Goal: Information Seeking & Learning: Learn about a topic

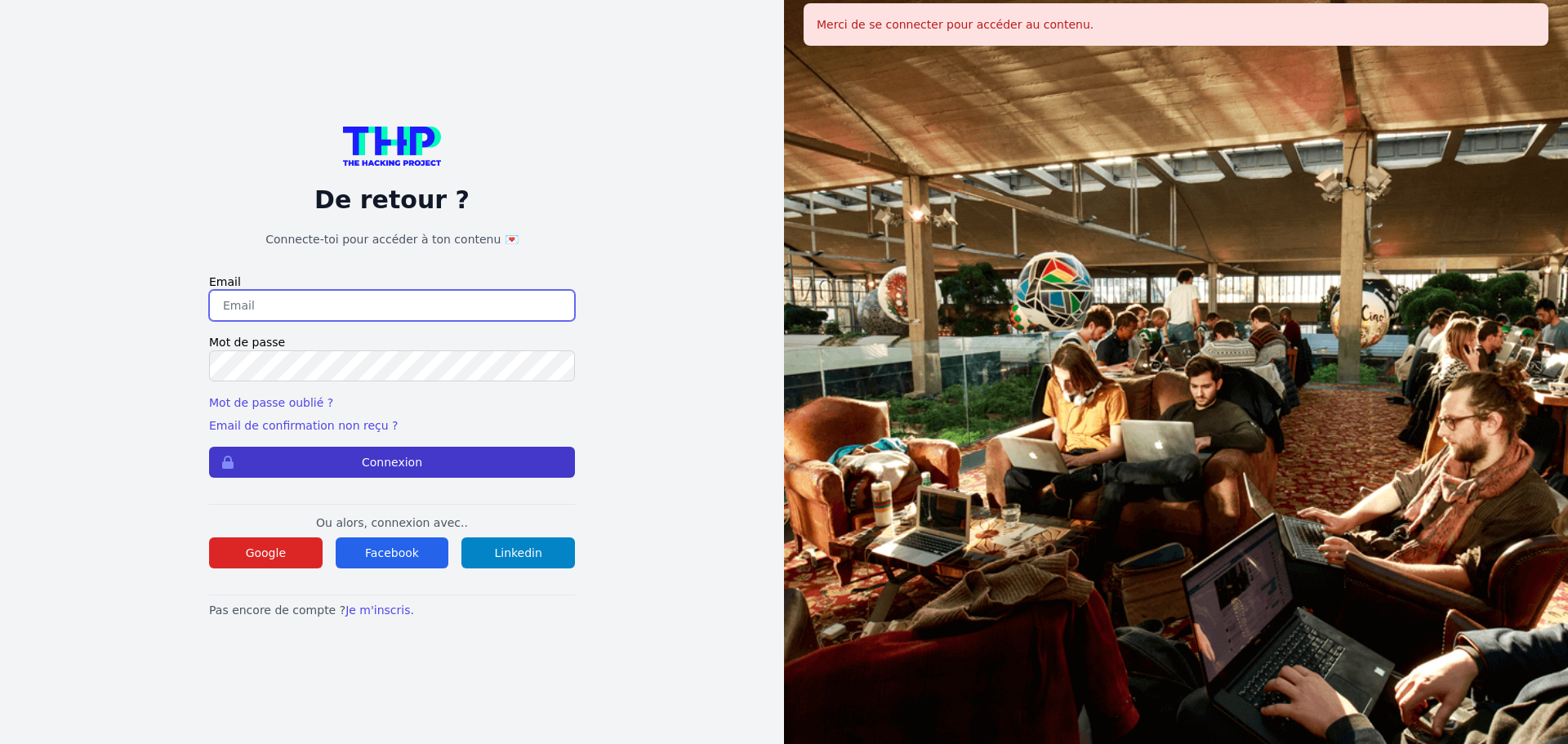
type input "amelmnd.dev@gmail.com"
click at [387, 447] on button "Connexion" at bounding box center [392, 462] width 366 height 31
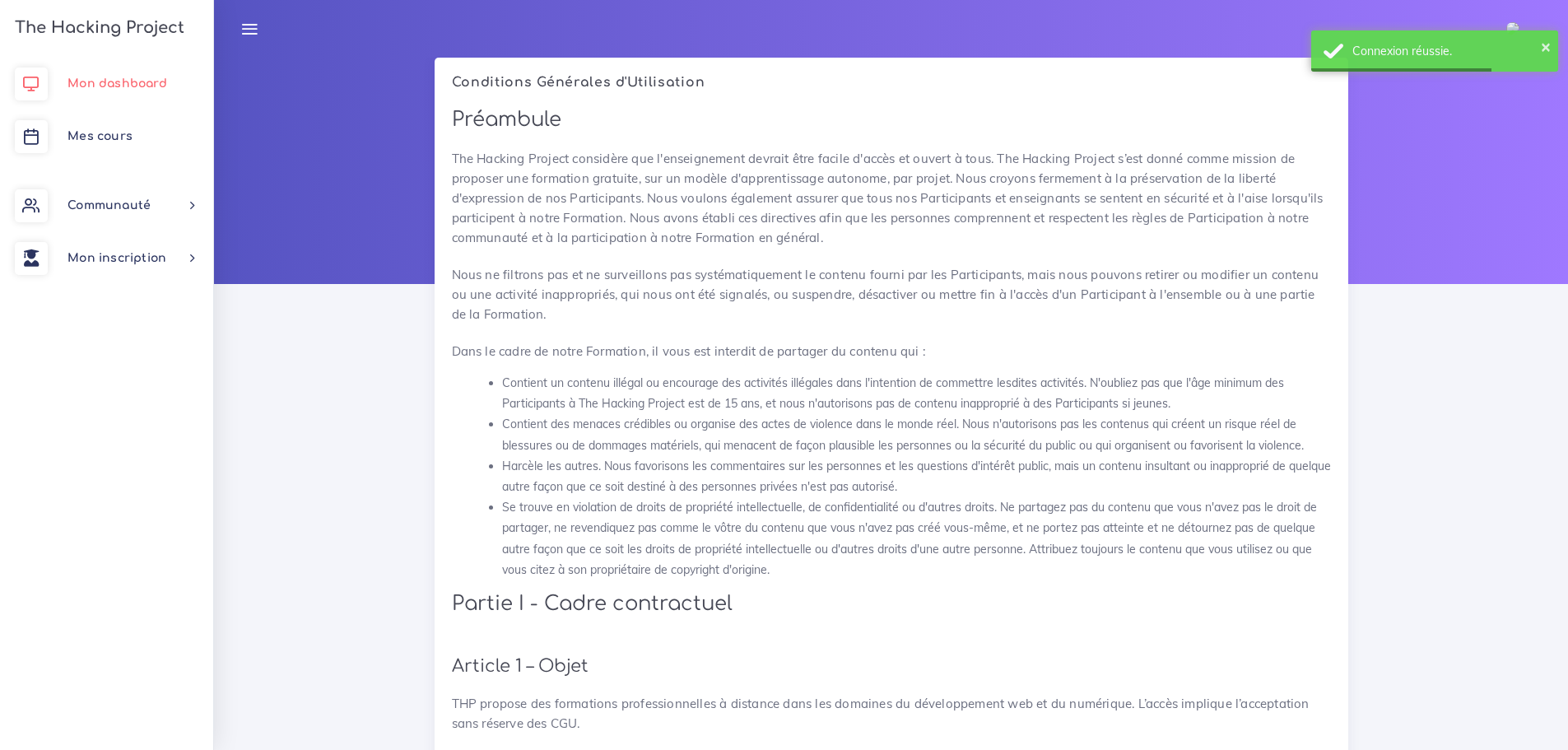
click at [103, 74] on link "Mon dashboard" at bounding box center [106, 84] width 213 height 52
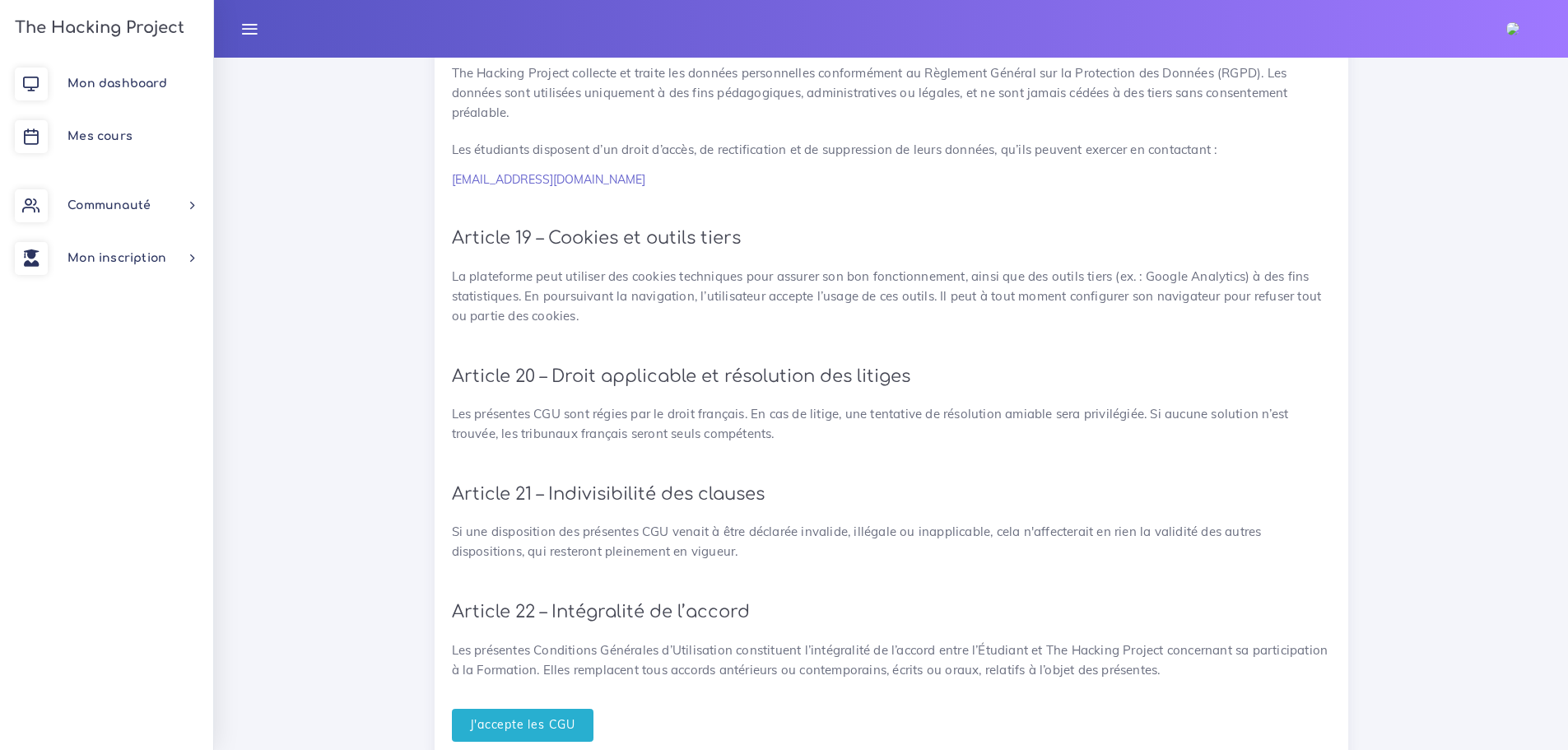
scroll to position [3595, 0]
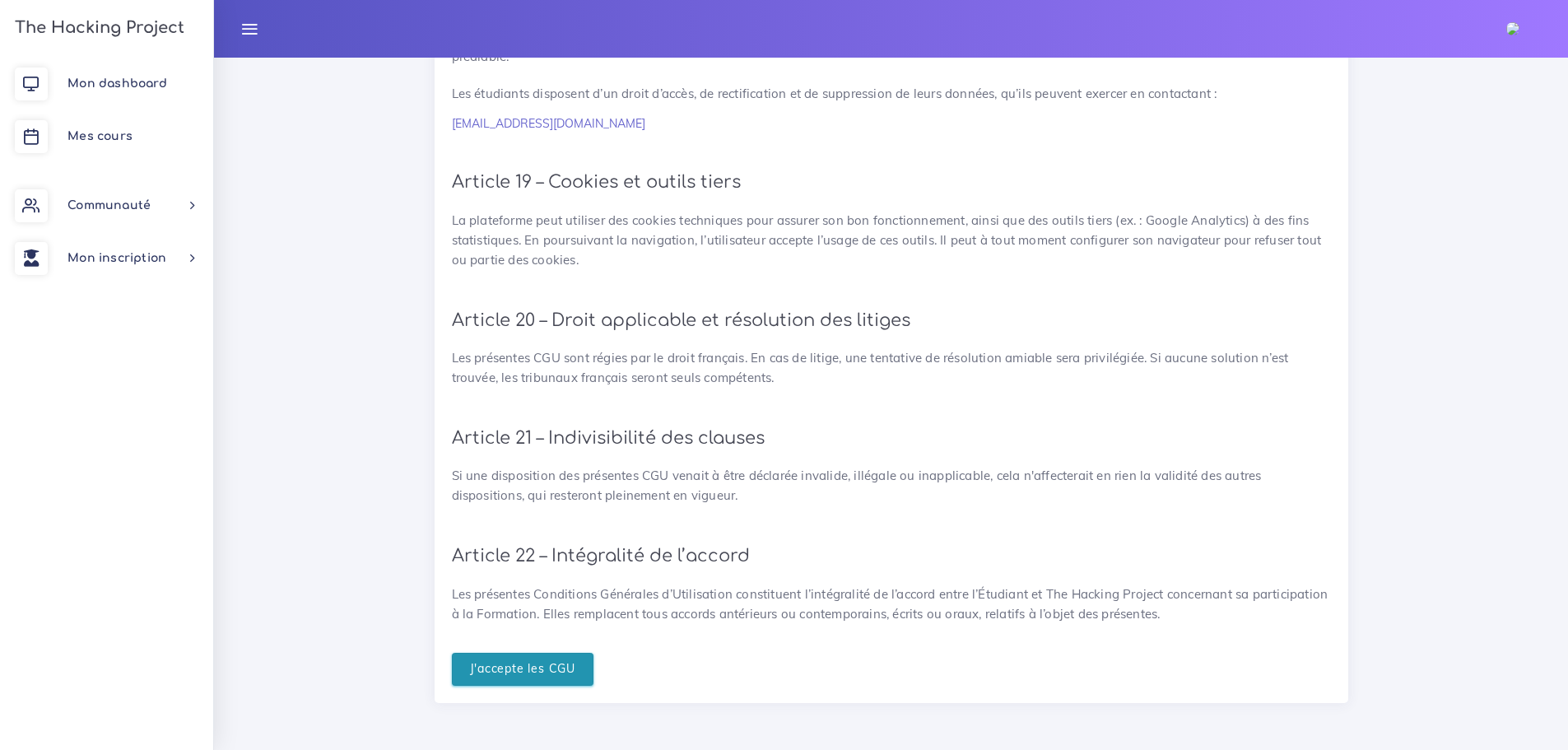
click at [519, 670] on input "J'accepte les CGU" at bounding box center [523, 669] width 142 height 34
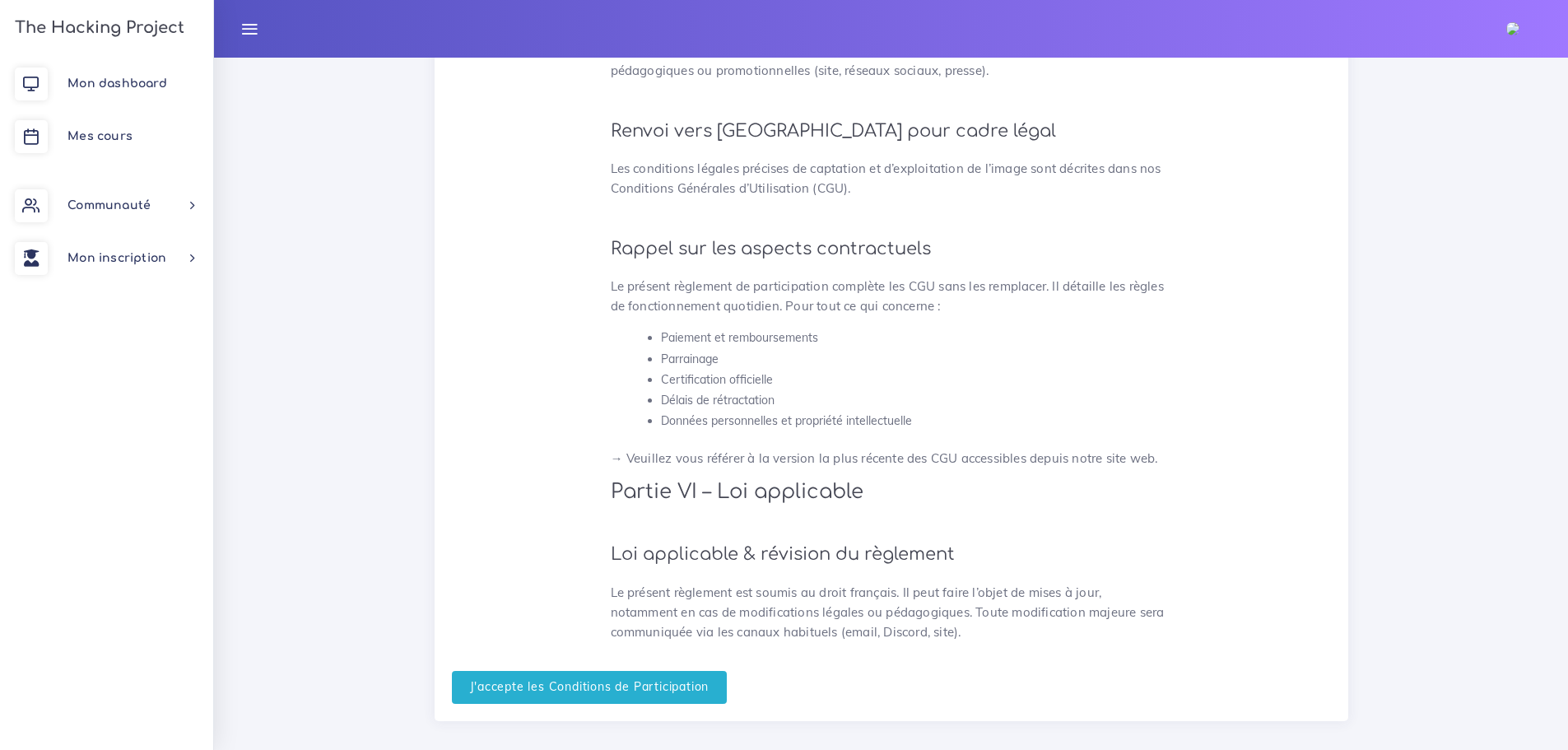
scroll to position [4258, 0]
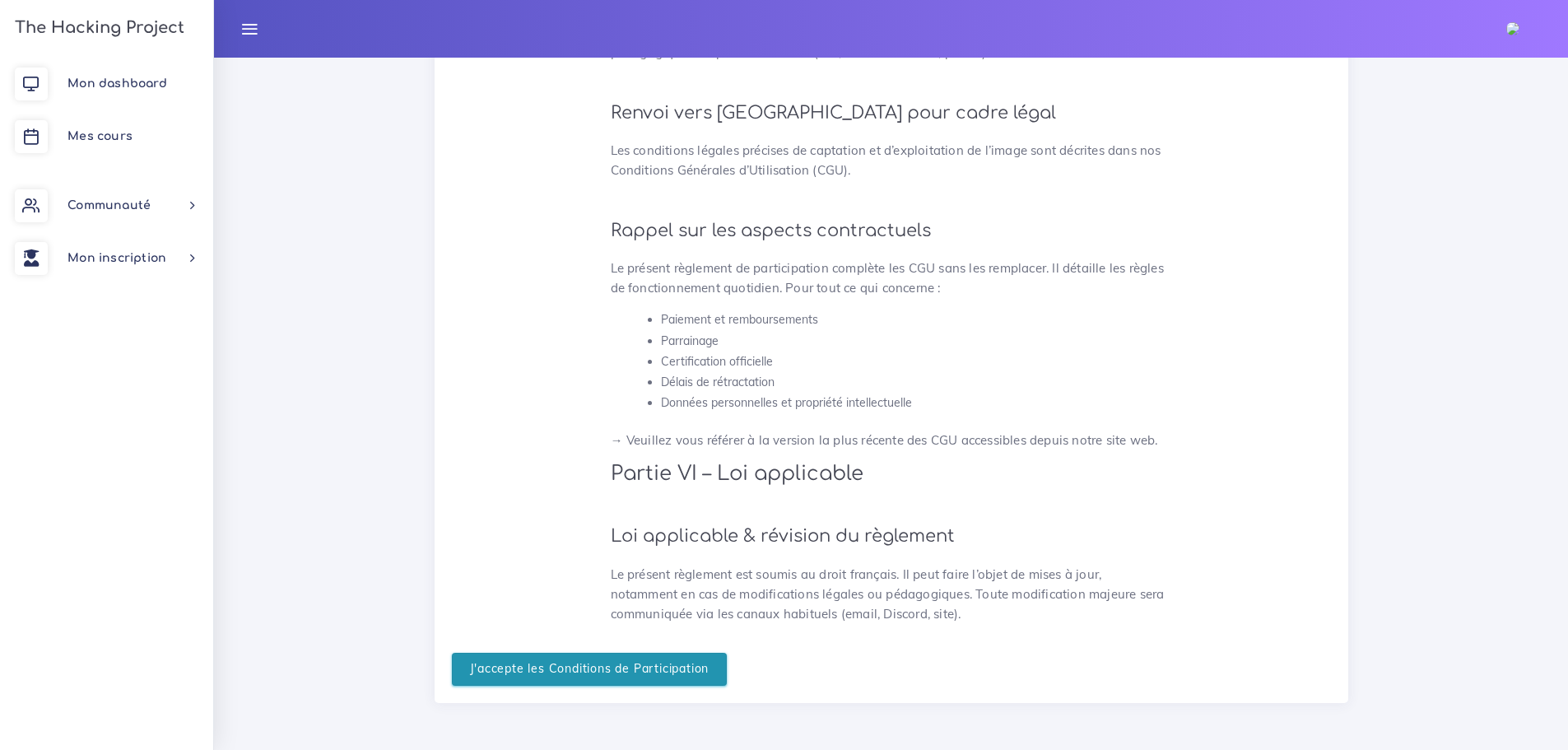
click at [564, 664] on input "J'accepte les Conditions de Participation" at bounding box center [589, 669] width 276 height 34
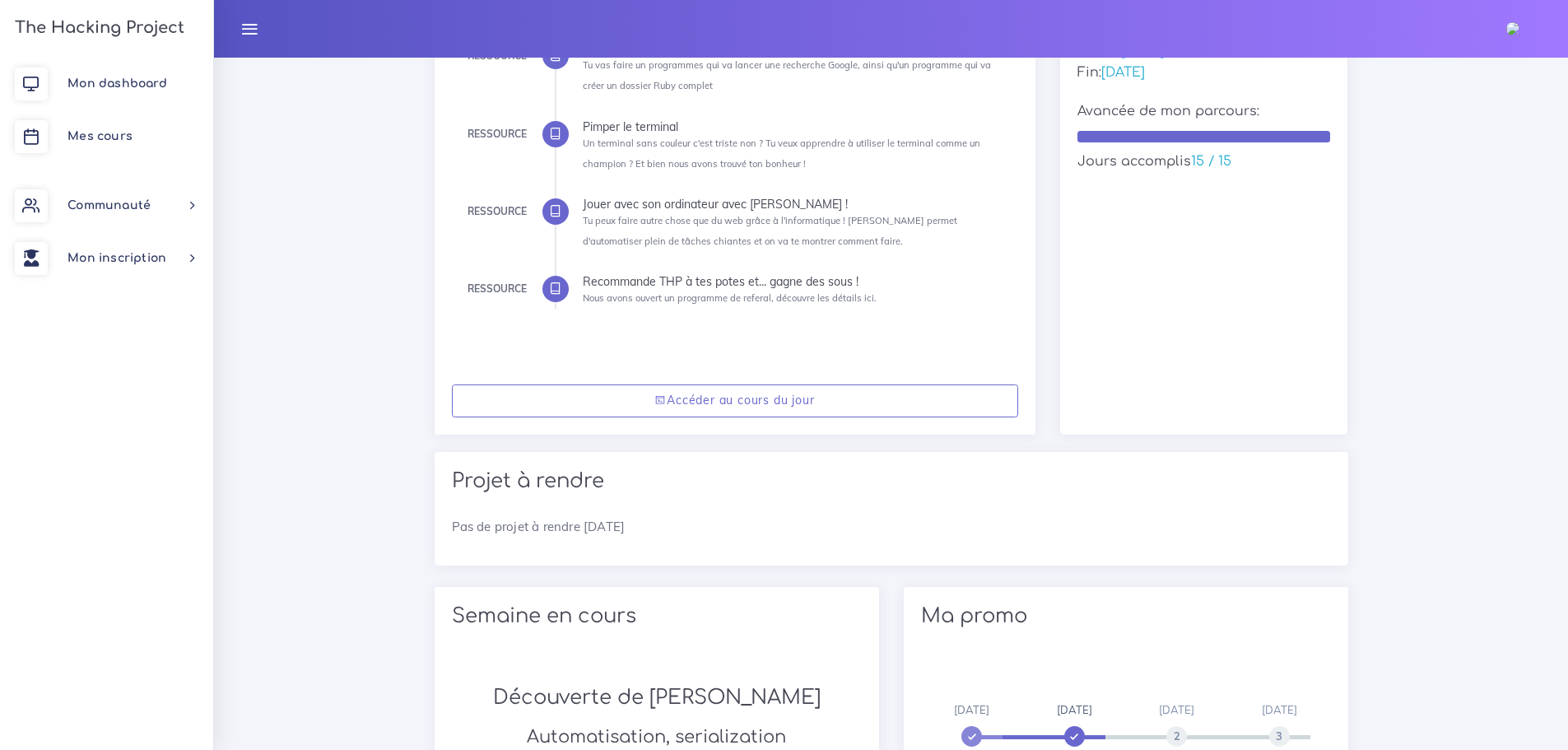
scroll to position [150, 0]
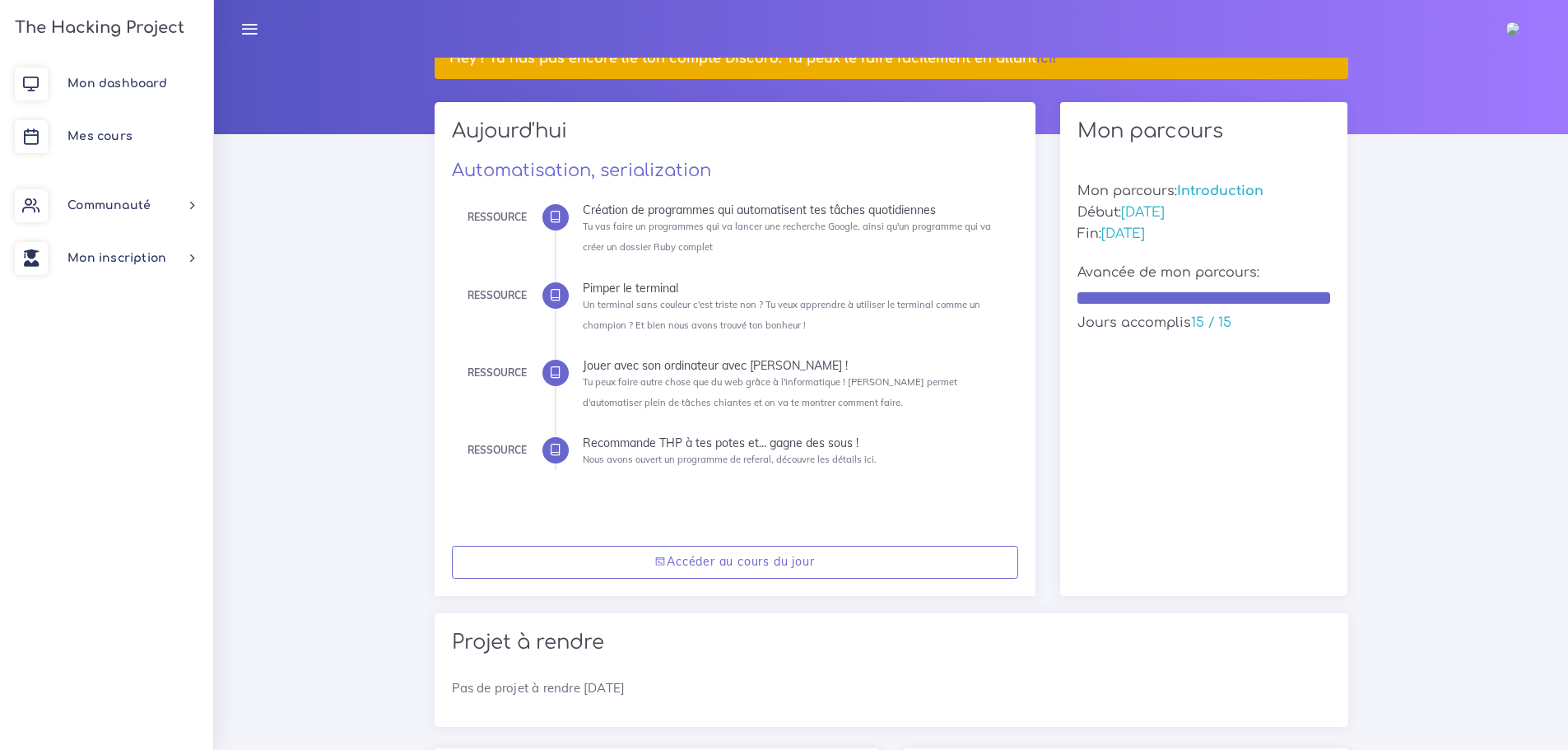
click at [549, 219] on icon at bounding box center [555, 217] width 13 height 13
click at [706, 209] on div "Création de programmes qui automatisent tes tâches quotidiennes" at bounding box center [794, 210] width 423 height 12
click at [123, 76] on link "Mon dashboard" at bounding box center [106, 84] width 213 height 52
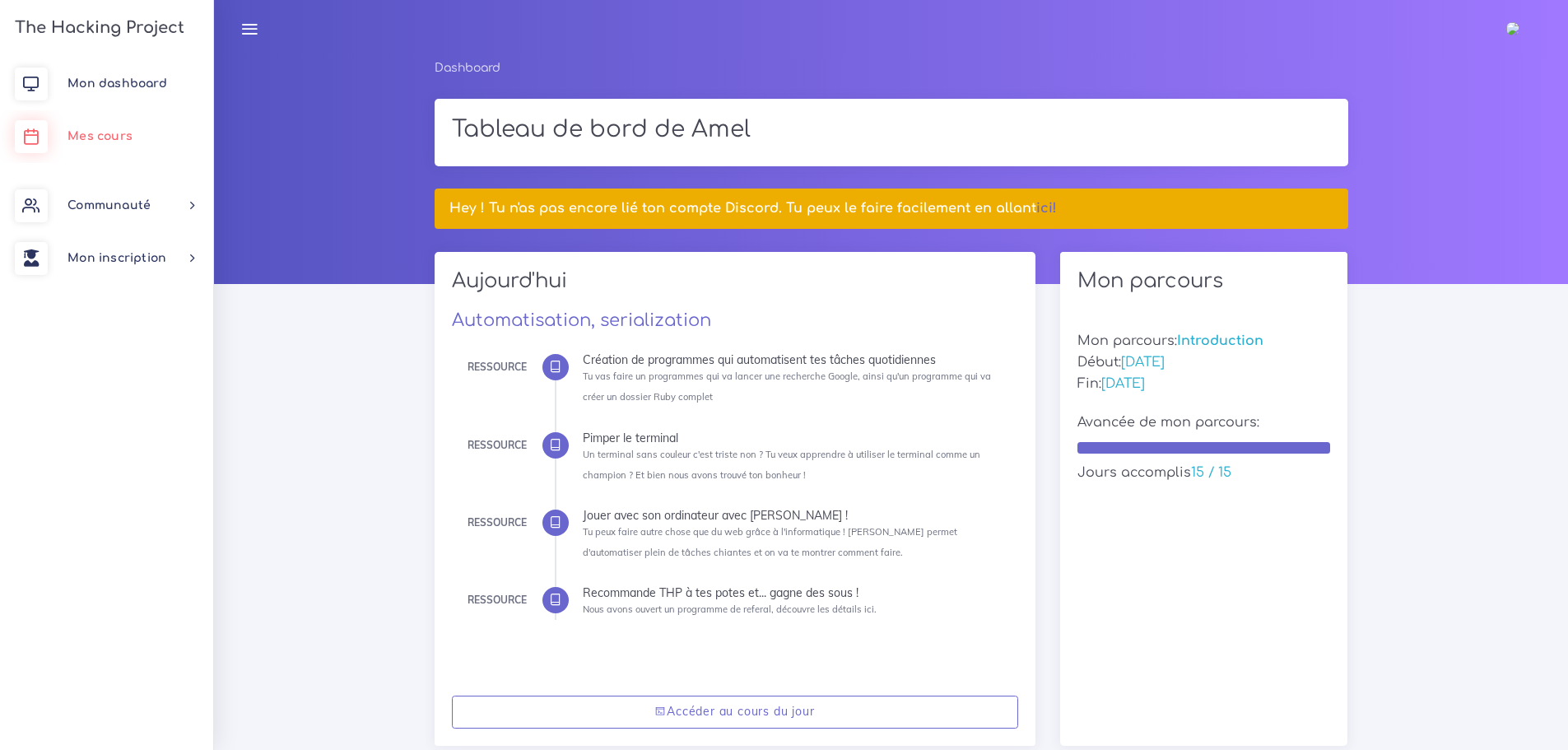
click at [107, 135] on span "Mes cours" at bounding box center [100, 135] width 65 height 13
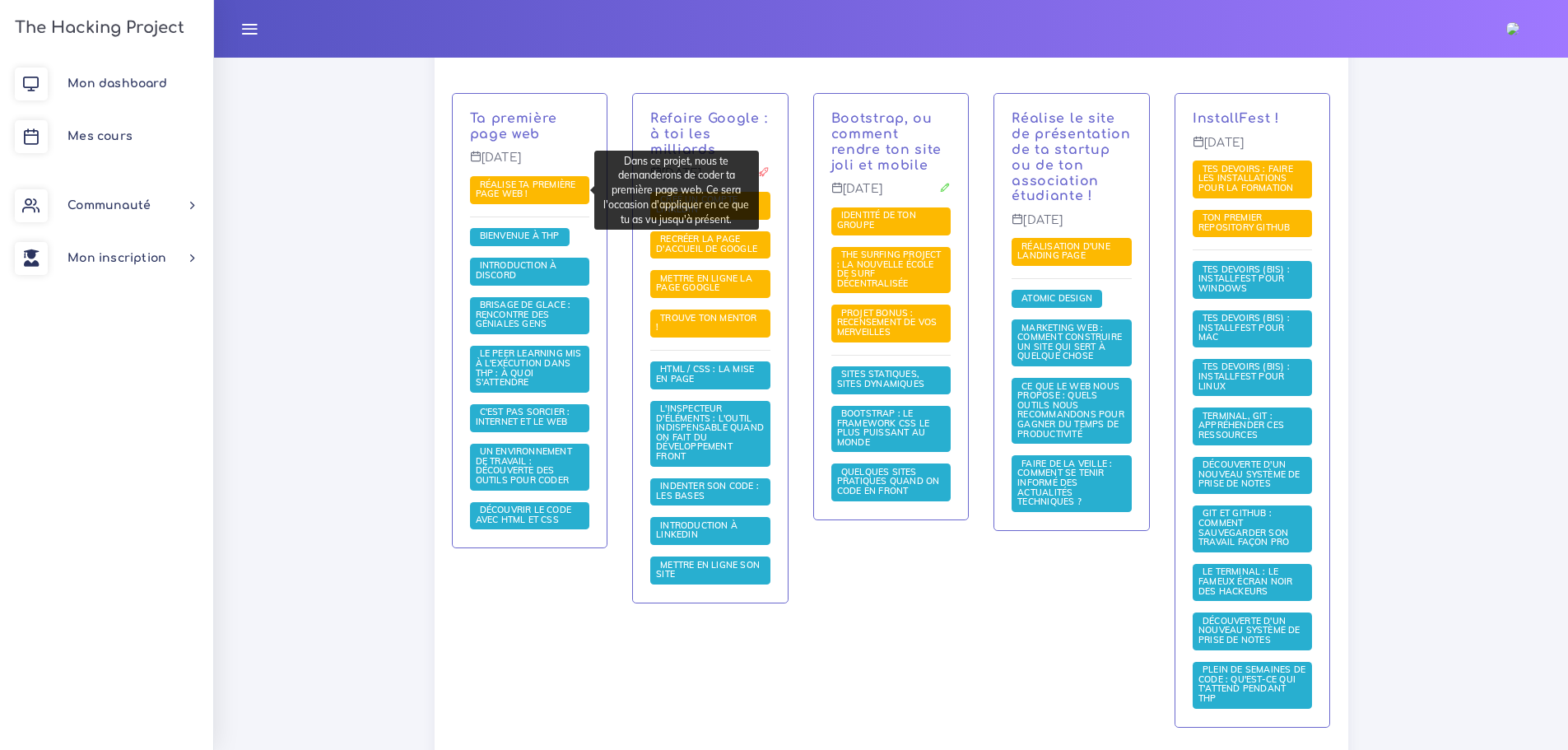
scroll to position [329, 0]
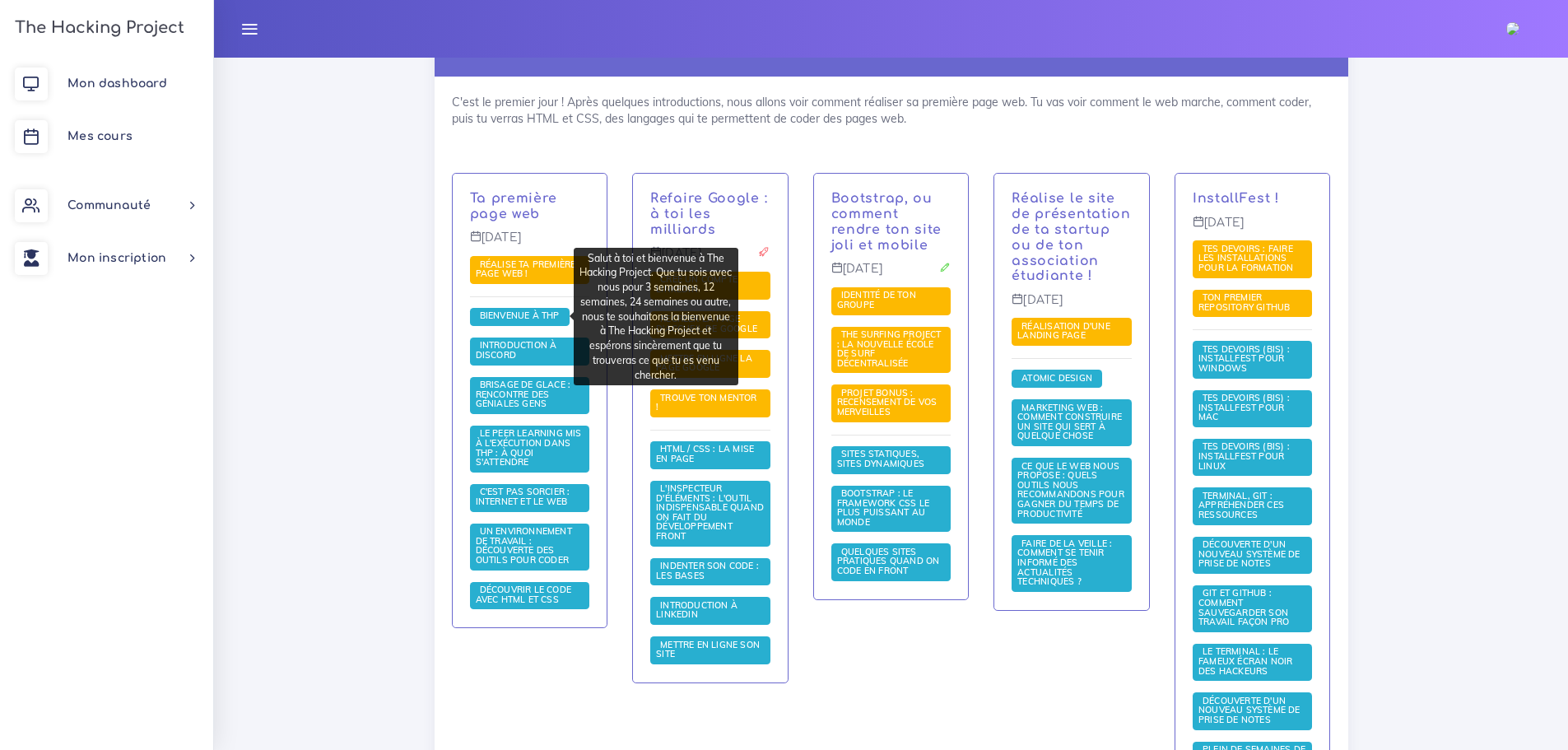
click at [526, 308] on span "Bienvenue à THP" at bounding box center [520, 316] width 100 height 18
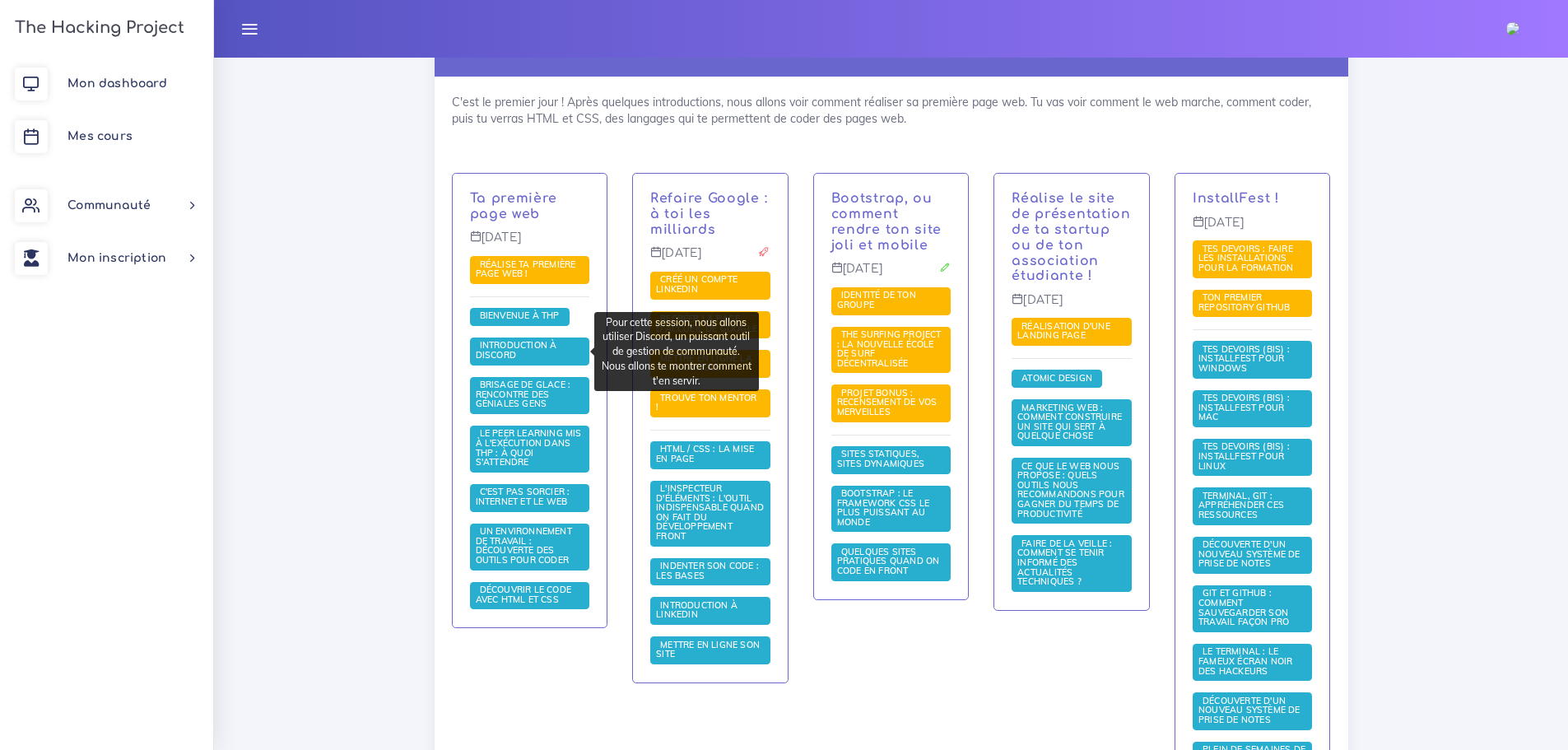
click at [529, 349] on span "Introduction à Discord" at bounding box center [517, 349] width 81 height 21
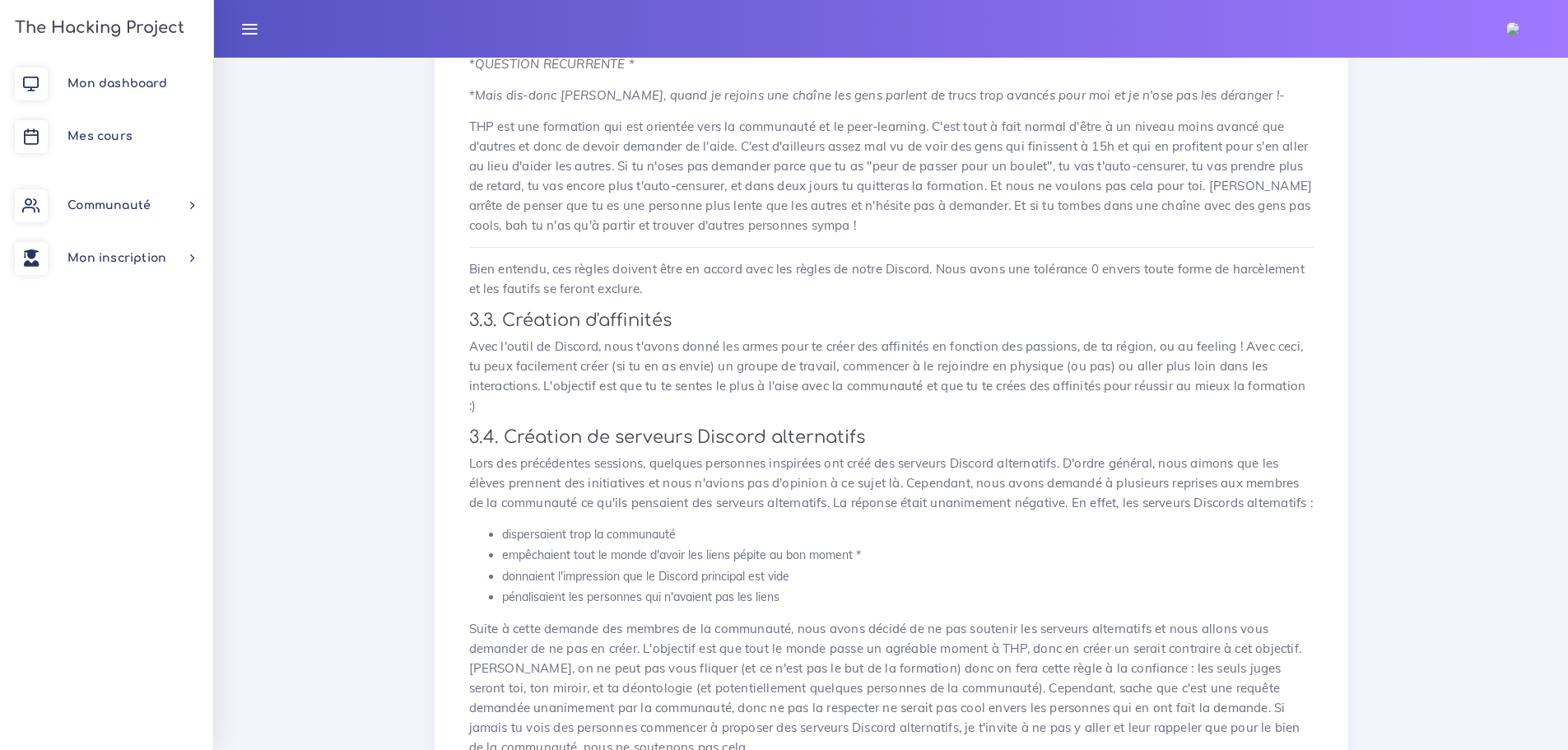
scroll to position [1468, 0]
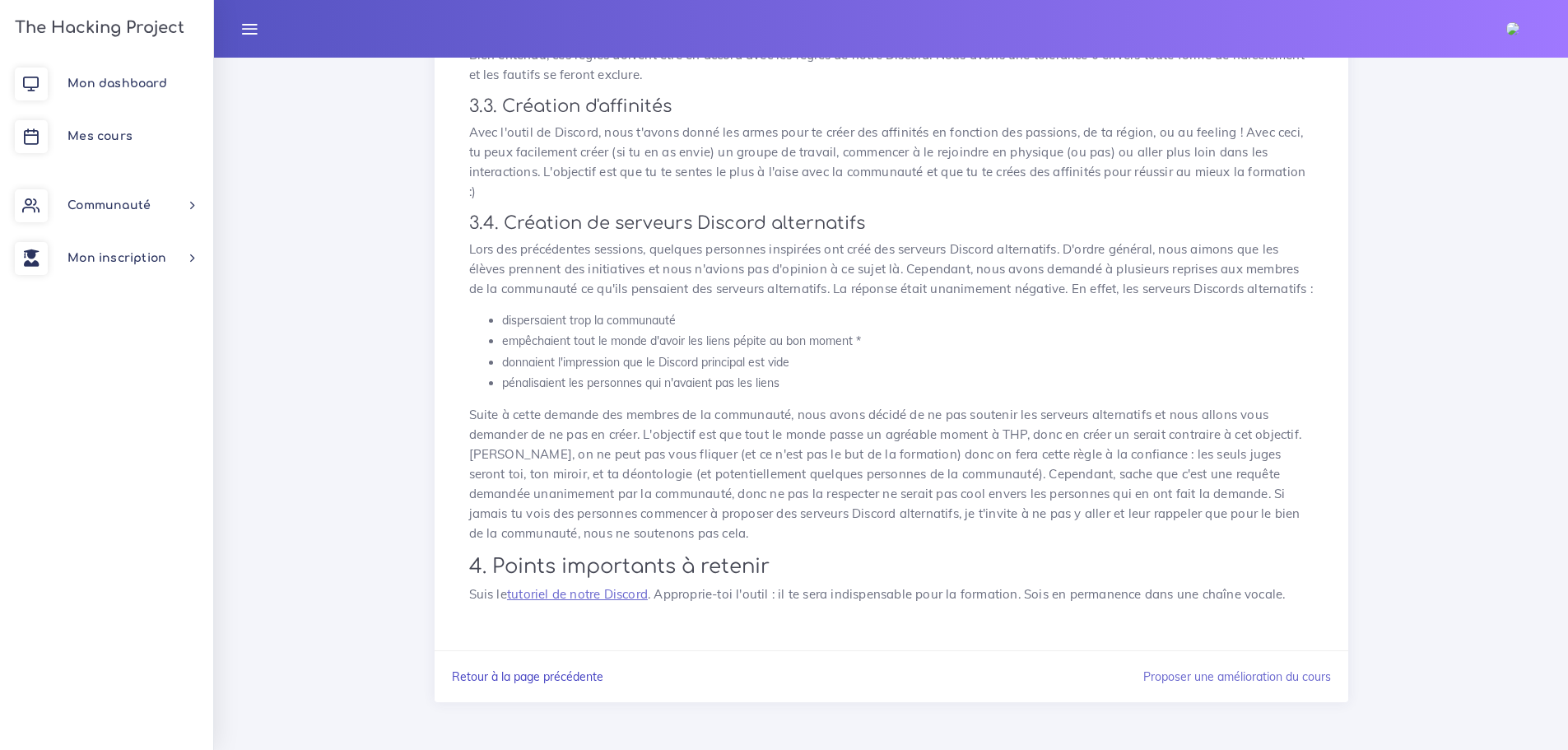
click at [511, 676] on link "Retour à la page précédente" at bounding box center [528, 675] width 151 height 15
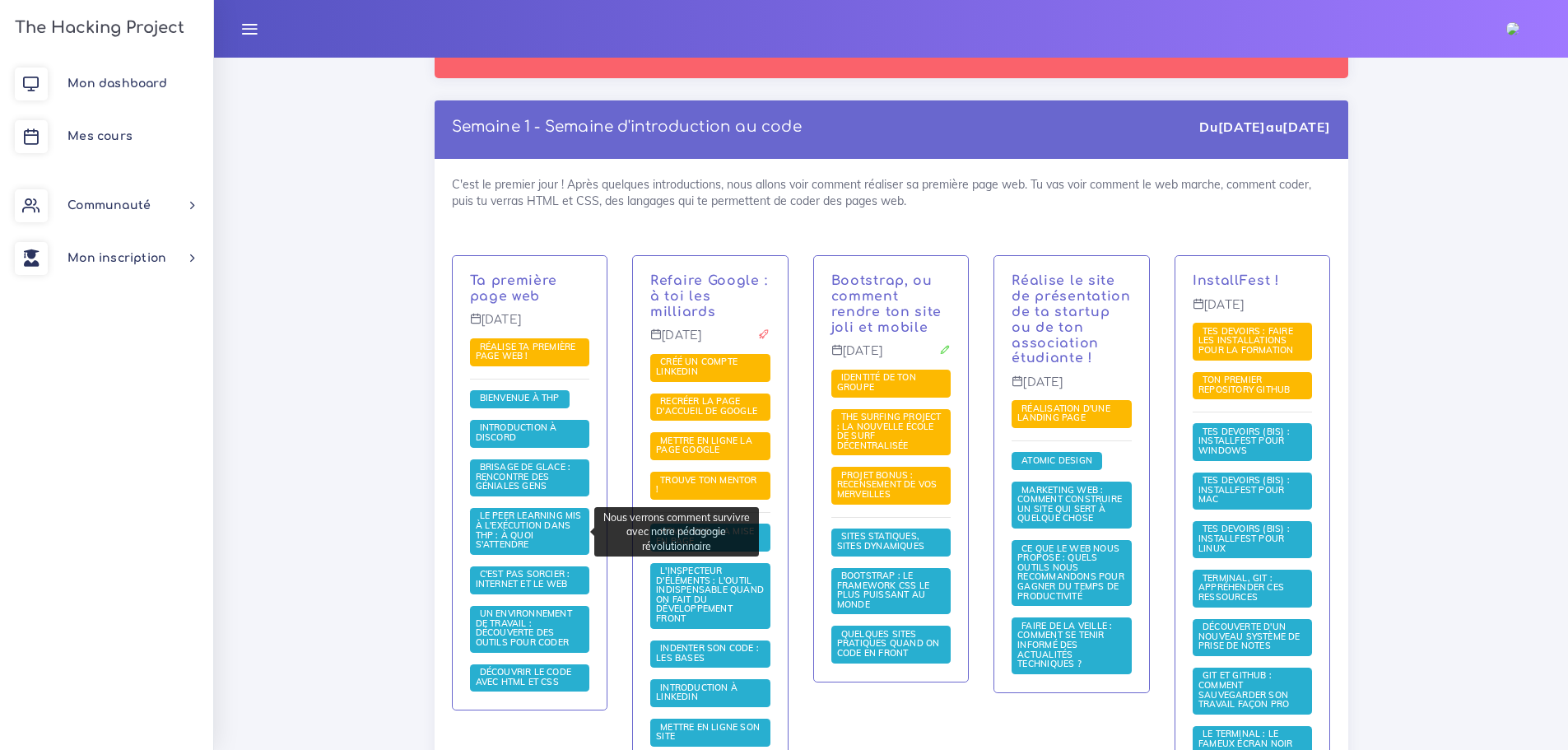
scroll to position [329, 0]
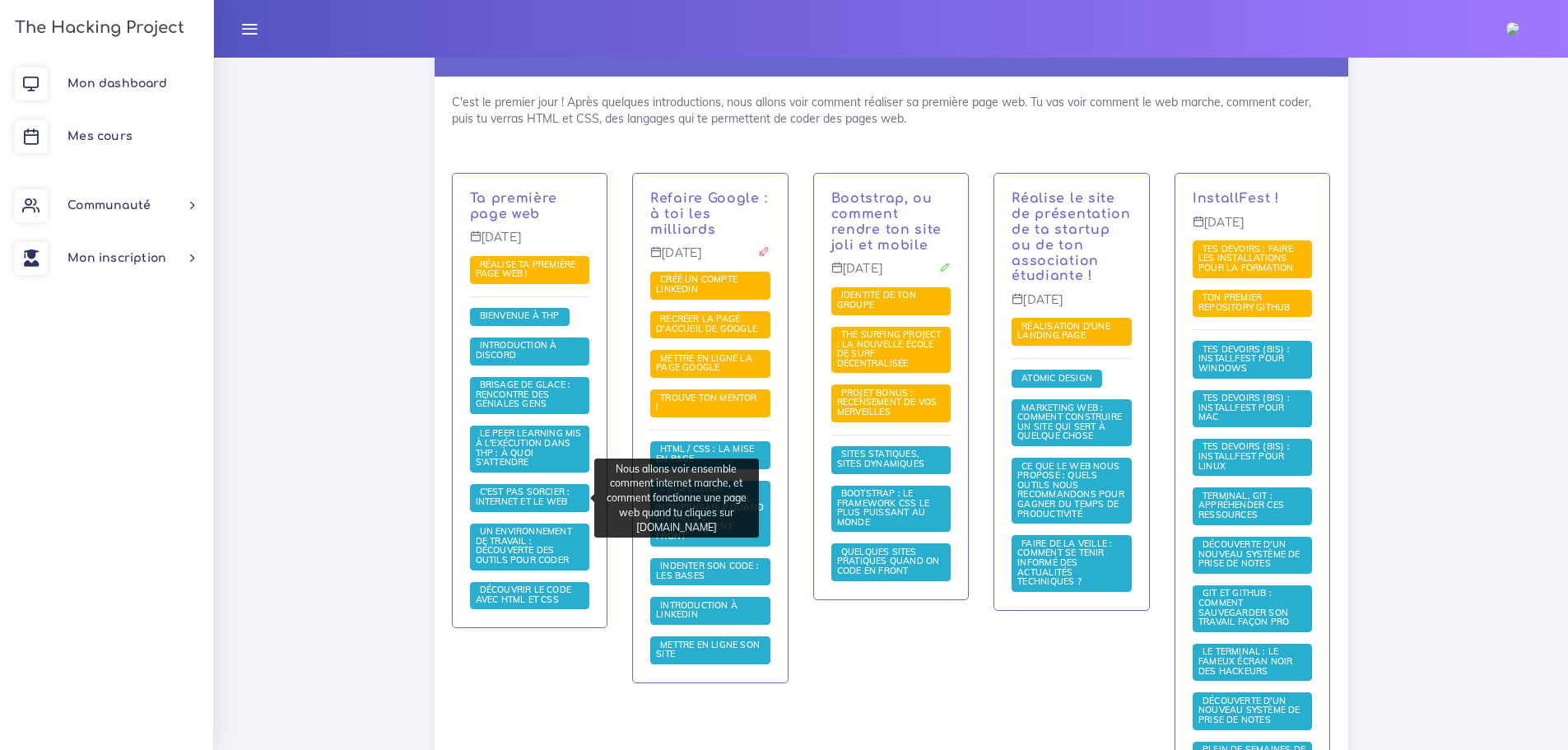
click at [550, 495] on span "C'est pas sorcier : internet et le web" at bounding box center [524, 496] width 96 height 21
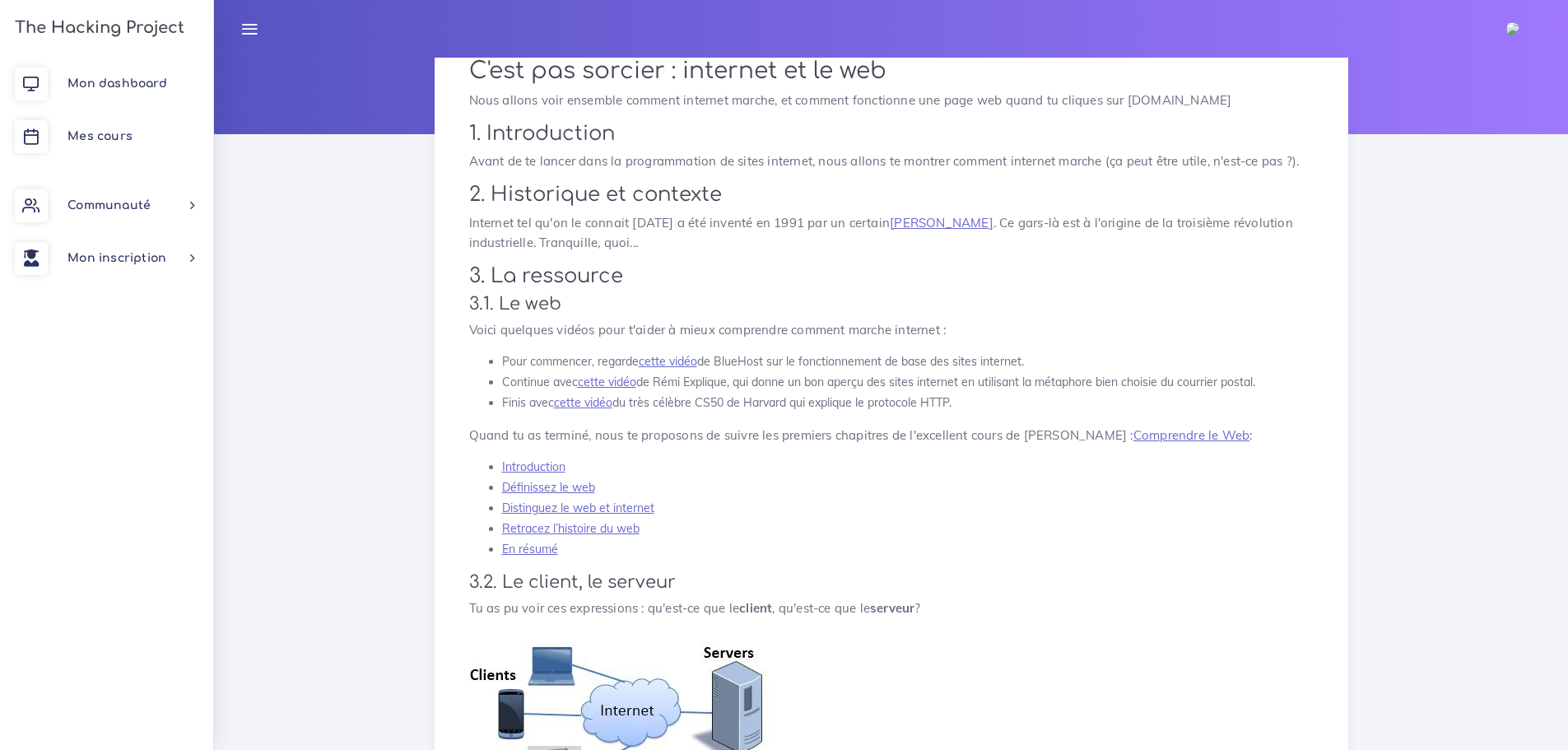
scroll to position [146, 0]
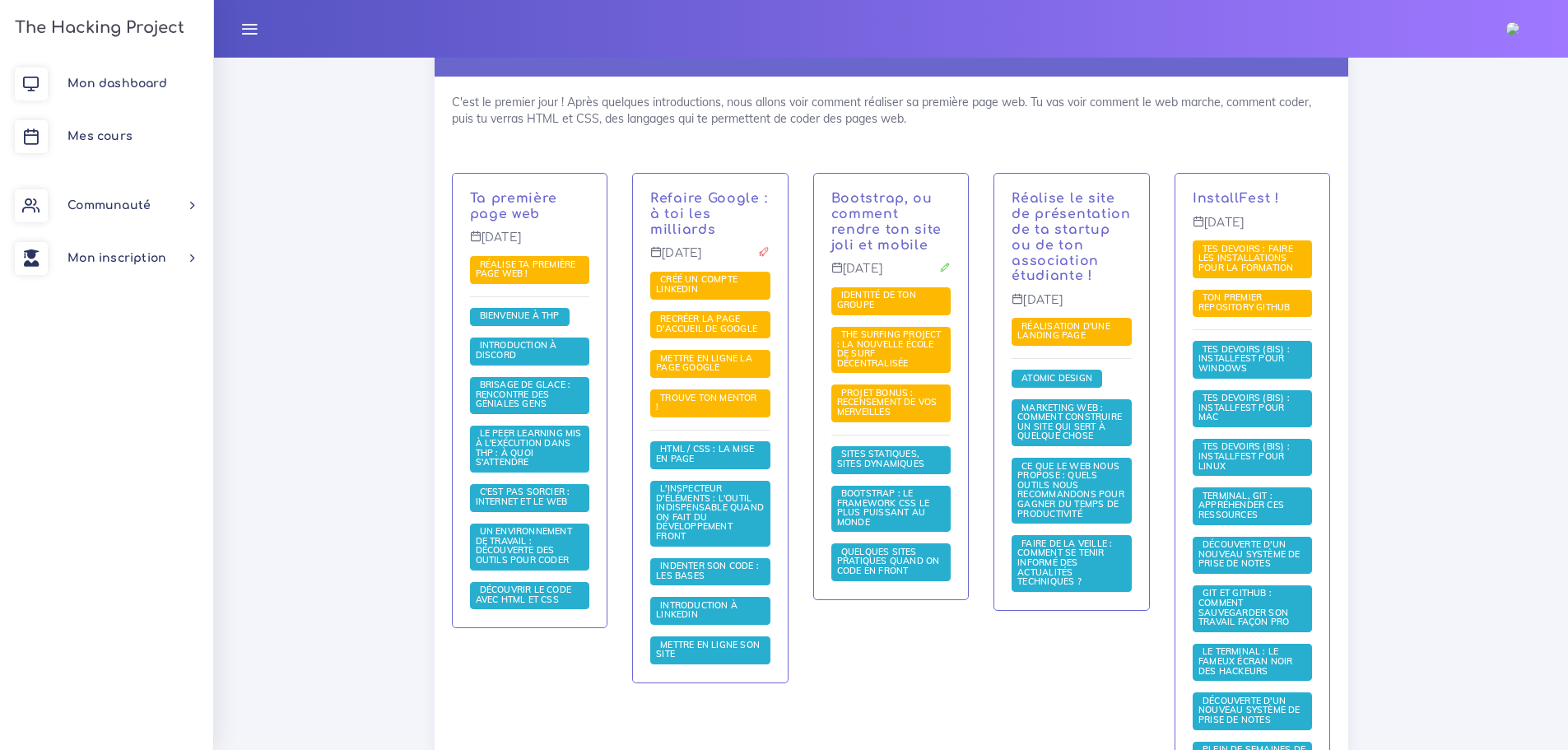
scroll to position [329, 0]
click at [731, 355] on span "Mettre en ligne la page Google" at bounding box center [704, 363] width 96 height 21
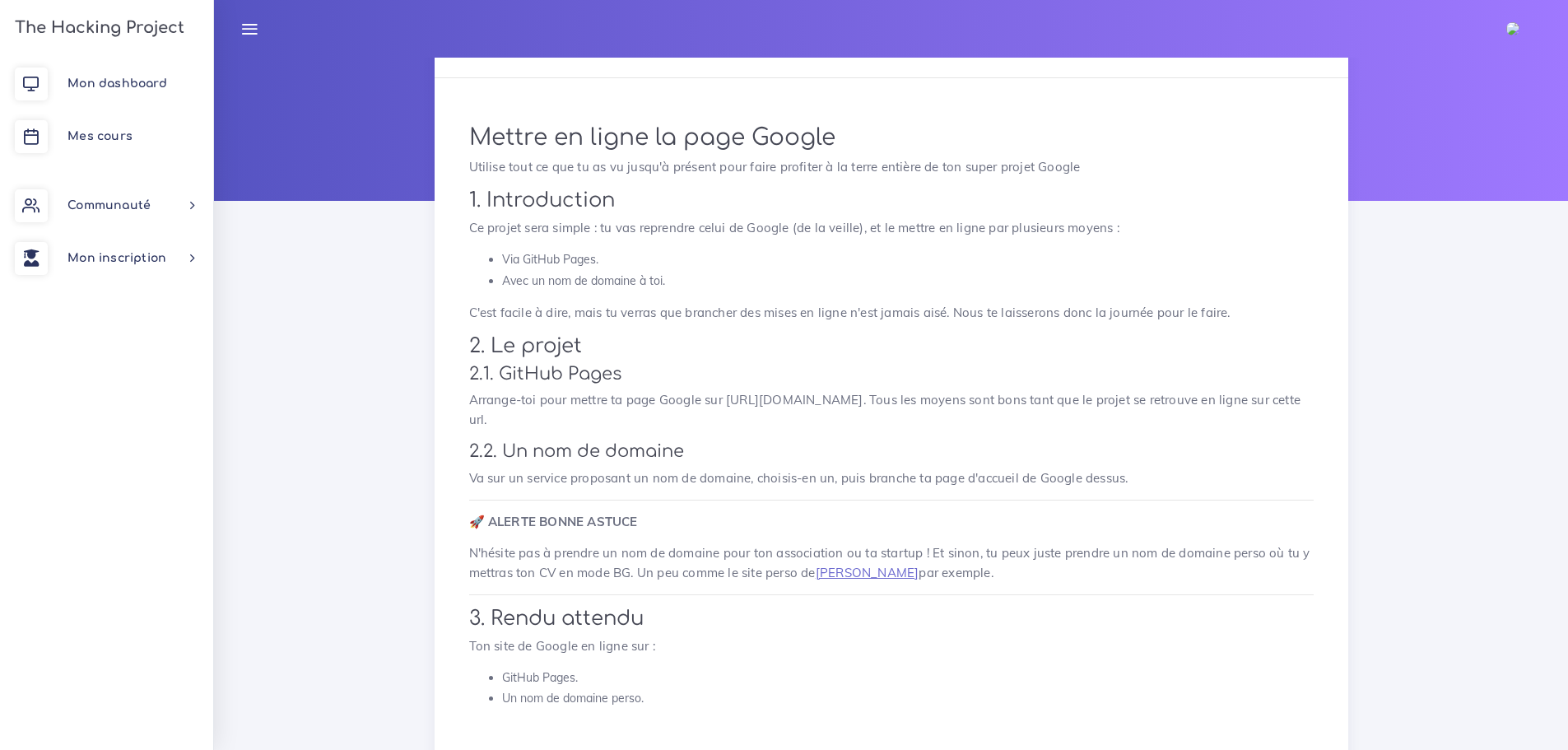
scroll to position [188, 0]
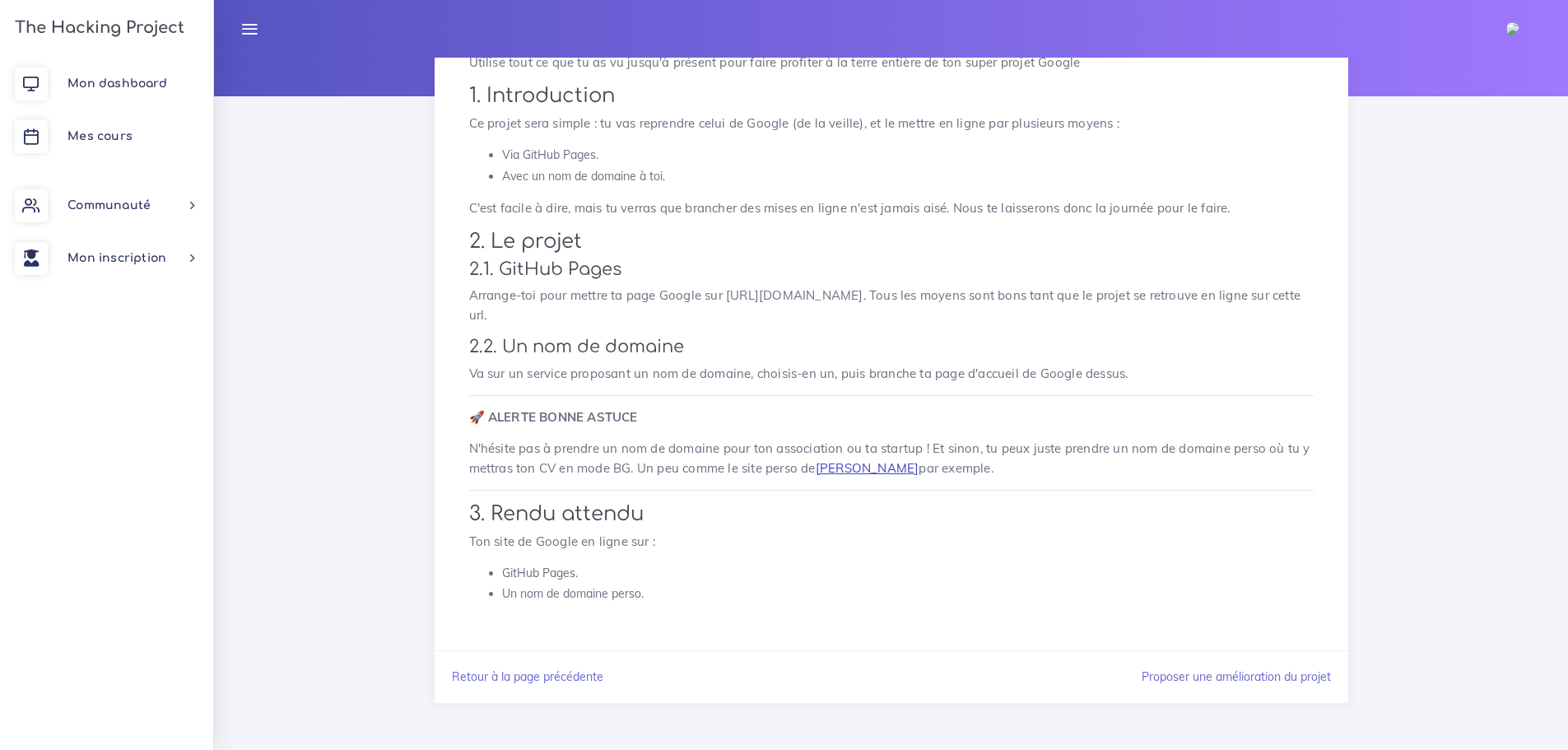
click at [872, 465] on link "Marc Gauthier" at bounding box center [867, 467] width 104 height 15
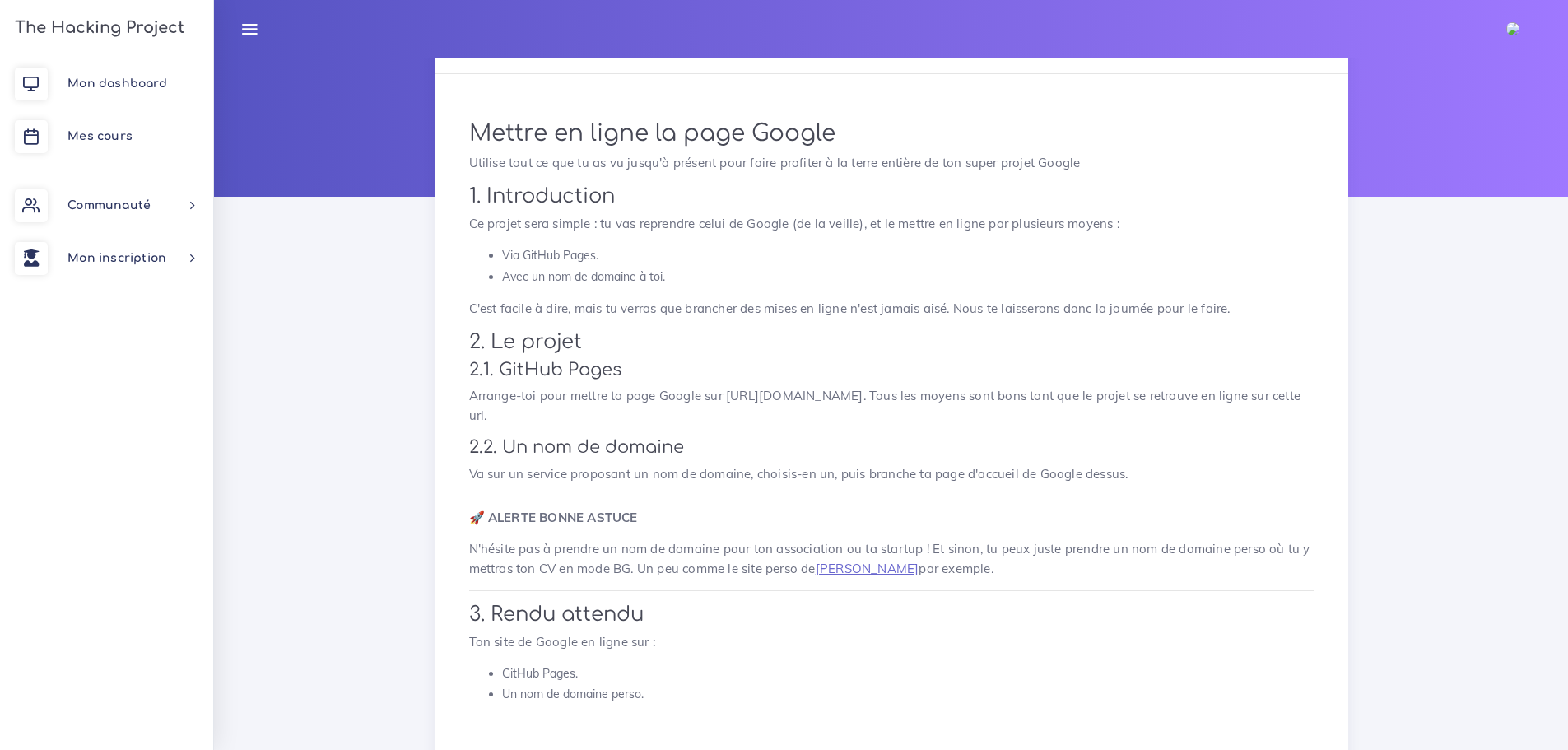
scroll to position [0, 0]
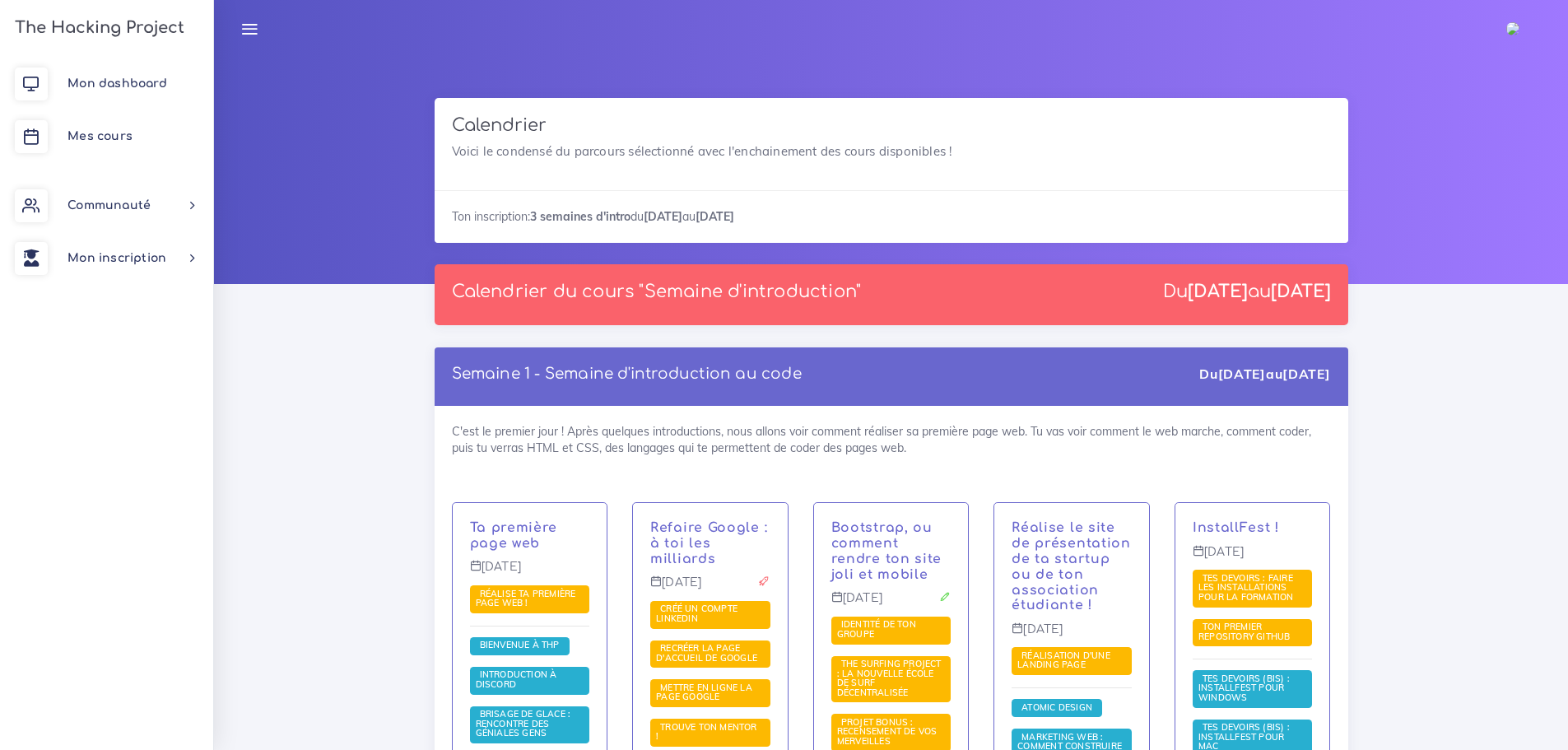
scroll to position [329, 0]
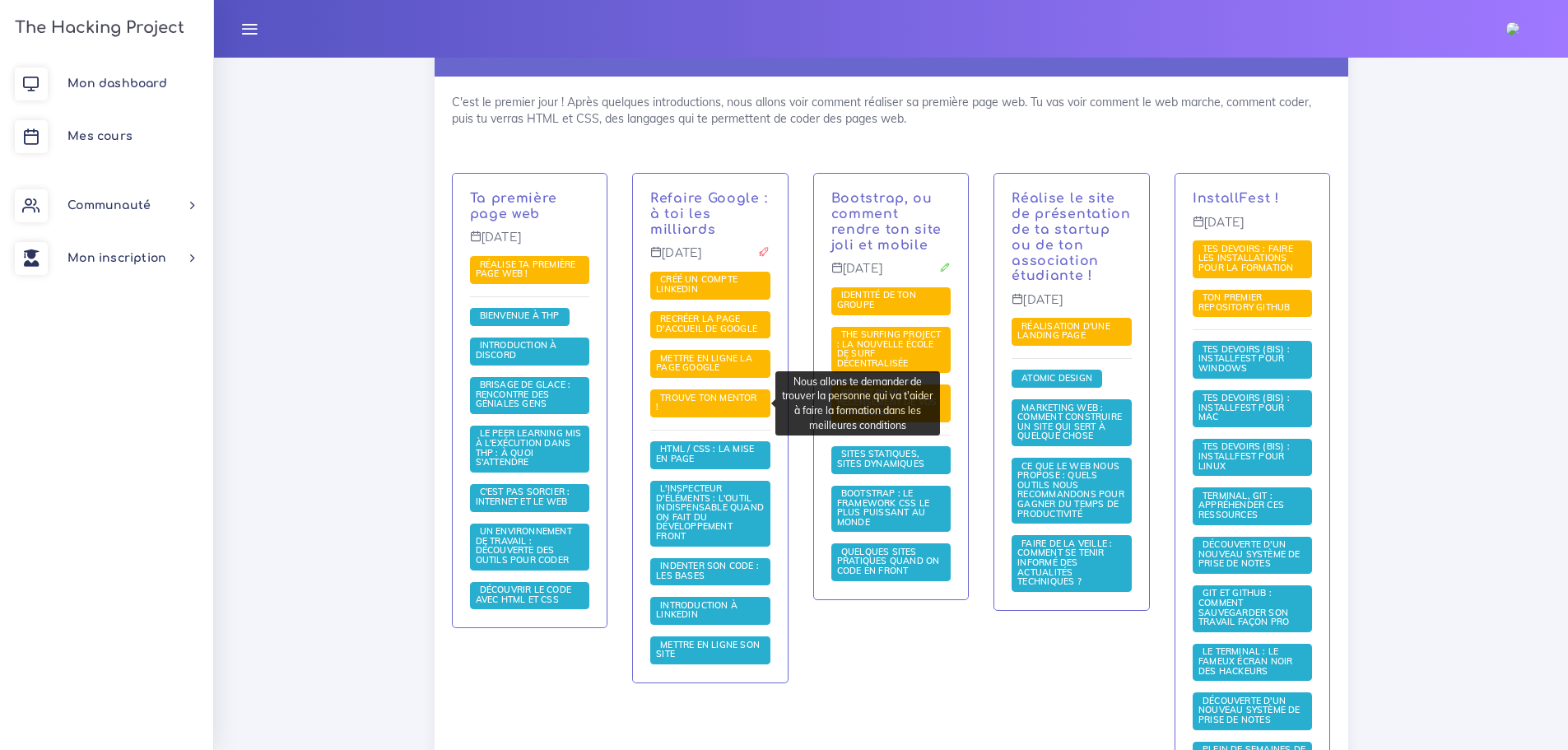
click at [733, 407] on span "Trouve ton mentor !" at bounding box center [710, 403] width 120 height 28
click at [735, 389] on span "Trouve ton mentor !" at bounding box center [710, 403] width 120 height 28
click at [714, 392] on span "Trouve ton mentor !" at bounding box center [707, 403] width 102 height 21
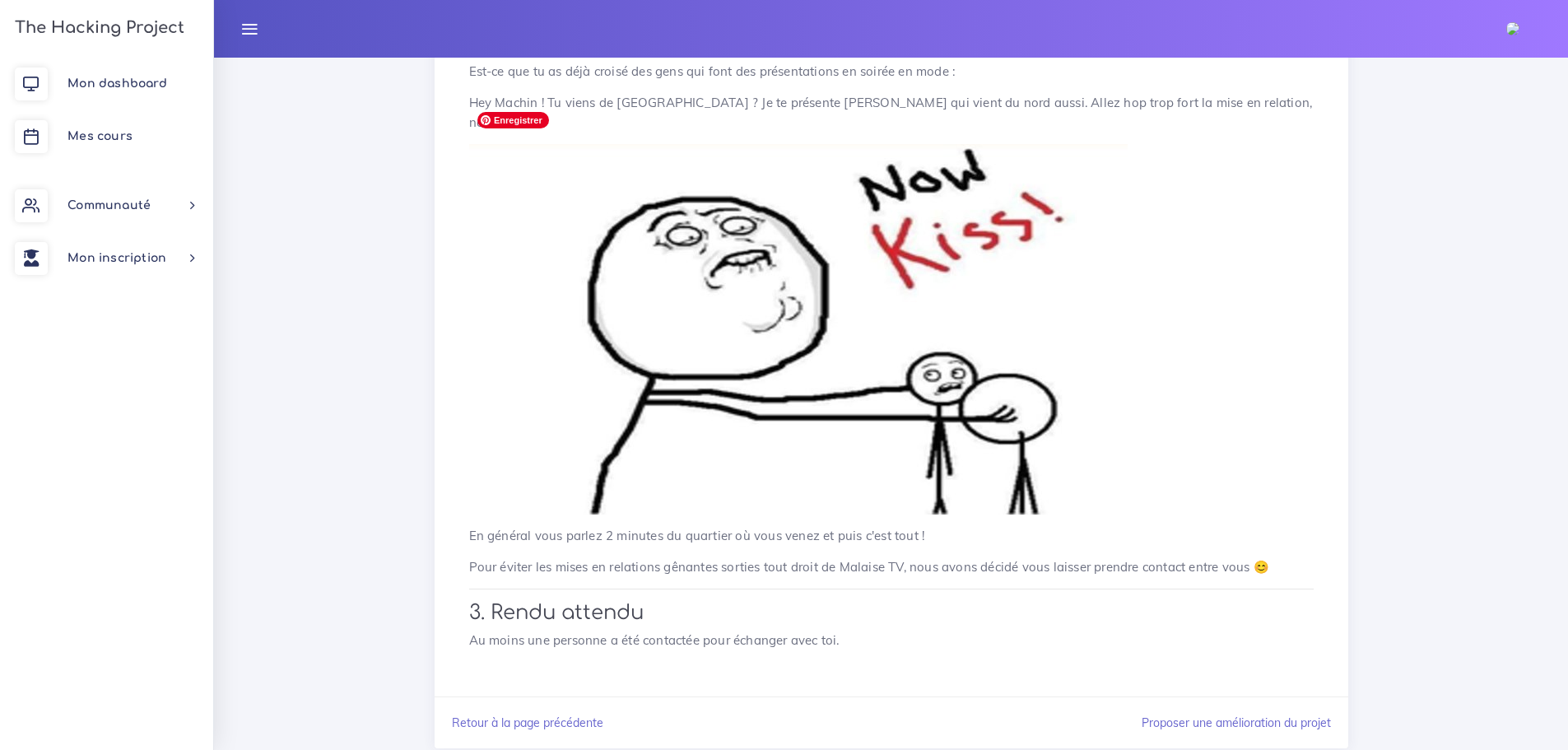
scroll to position [3264, 0]
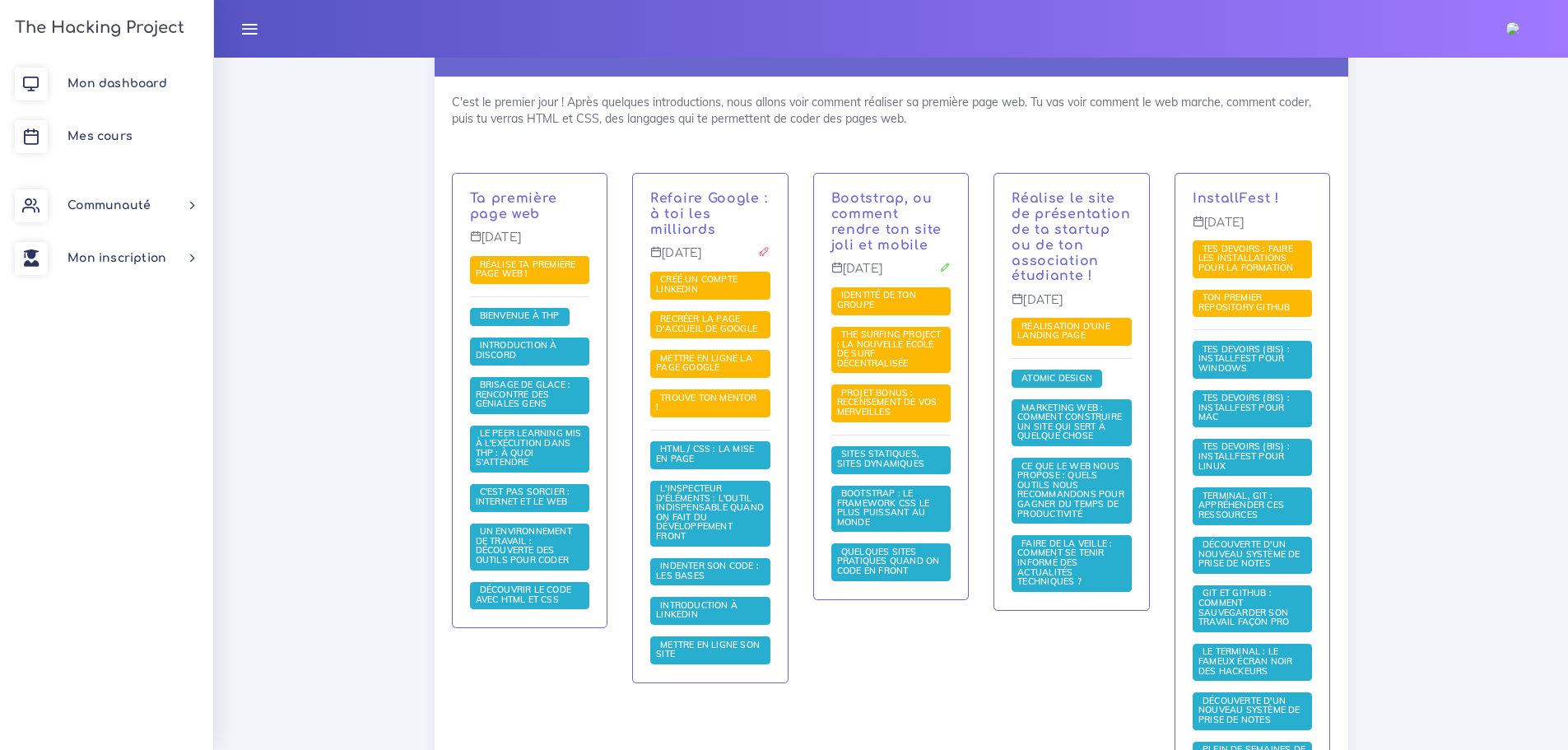
scroll to position [329, 0]
click at [721, 610] on span "Introduction à LinkedIn" at bounding box center [697, 610] width 81 height 21
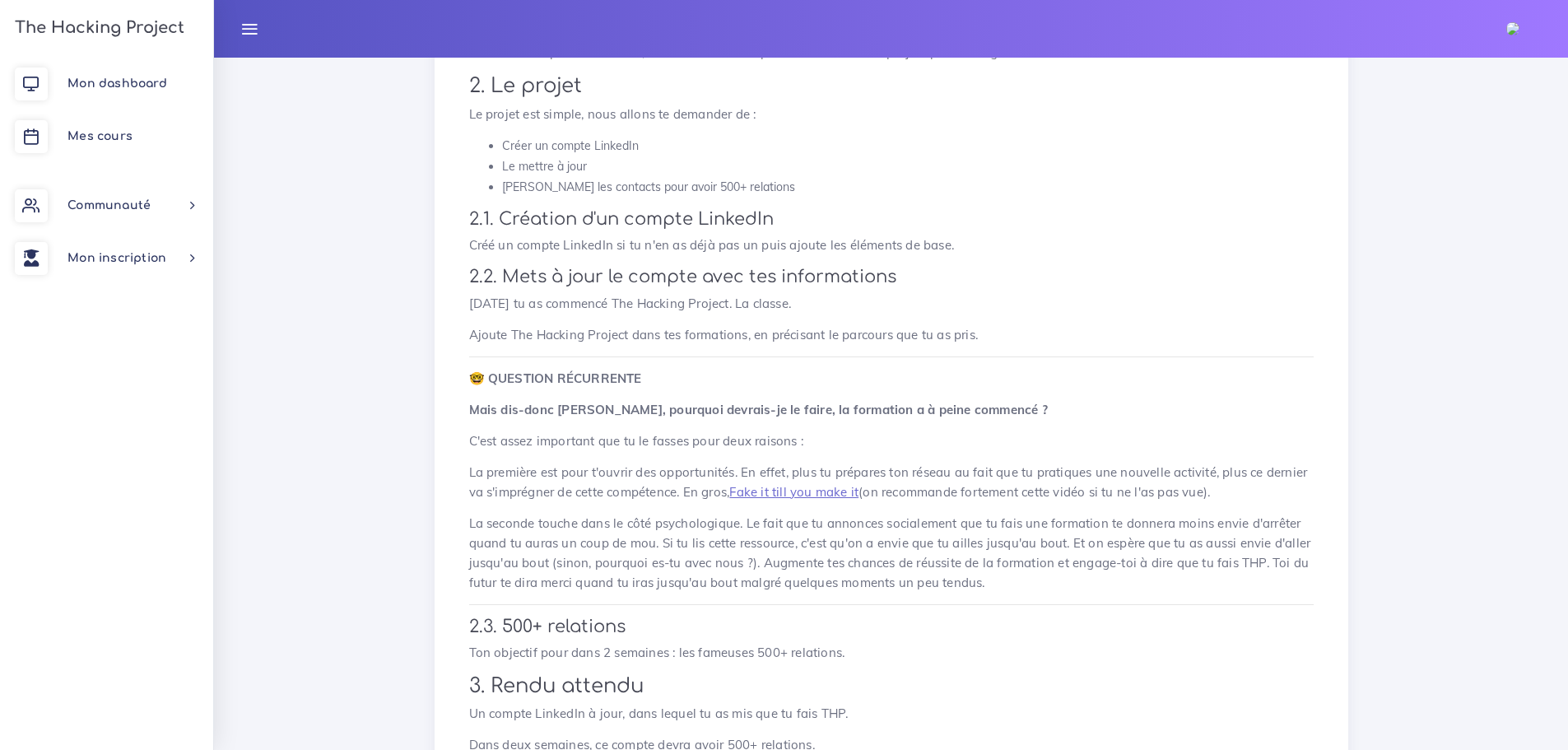
scroll to position [480, 0]
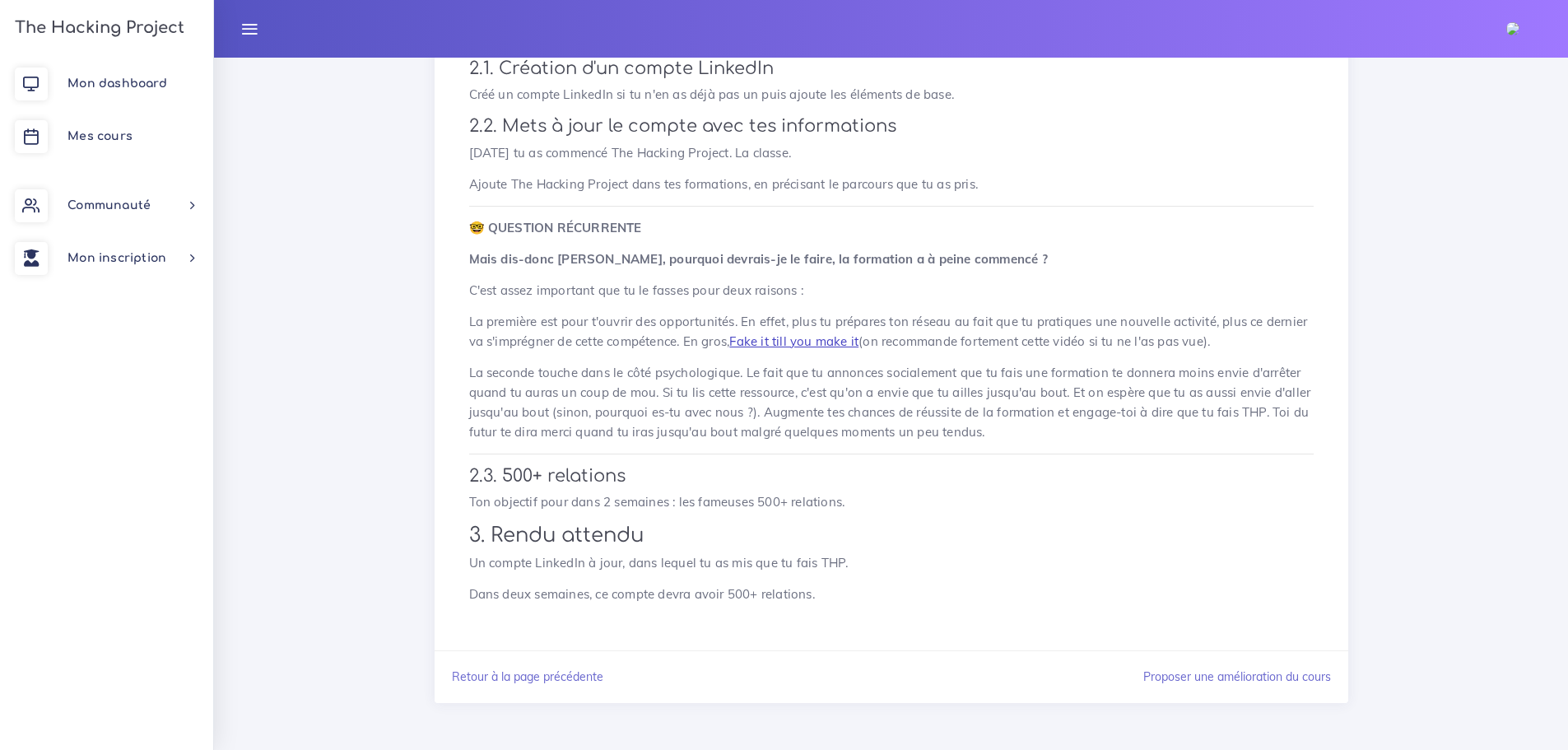
click at [808, 343] on link "Fake it till you make it" at bounding box center [794, 341] width 130 height 15
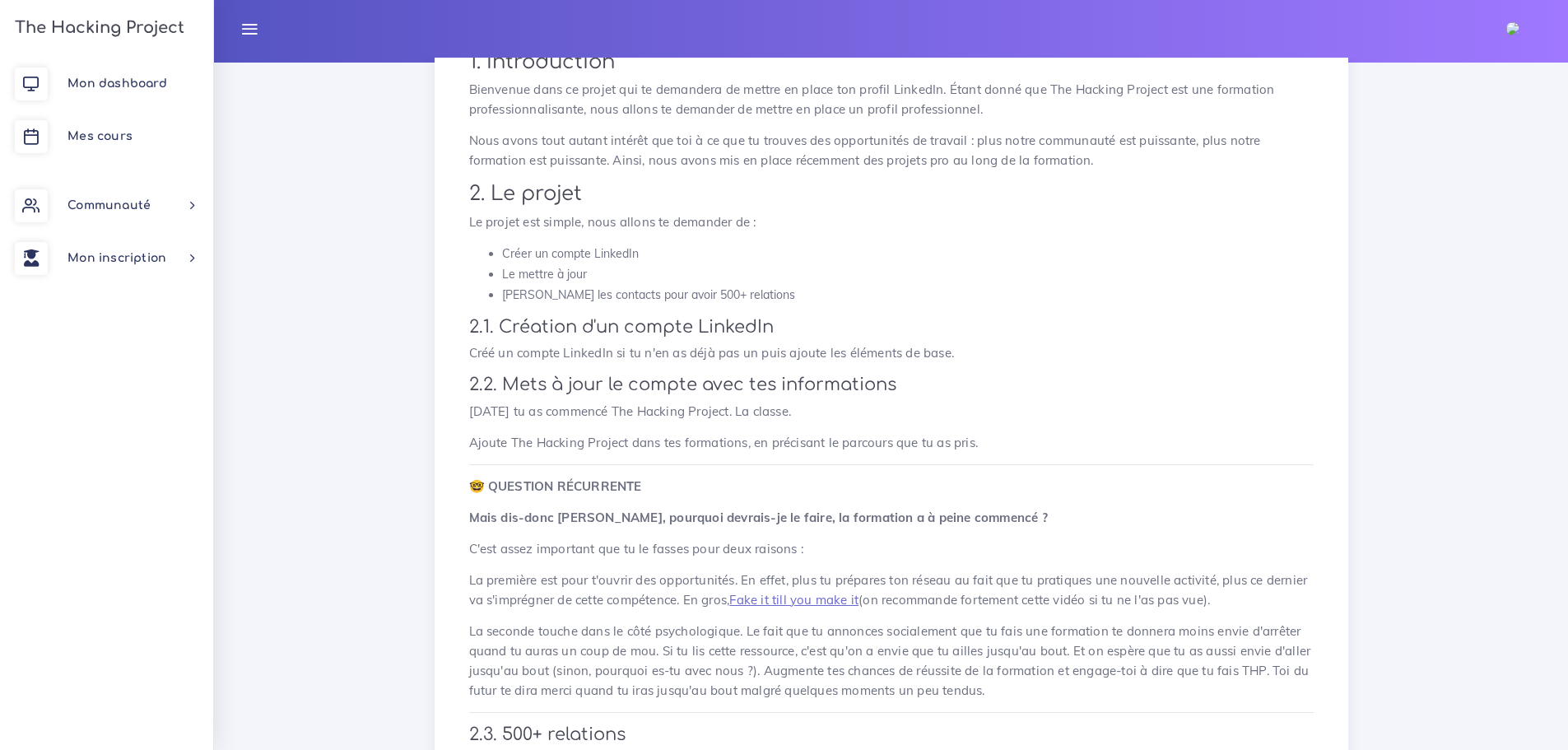
scroll to position [69, 0]
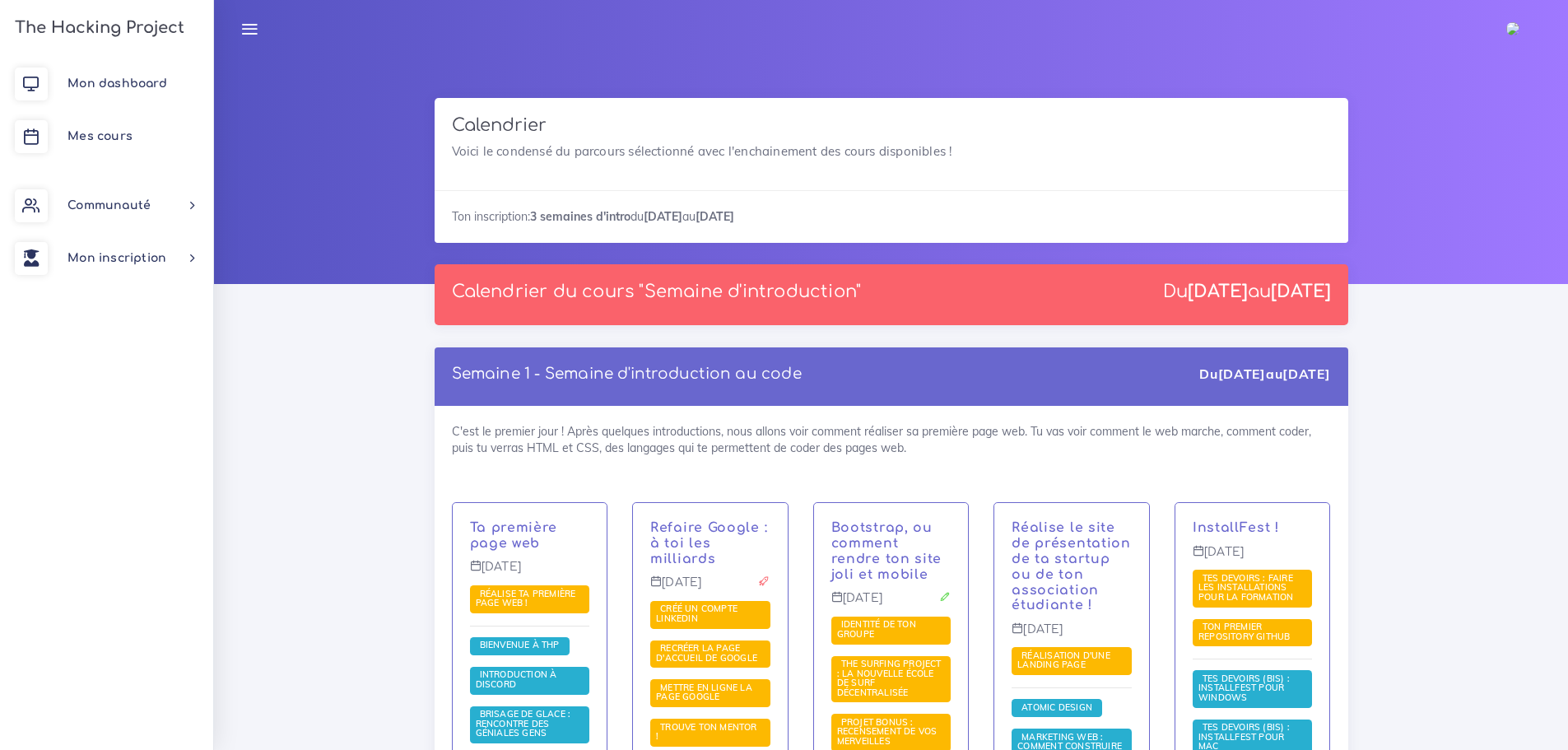
scroll to position [329, 0]
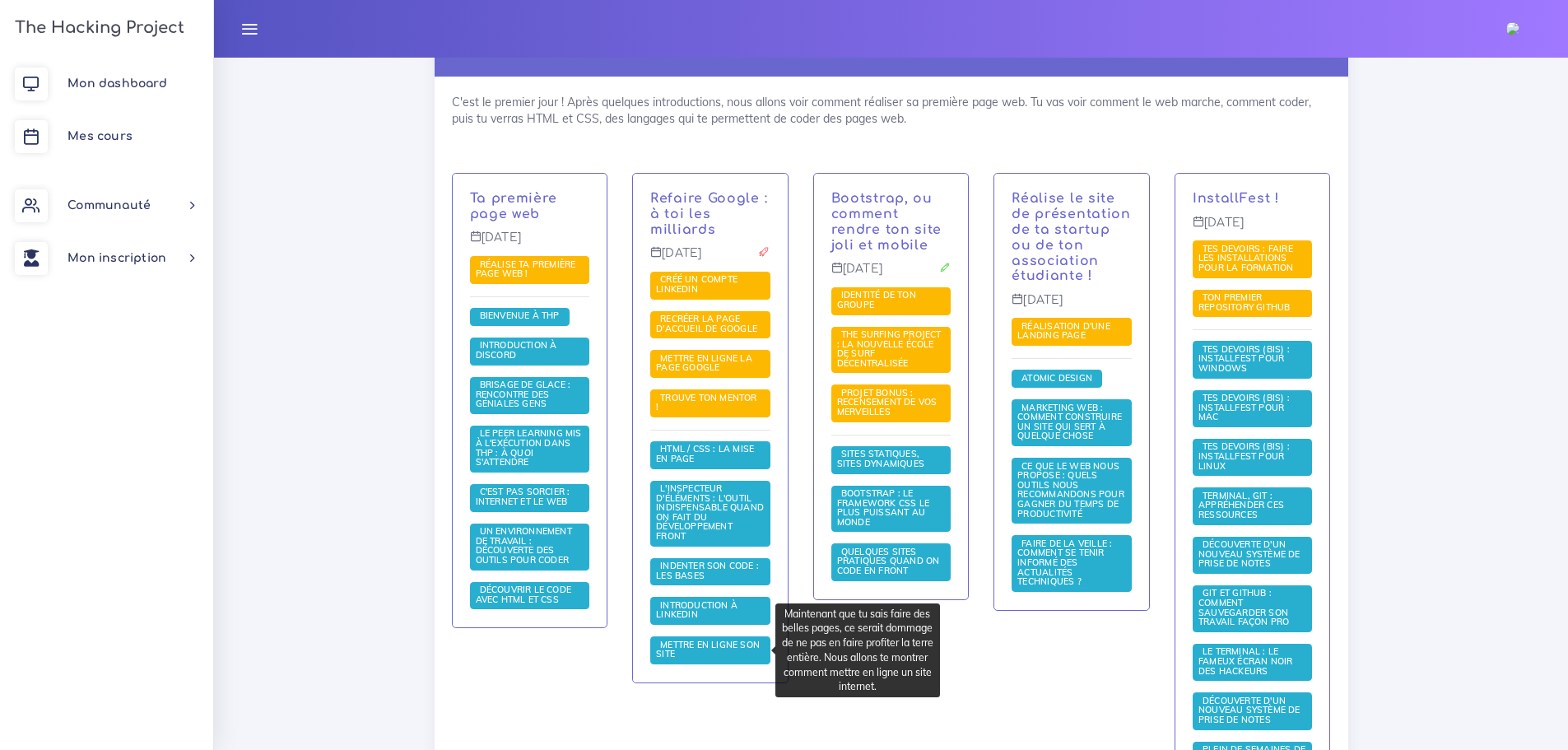
click at [718, 645] on span "Mettre en ligne son site" at bounding box center [708, 649] width 104 height 21
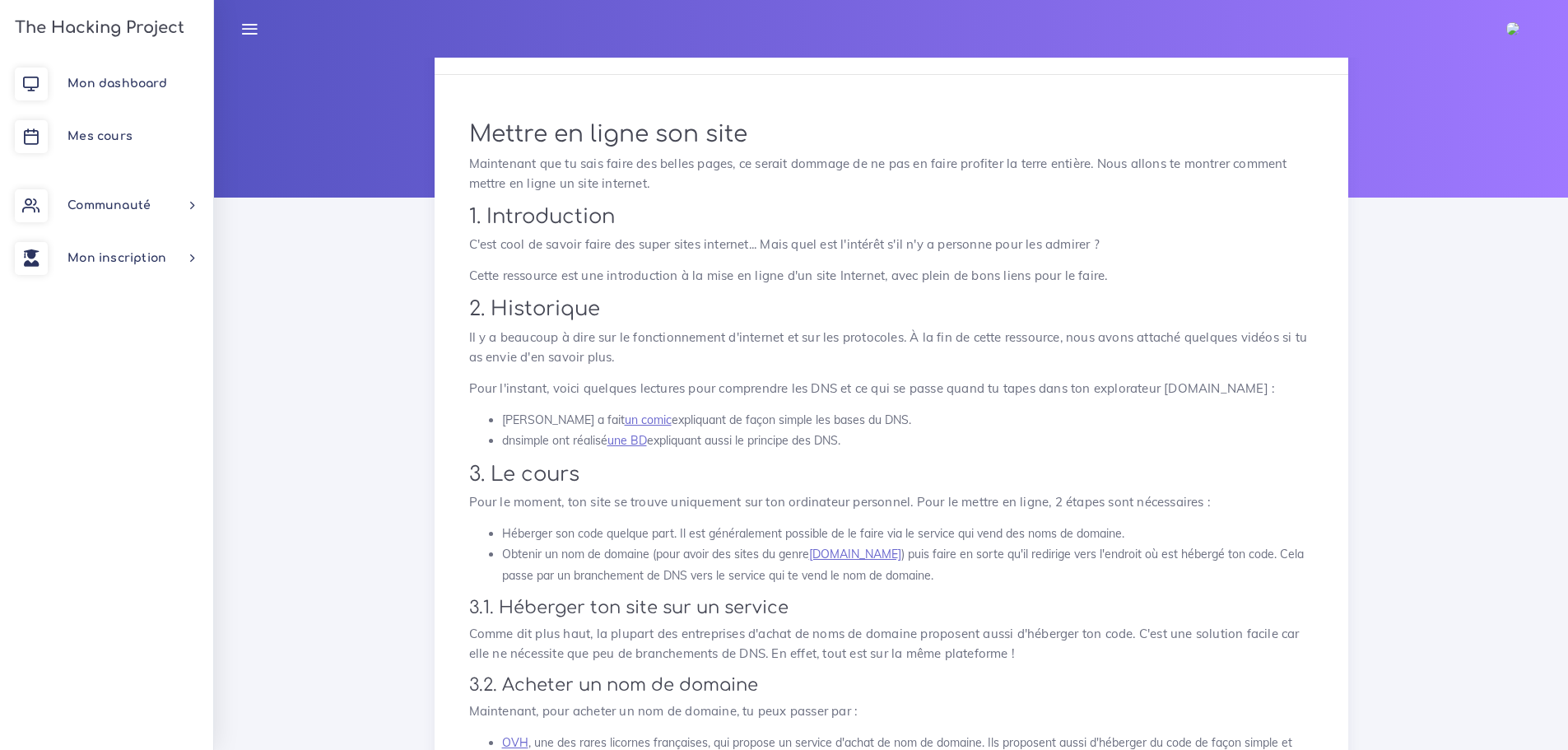
scroll to position [165, 0]
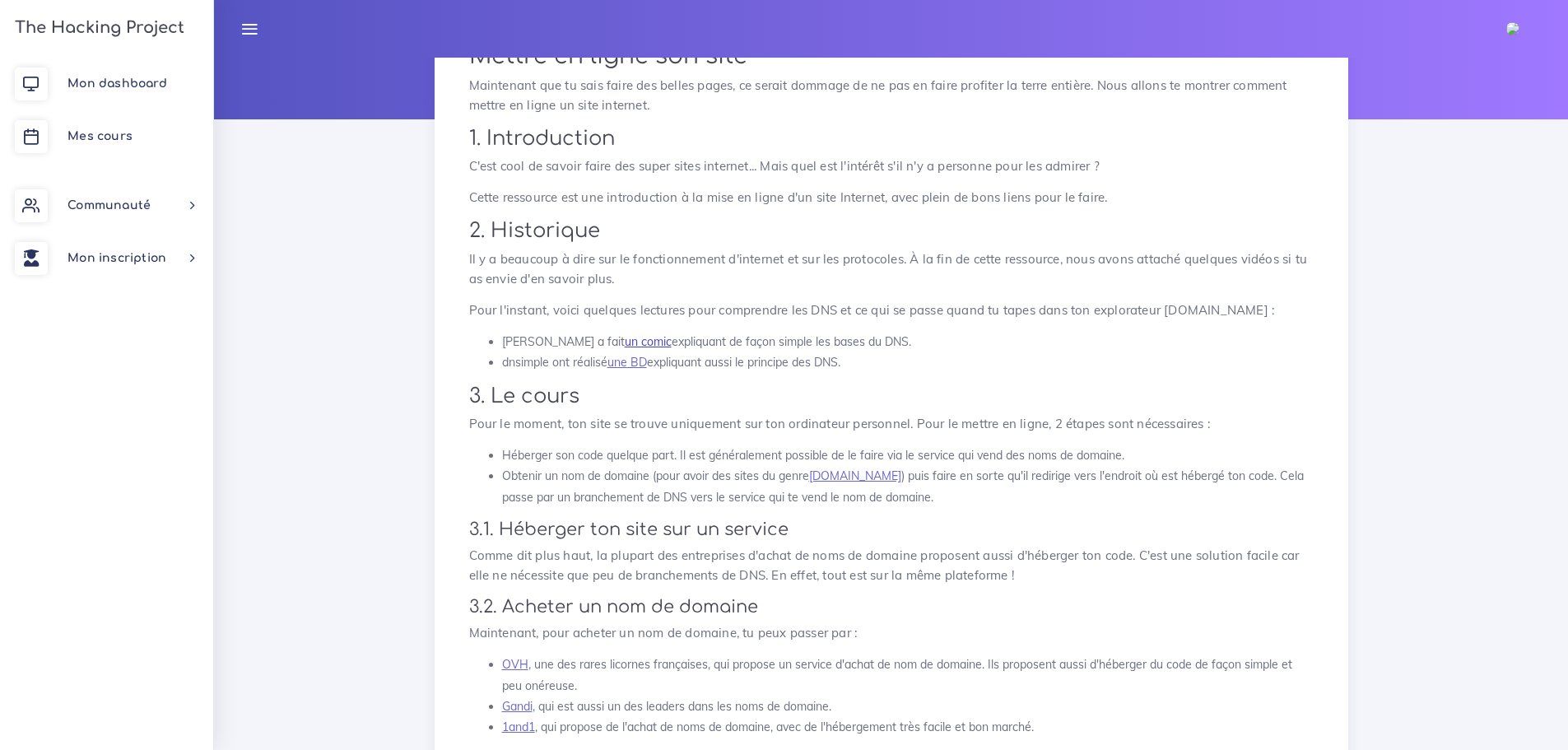
click at [644, 337] on link "un comic" at bounding box center [648, 341] width 46 height 15
click at [639, 346] on link "un comic" at bounding box center [648, 341] width 46 height 15
click at [624, 361] on link "une BD" at bounding box center [627, 362] width 40 height 15
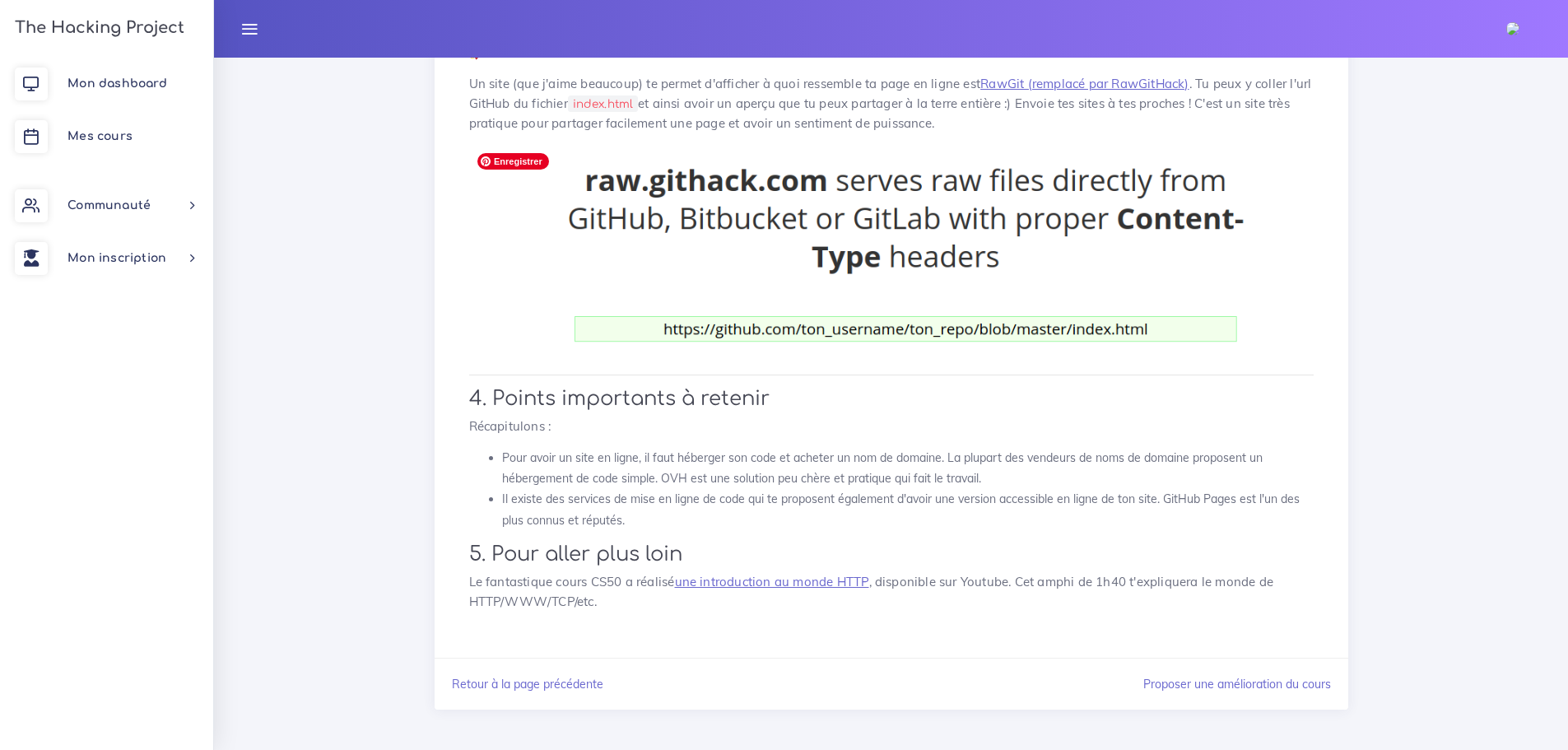
scroll to position [1103, 0]
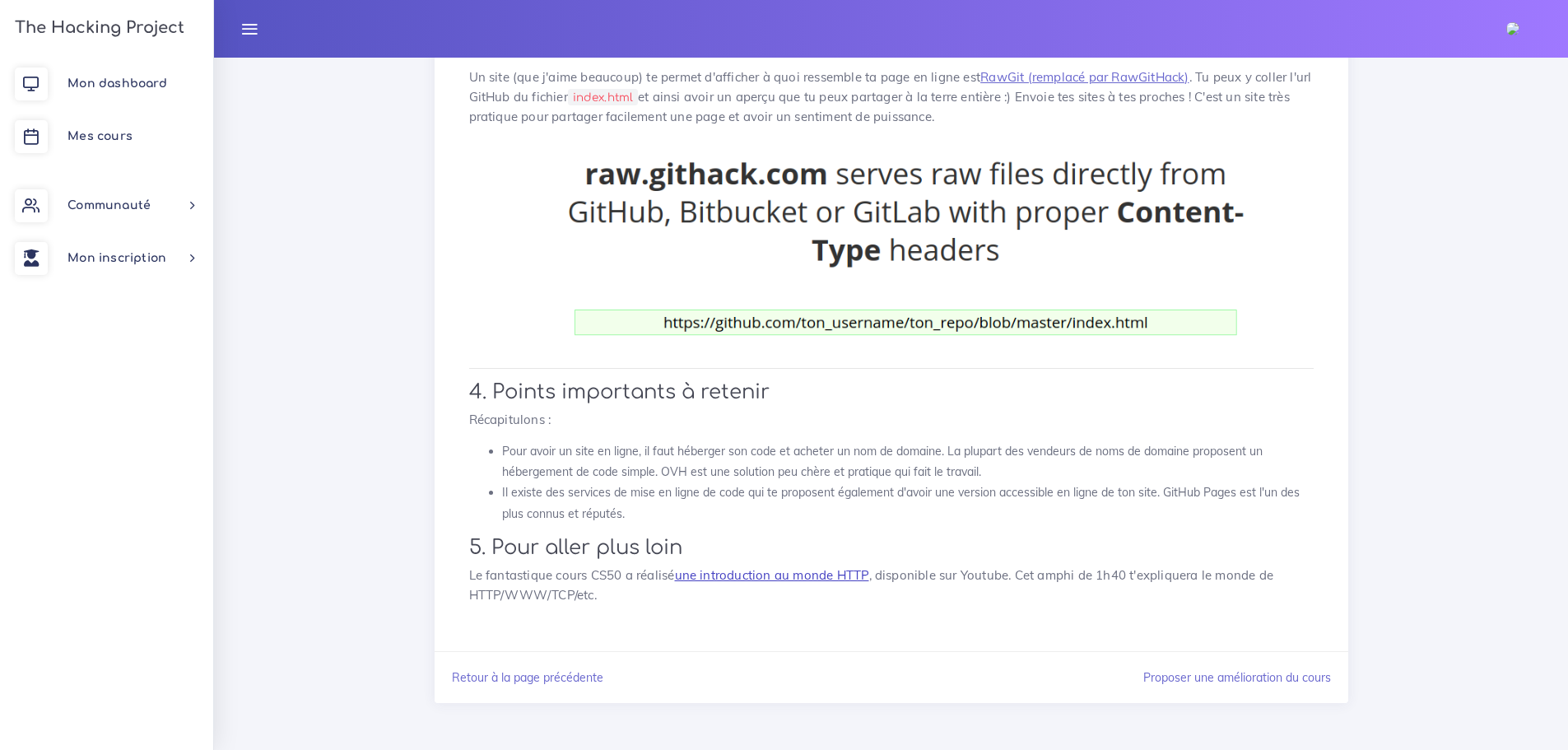
click at [770, 574] on link "une introduction au monde HTTP" at bounding box center [771, 575] width 195 height 15
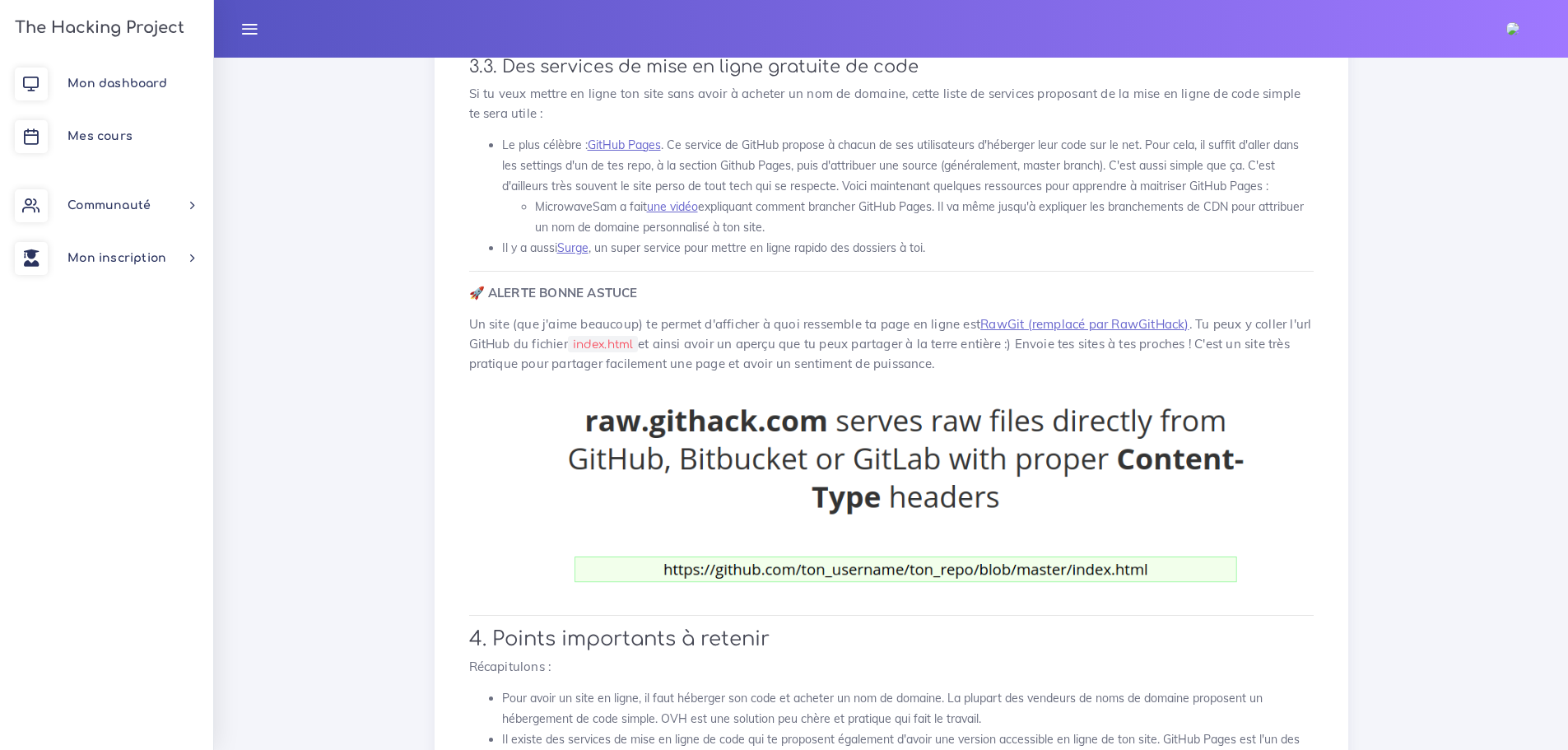
scroll to position [1021, 0]
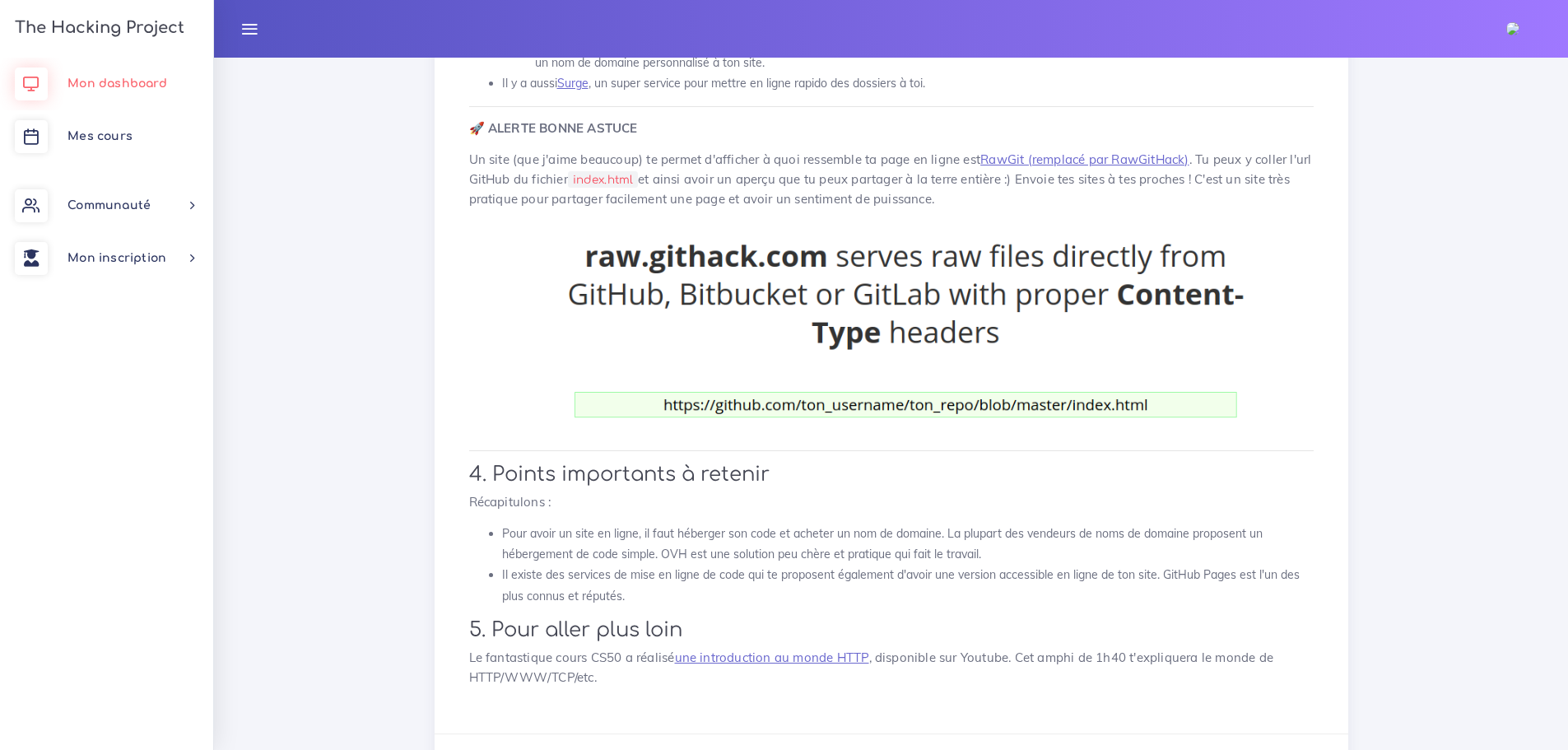
click at [124, 85] on span "Mon dashboard" at bounding box center [117, 83] width 100 height 13
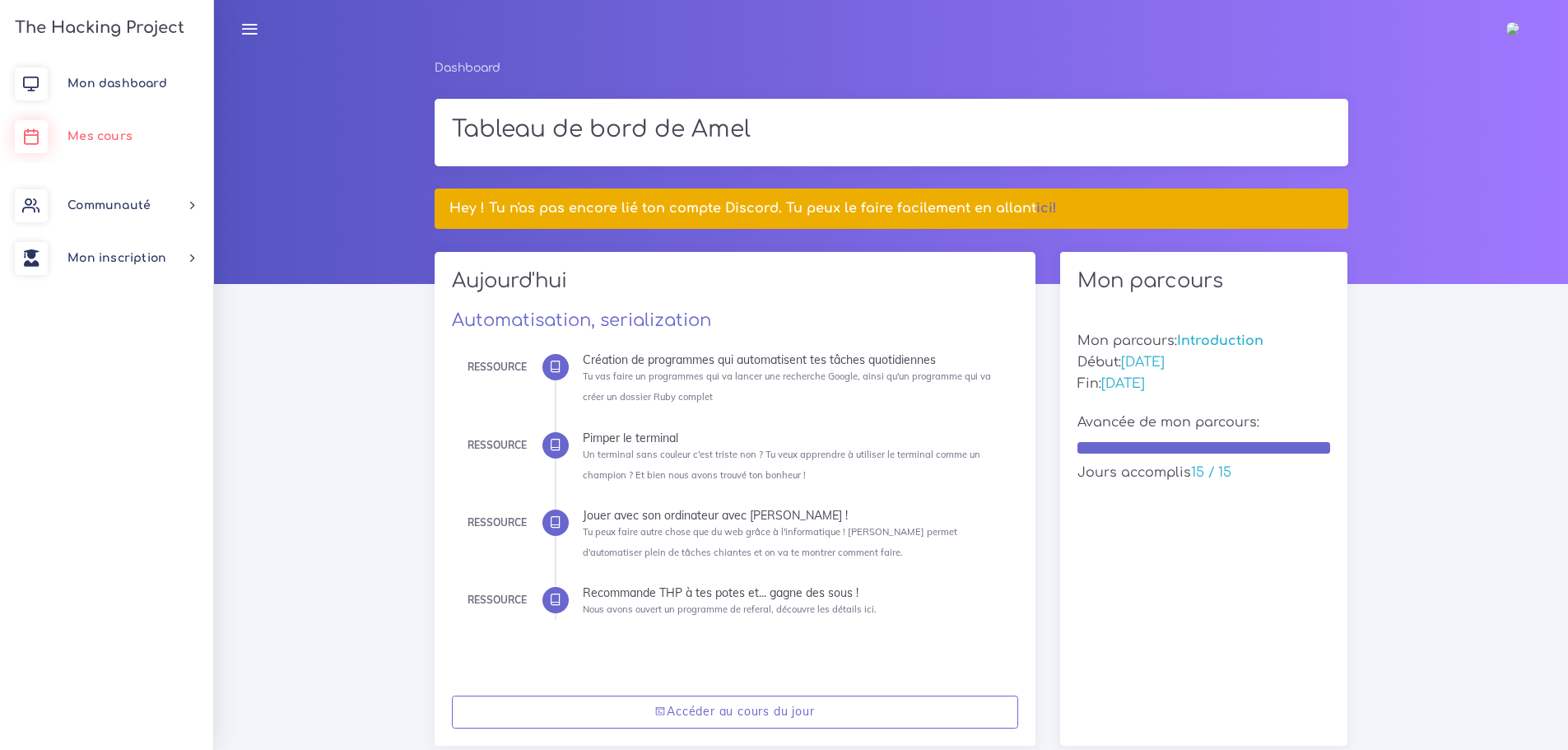
click at [81, 125] on link "Mes cours" at bounding box center [106, 136] width 213 height 52
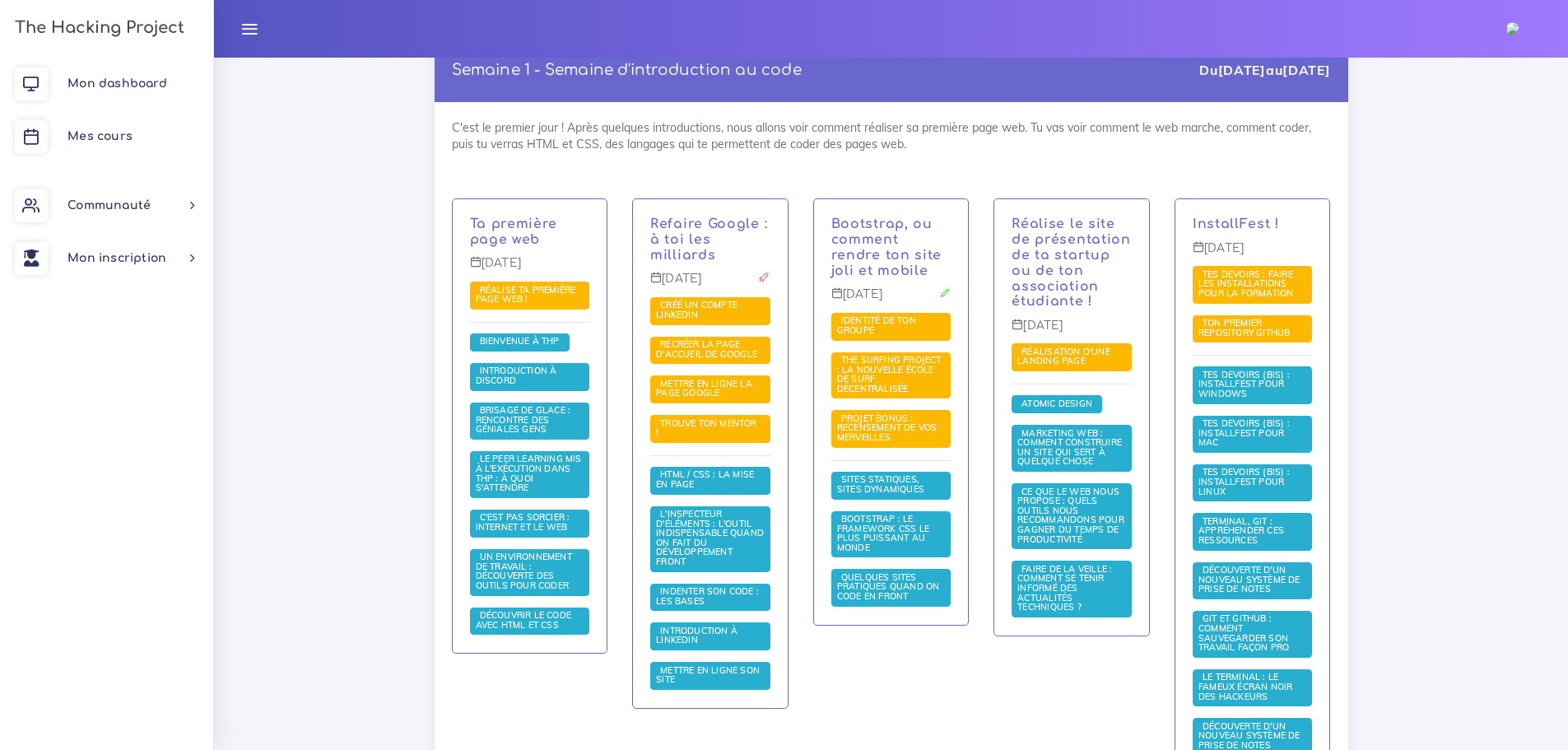
scroll to position [411, 0]
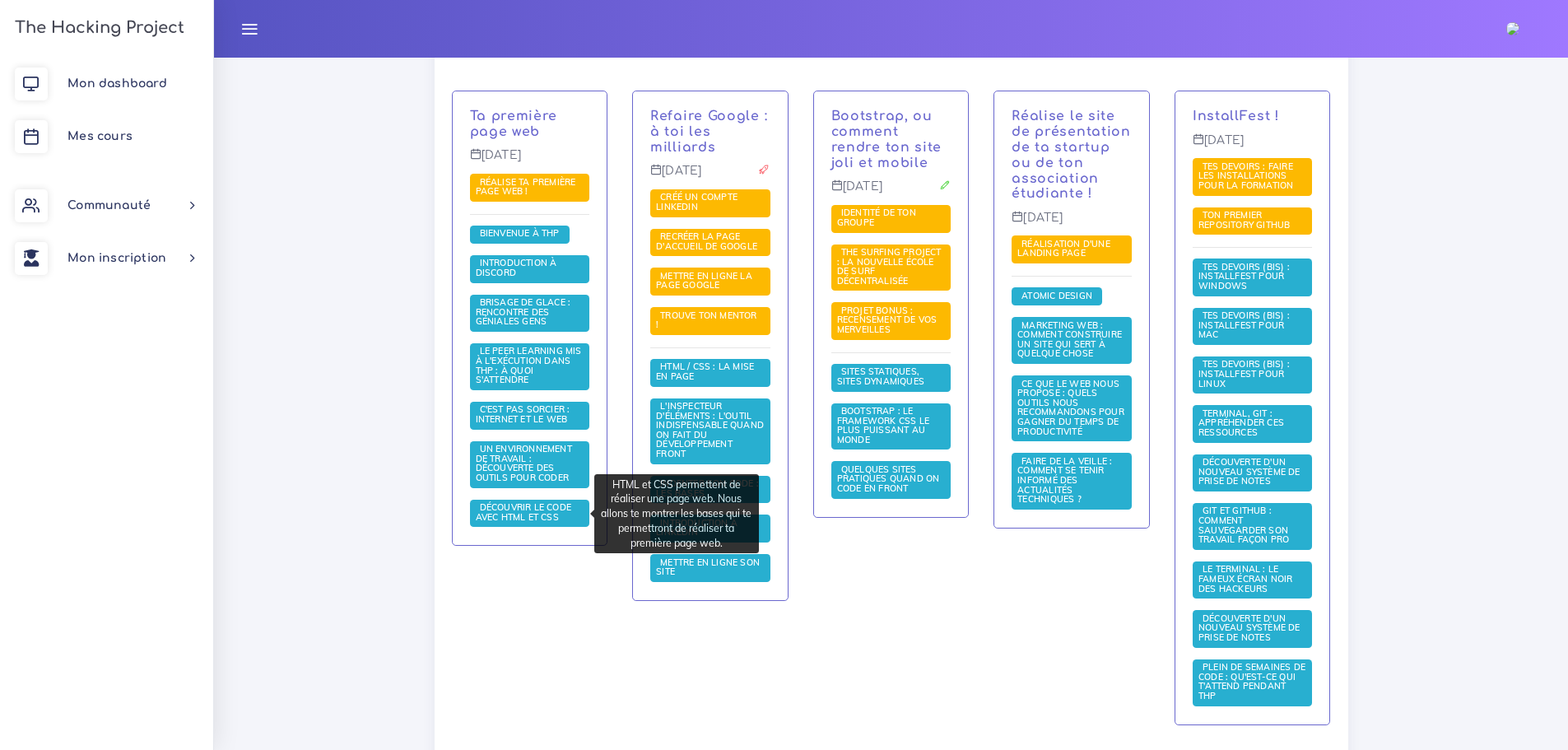
click at [852, 618] on div "Bootstrap, ou comment rendre ton site joli et mobile Mercredi 7 avr. Identité d…" at bounding box center [890, 419] width 181 height 656
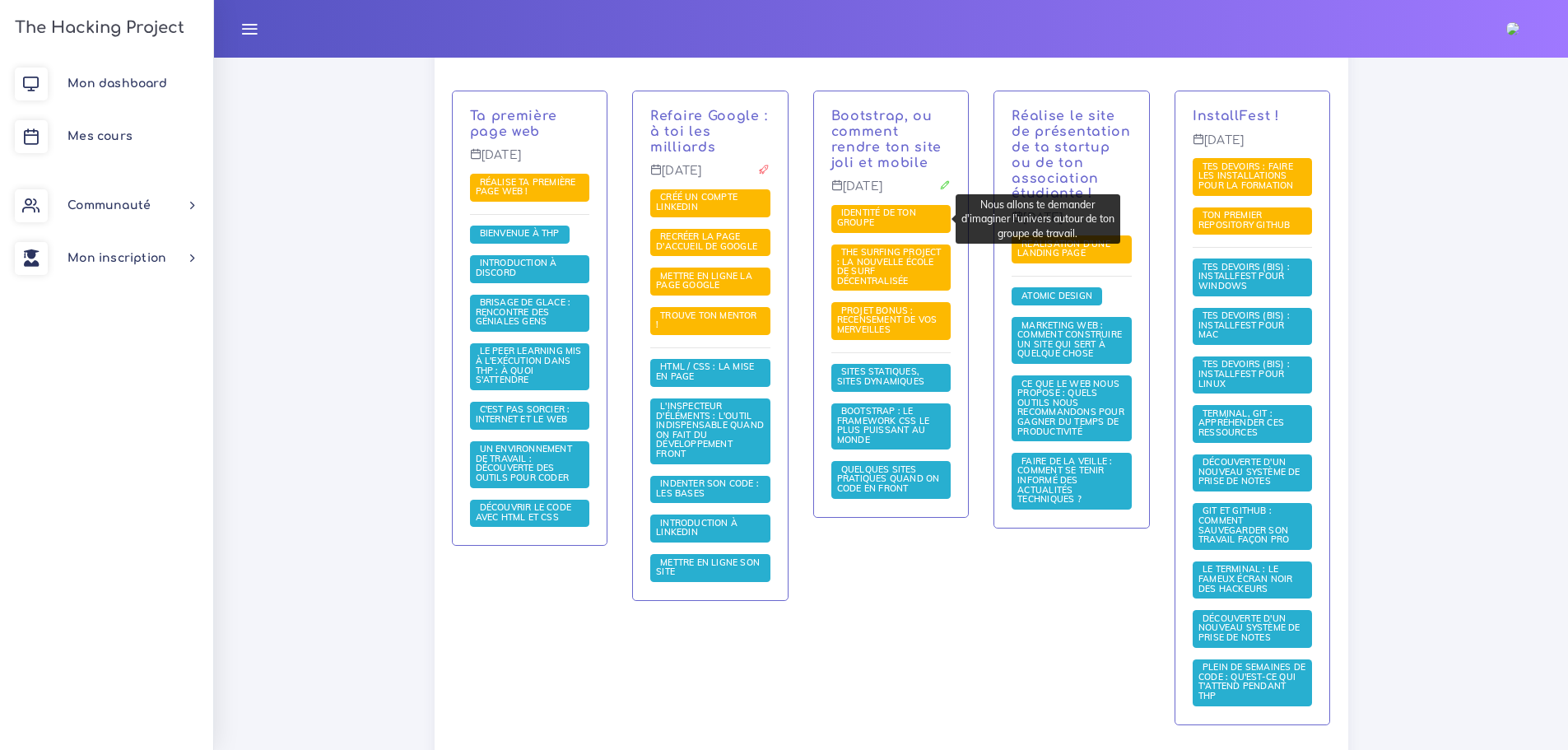
click at [916, 222] on span "Identité de ton groupe" at bounding box center [891, 219] width 120 height 28
click at [906, 221] on span "Identité de ton groupe" at bounding box center [891, 219] width 120 height 28
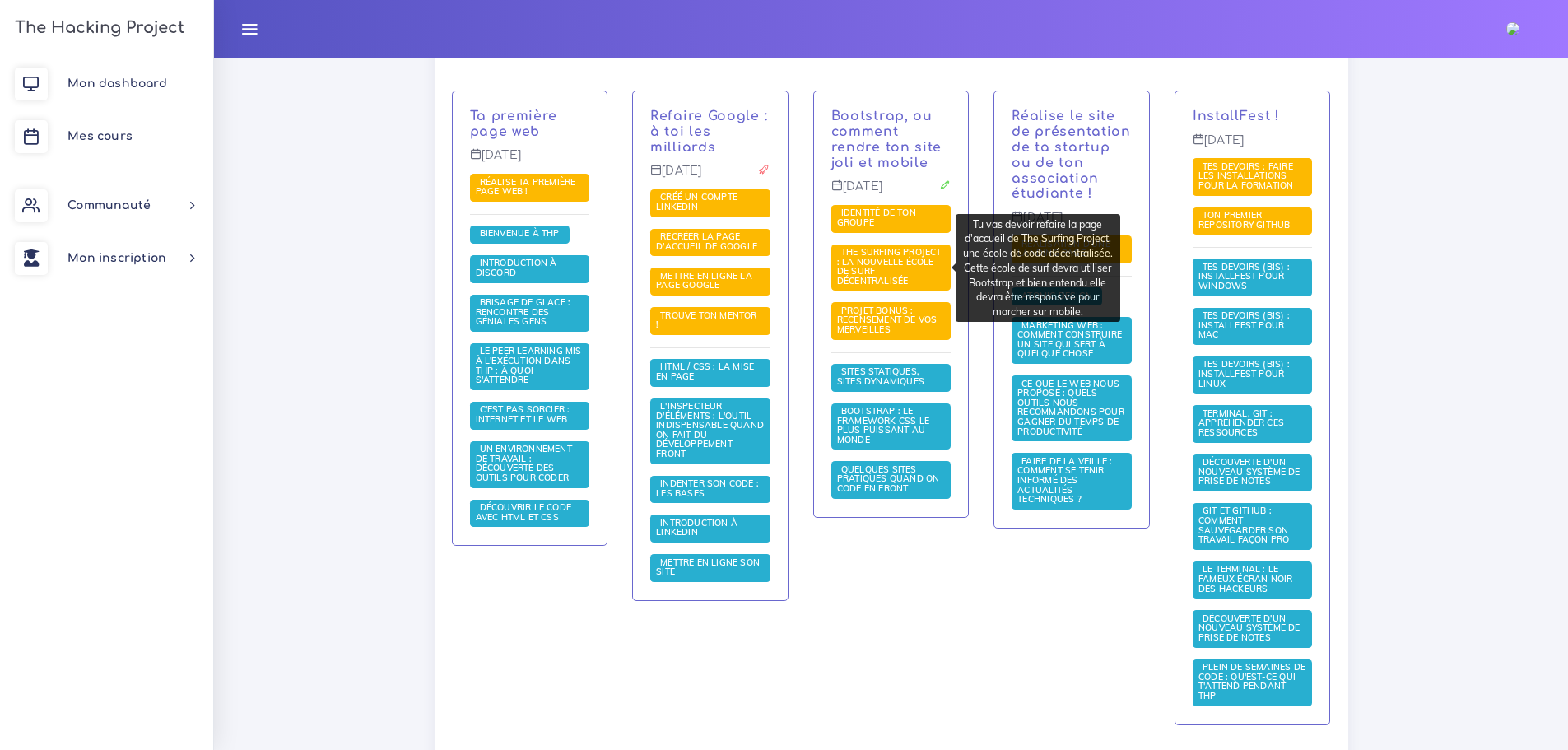
click at [905, 276] on span "The Surfing Project : la nouvelle école de surf décentralisée" at bounding box center [890, 266] width 105 height 41
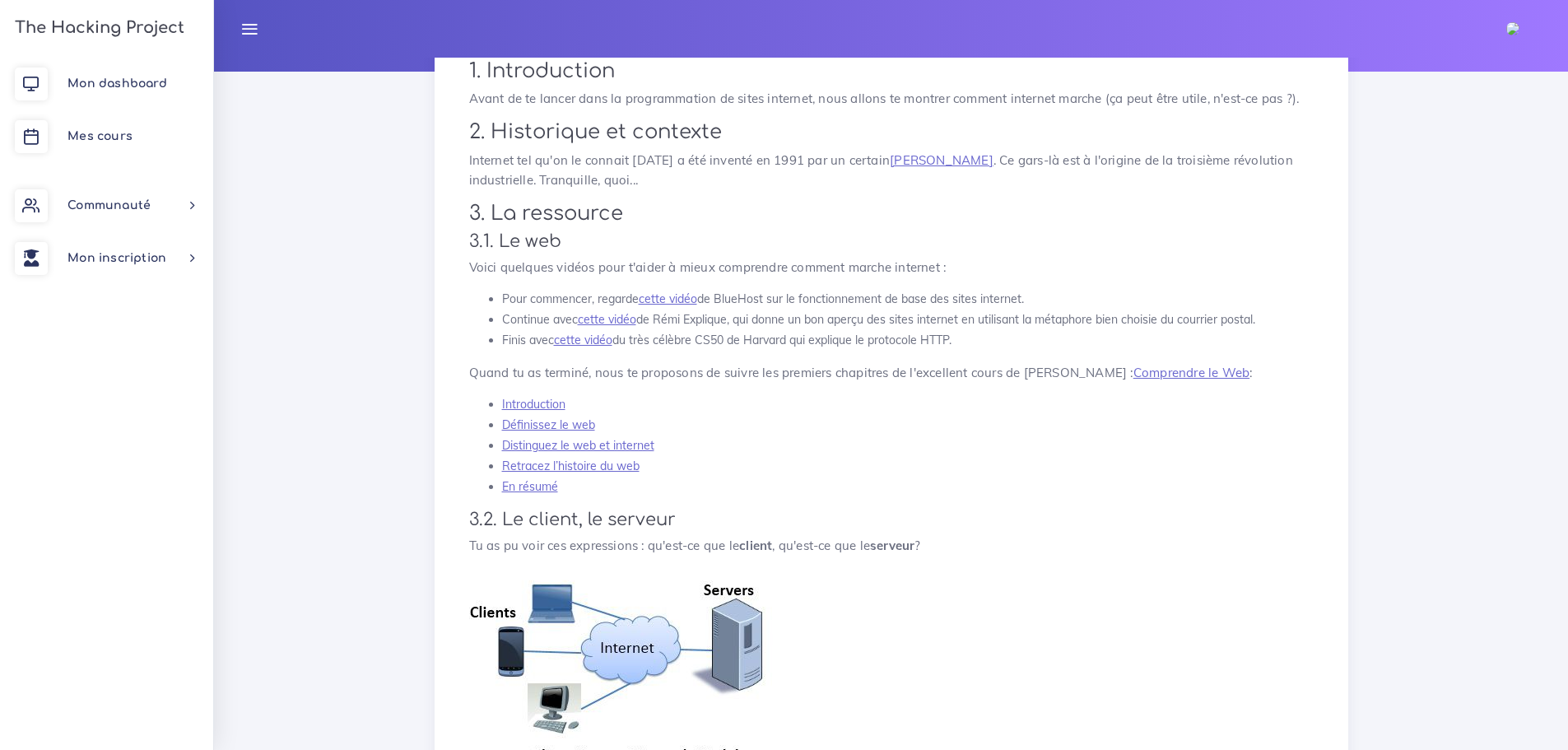
scroll to position [247, 0]
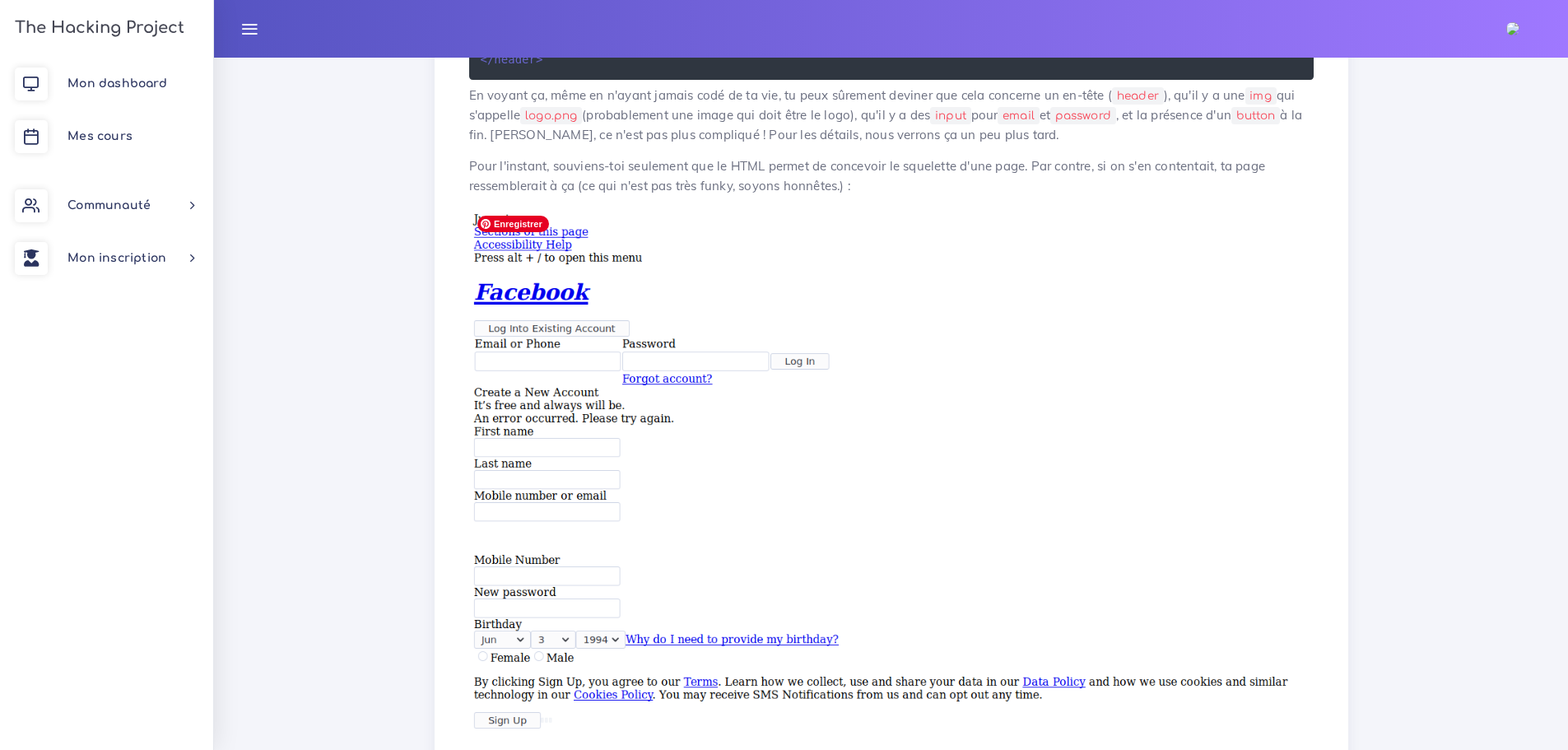
scroll to position [1281, 0]
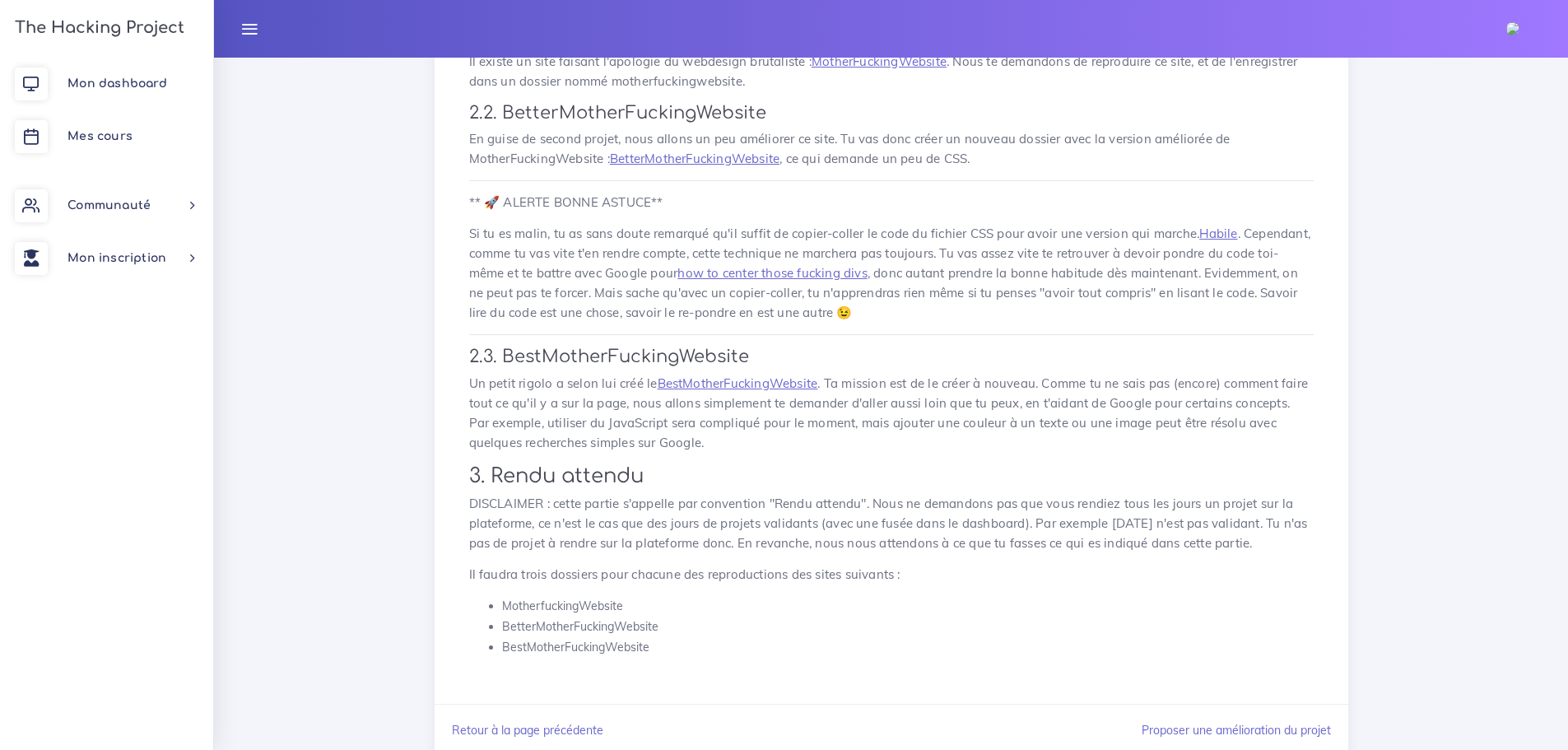
scroll to position [450, 0]
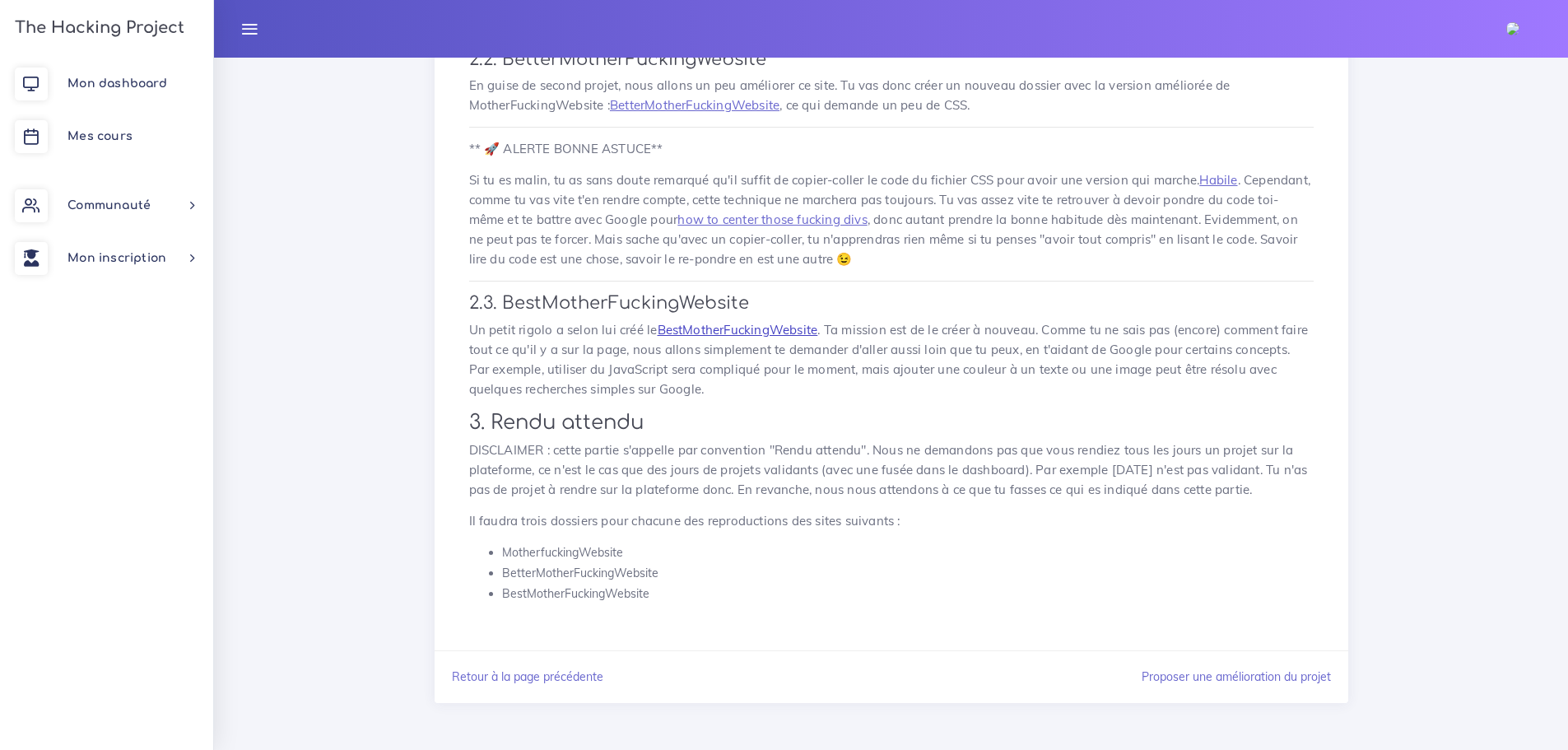
click at [761, 327] on link "BestMotherFuckingWebsite" at bounding box center [738, 329] width 161 height 15
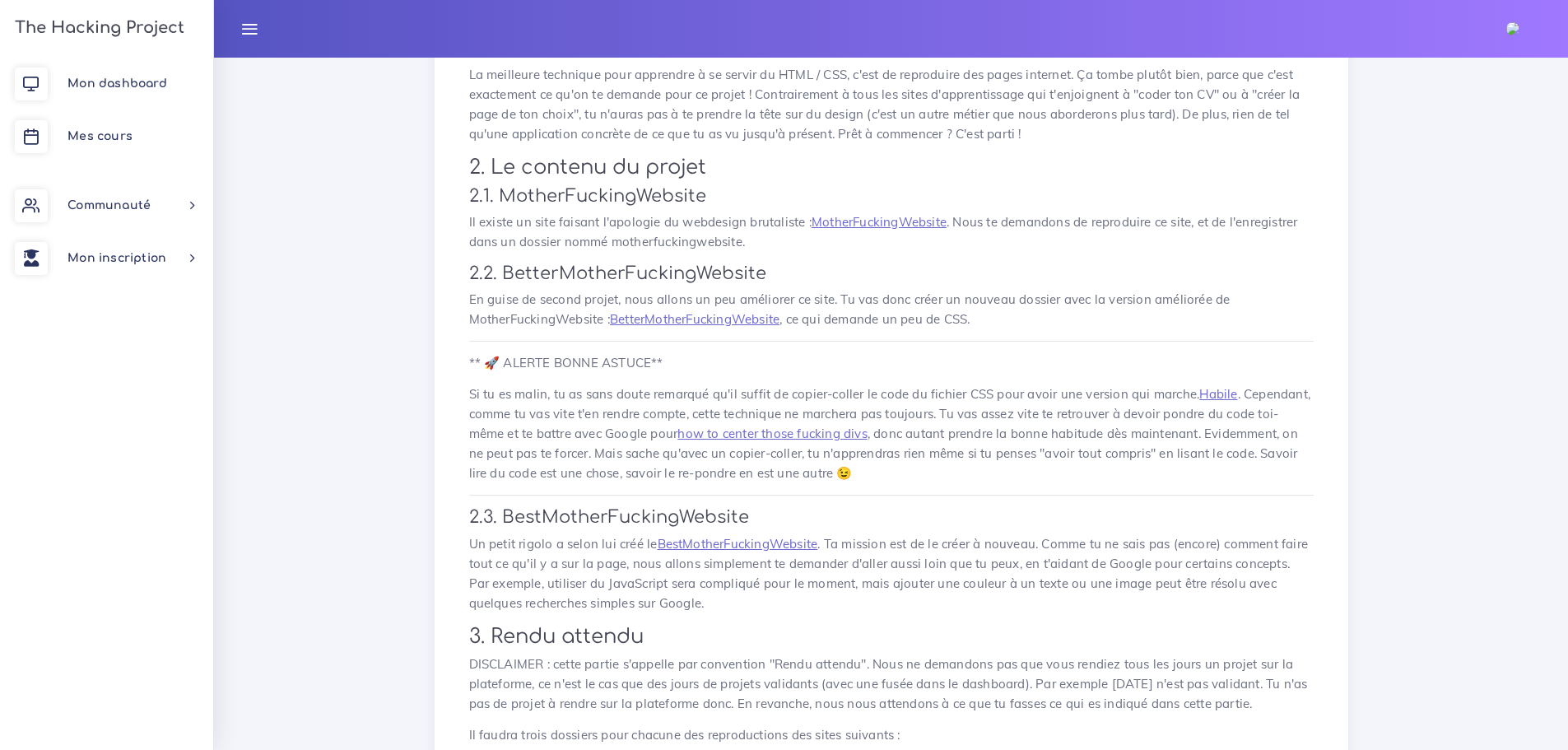
scroll to position [329, 0]
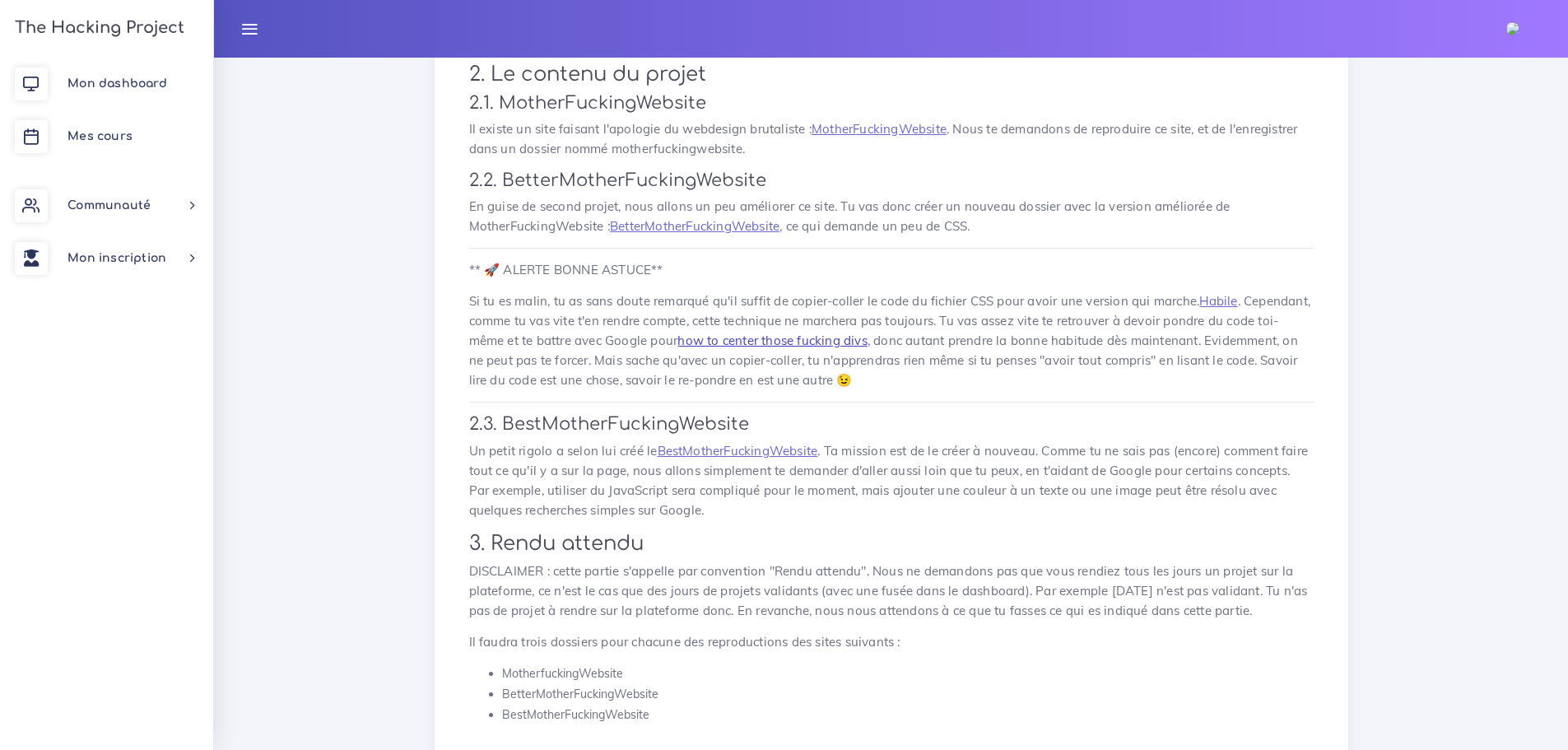
click at [800, 339] on link "how to center those fucking divs" at bounding box center [772, 341] width 190 height 15
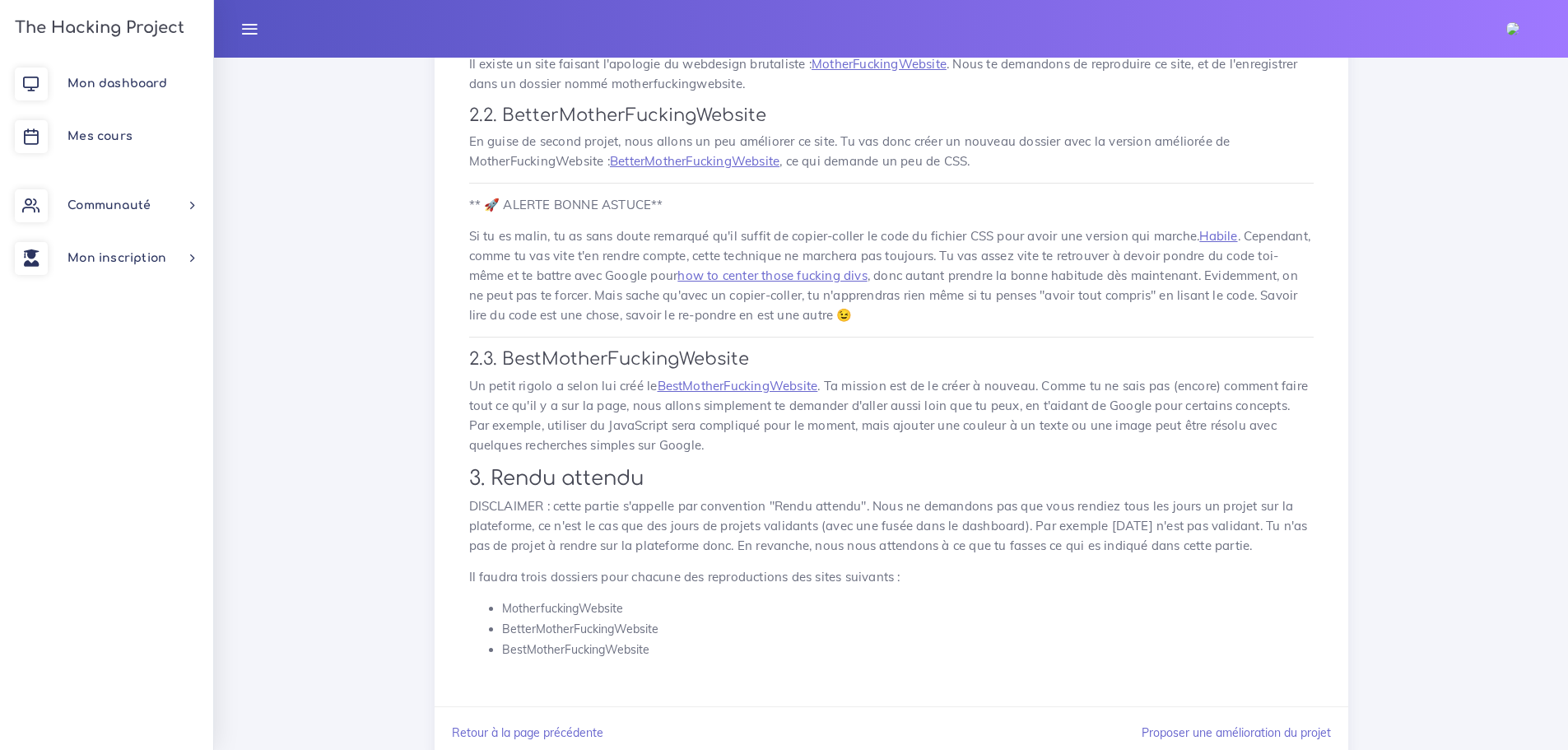
scroll to position [450, 0]
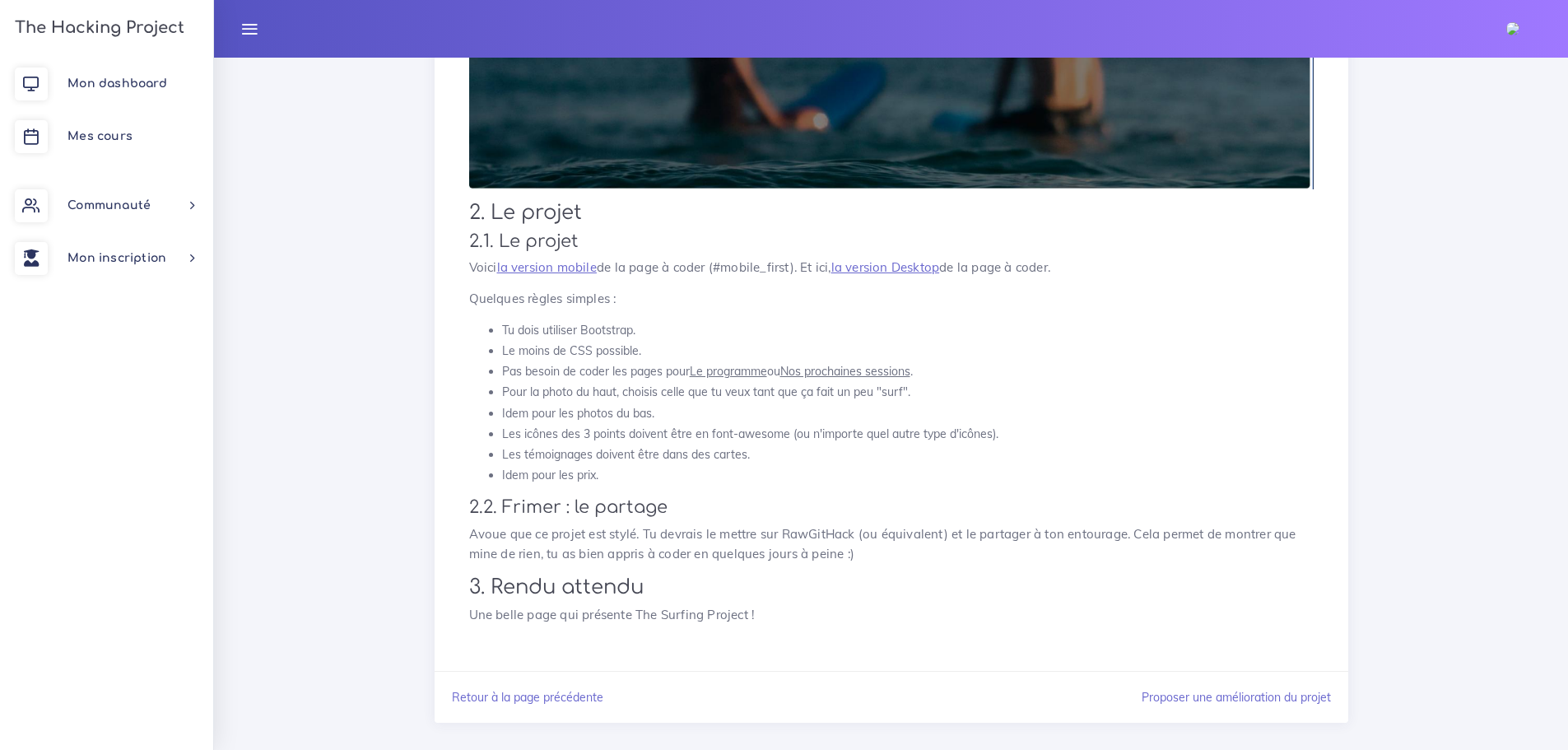
scroll to position [643, 0]
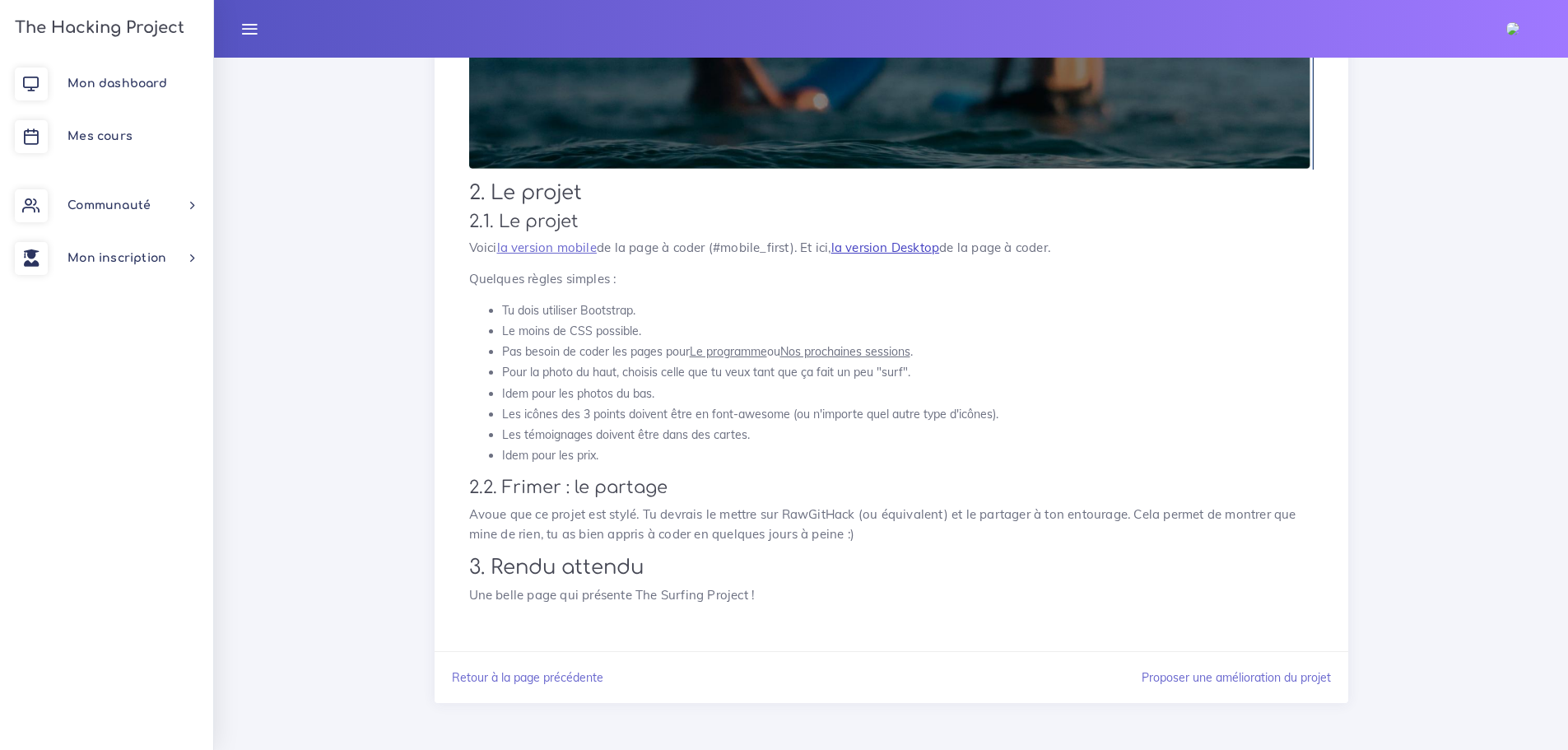
click at [879, 247] on link "la version Desktop" at bounding box center [886, 247] width 108 height 15
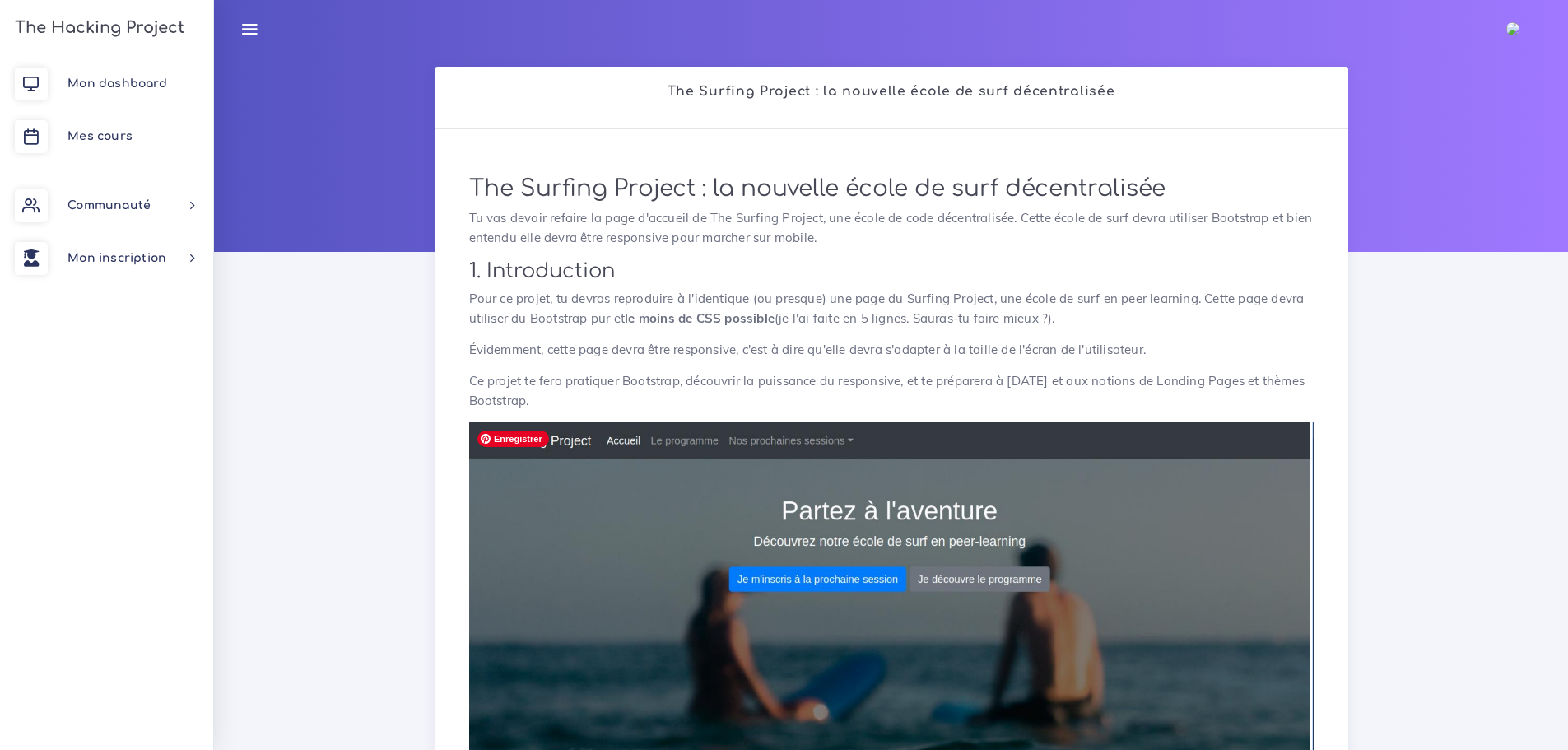
scroll to position [0, 0]
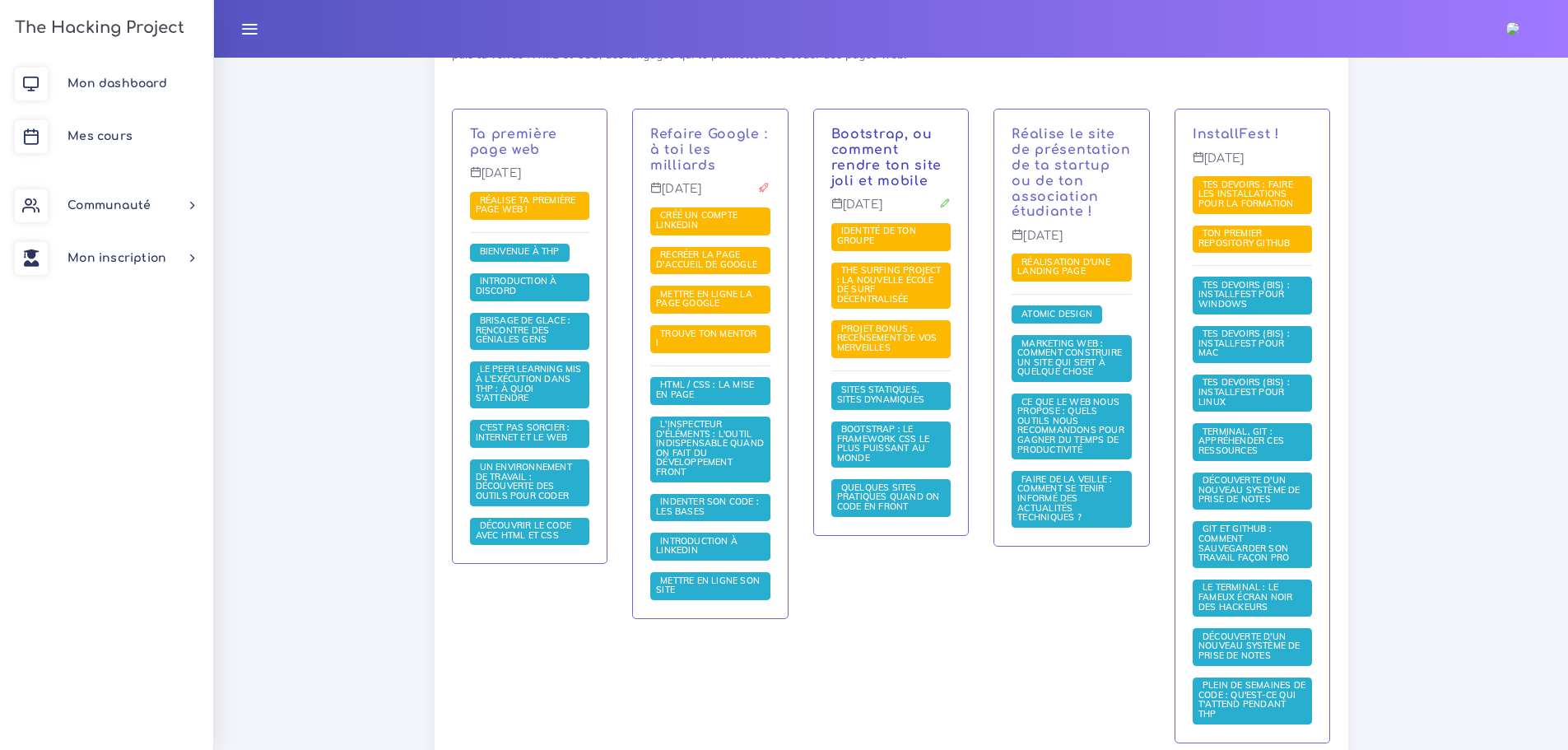
scroll to position [393, 0]
click at [923, 343] on span "PROJET BONUS : recensement de vos merveilles" at bounding box center [888, 337] width 101 height 30
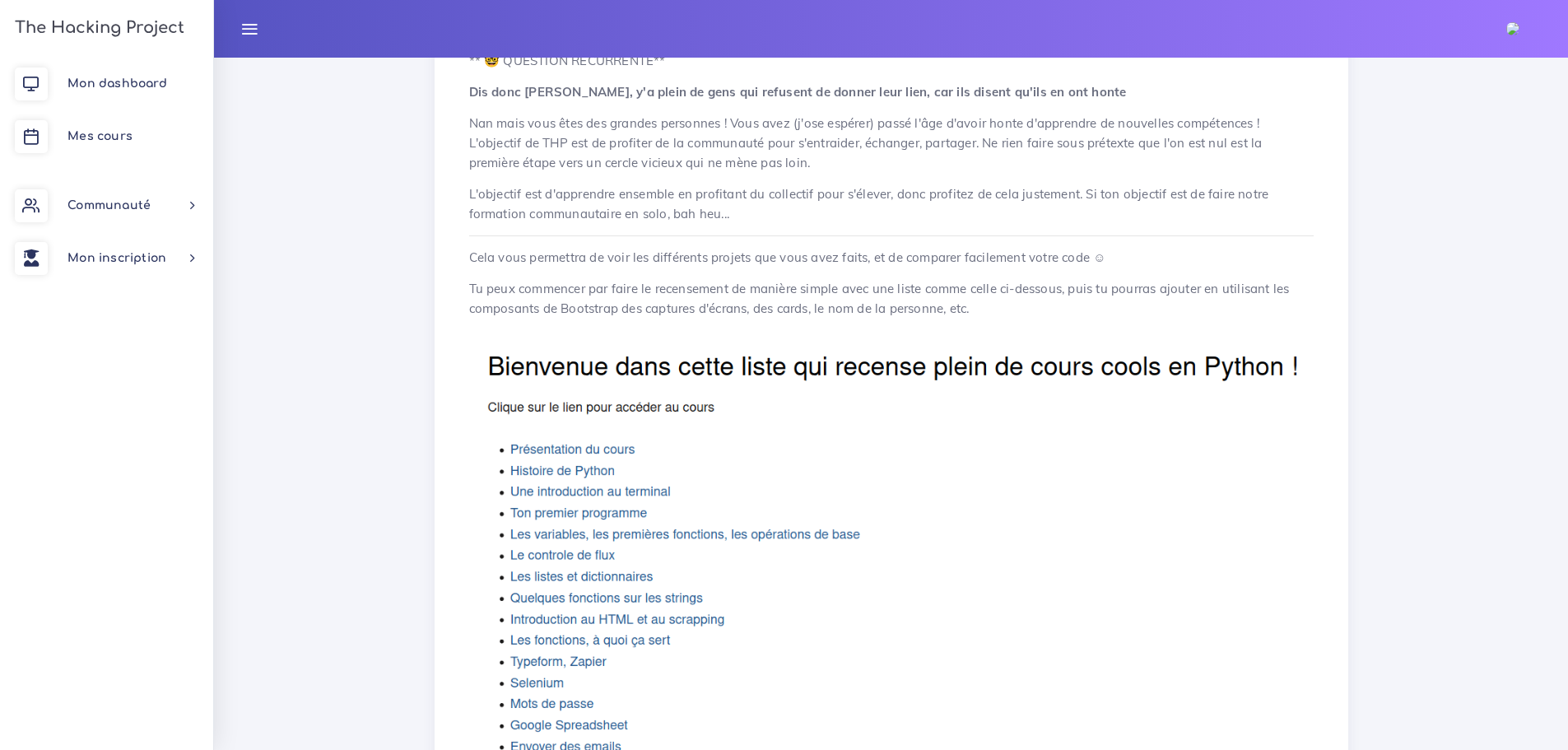
scroll to position [823, 0]
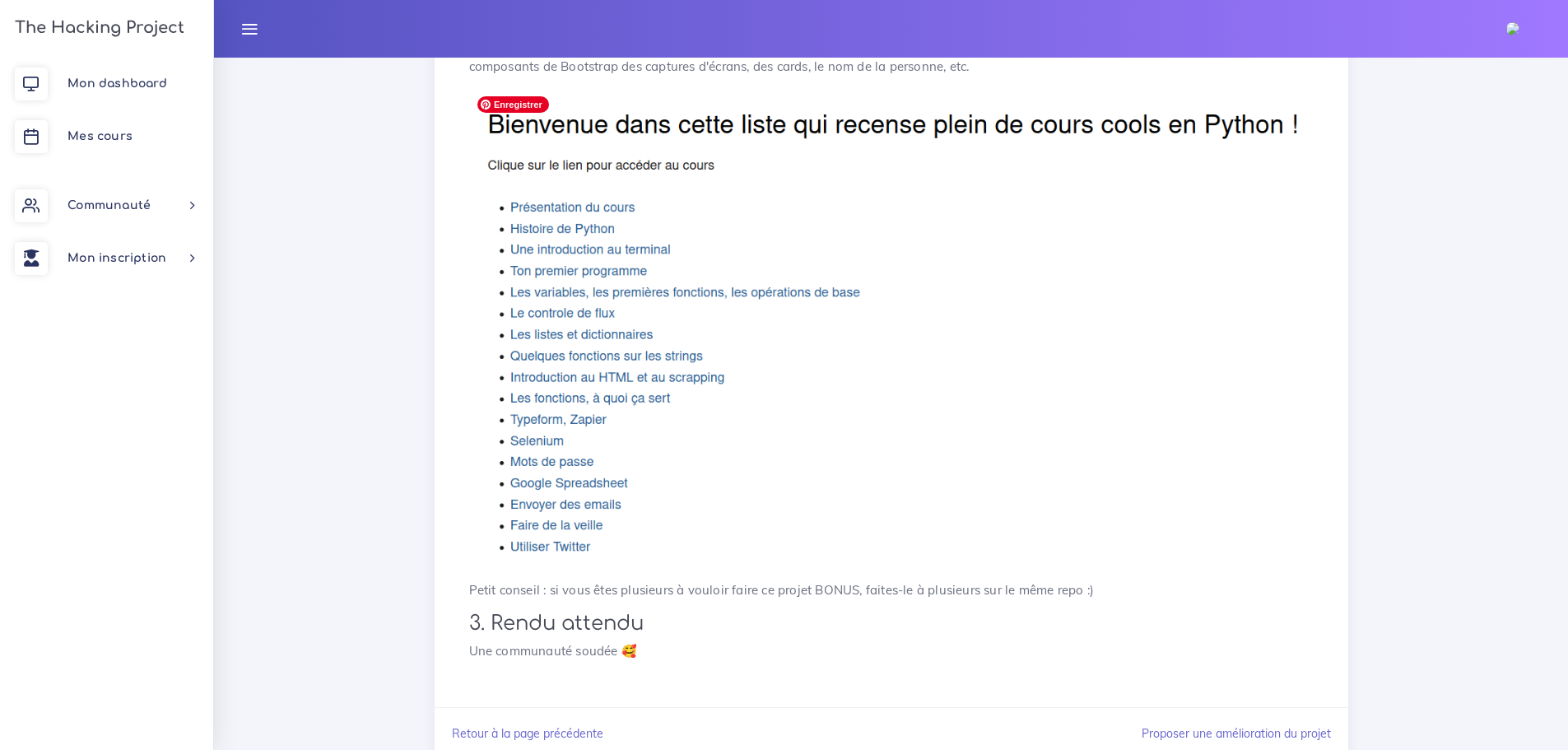
click at [578, 213] on img at bounding box center [891, 328] width 844 height 481
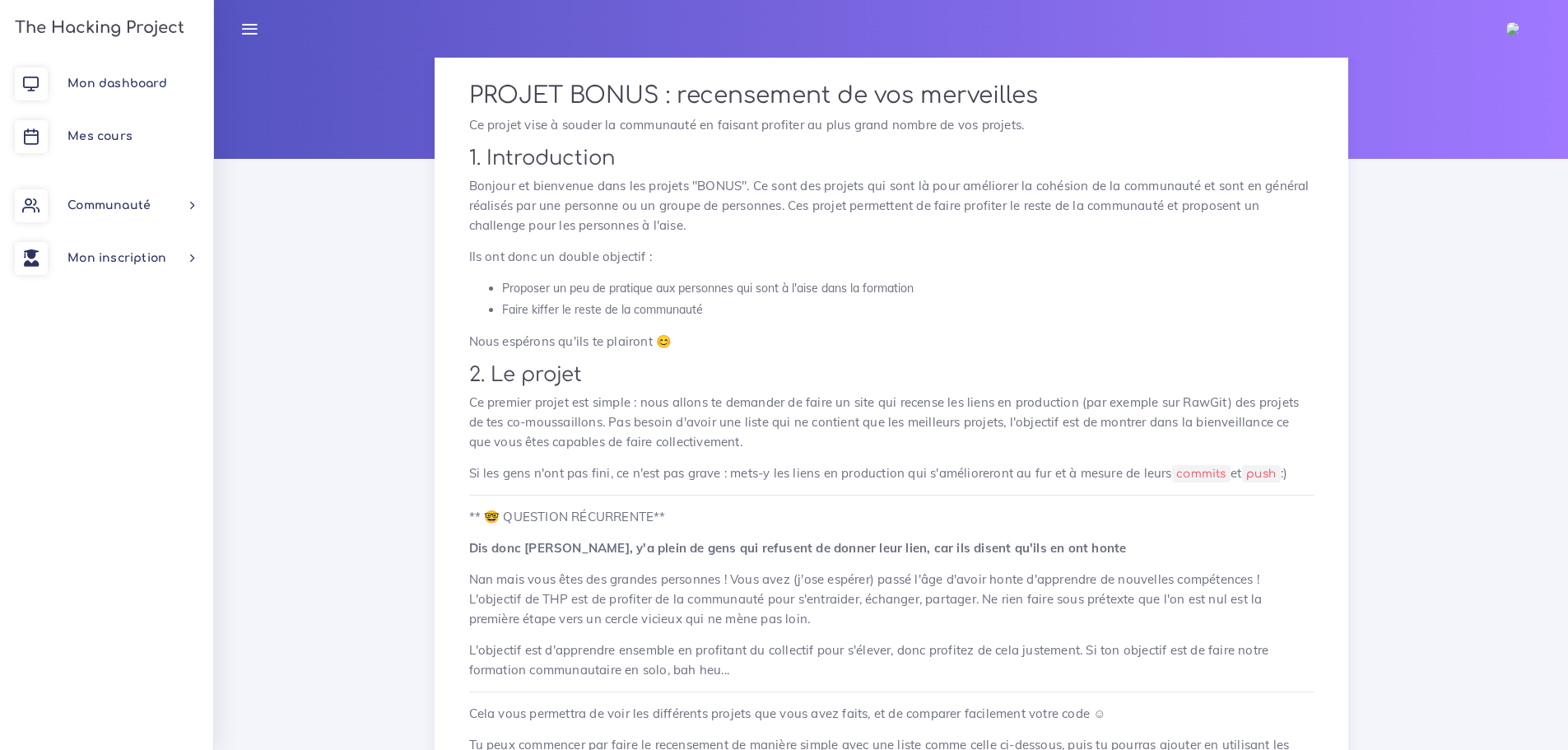
scroll to position [0, 0]
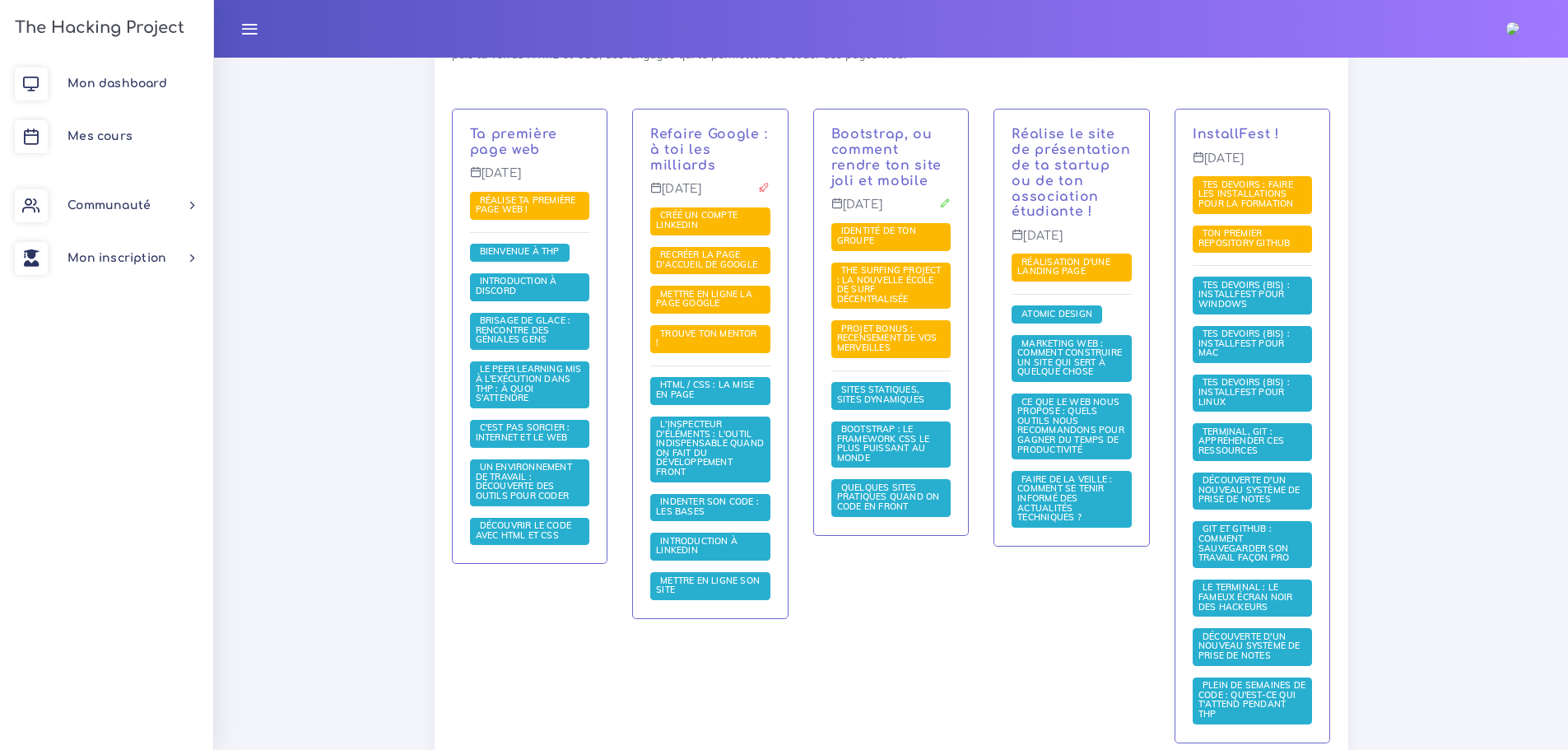
scroll to position [393, 0]
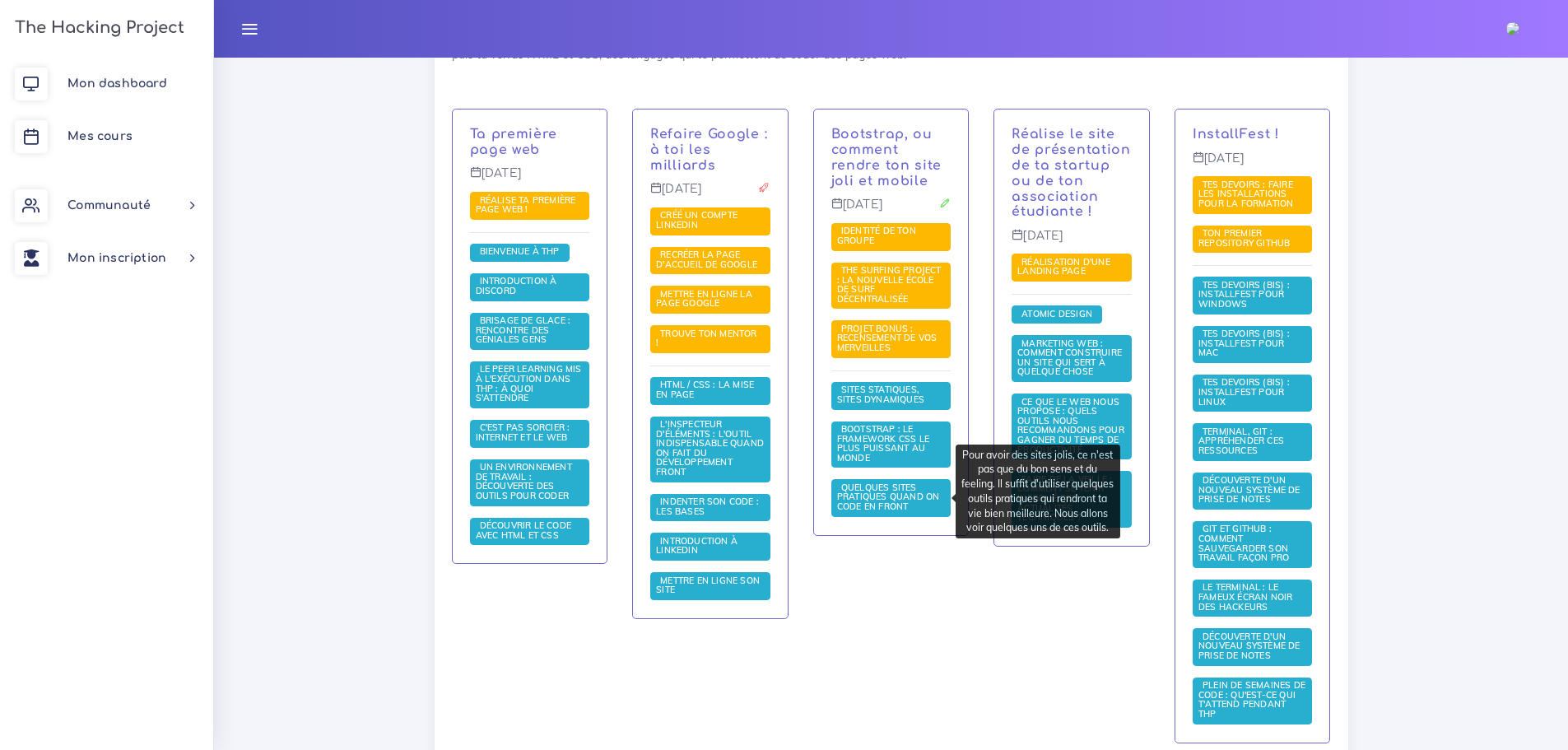
drag, startPoint x: 891, startPoint y: 497, endPoint x: 859, endPoint y: 599, distance: 106.9
click at [858, 600] on div "Bootstrap, ou comment rendre ton site joli et mobile Mercredi 7 avr. Identité d…" at bounding box center [890, 436] width 181 height 656
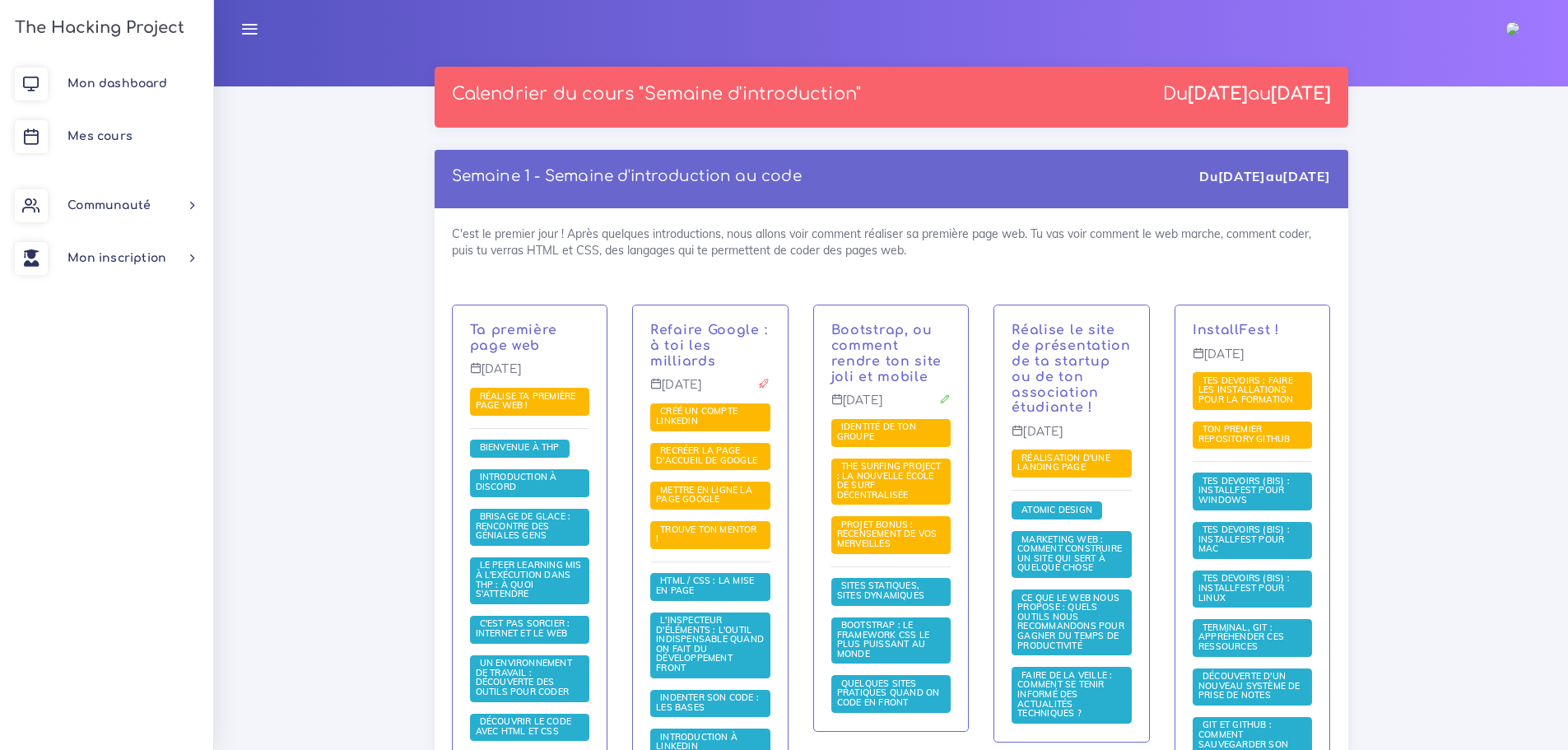
scroll to position [300, 0]
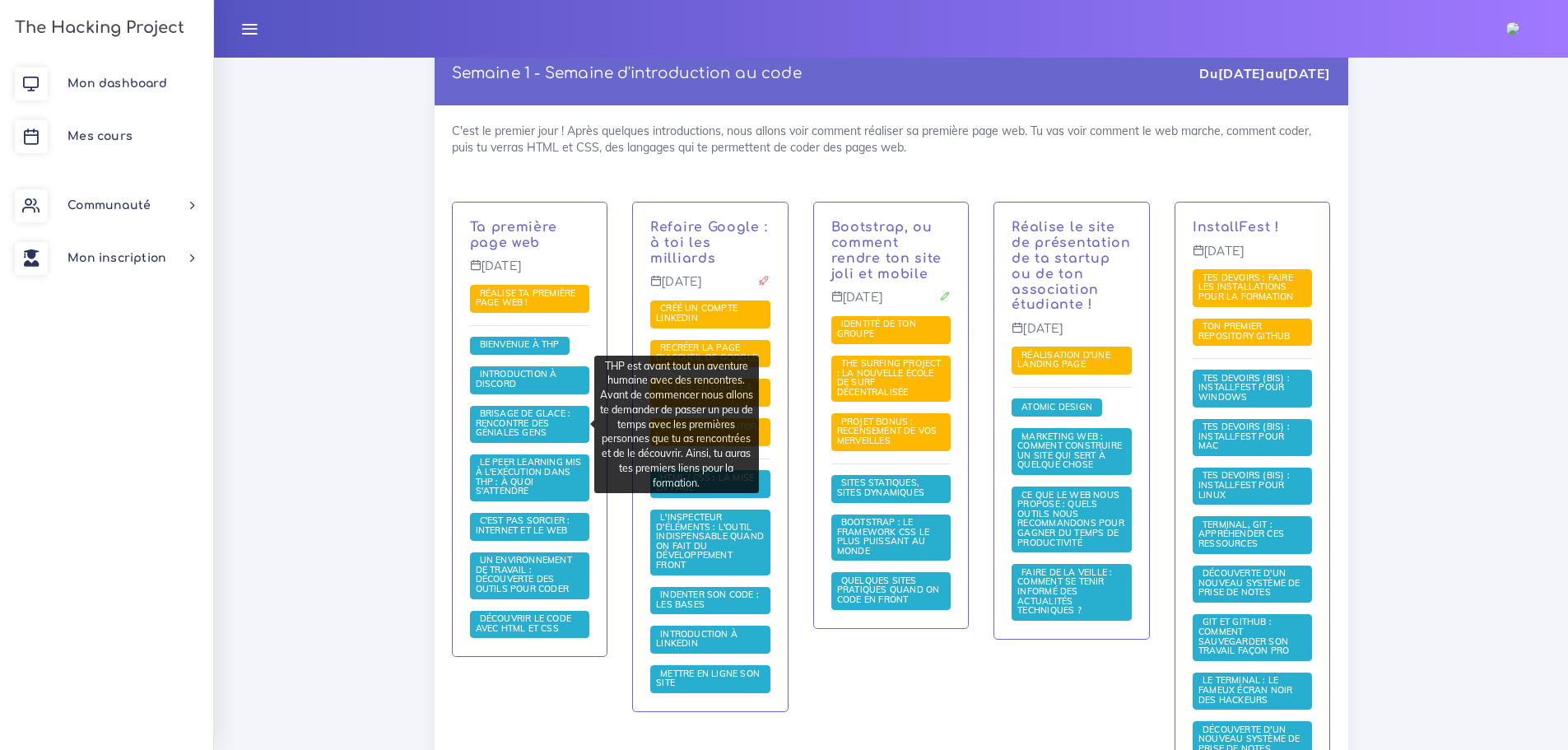
click at [530, 430] on span "Brisage de glace : rencontre des géniales gens" at bounding box center [524, 422] width 96 height 30
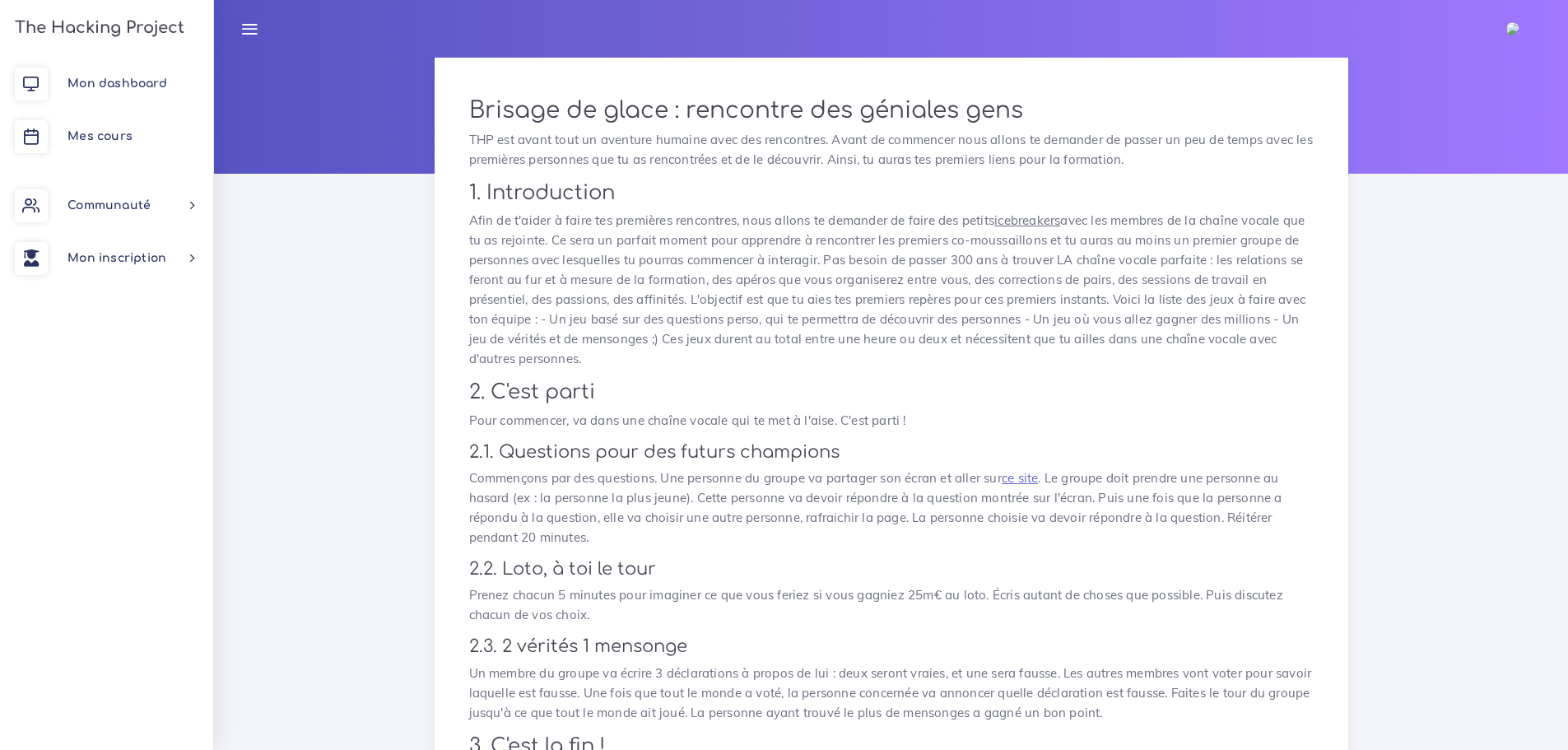
scroll to position [328, 0]
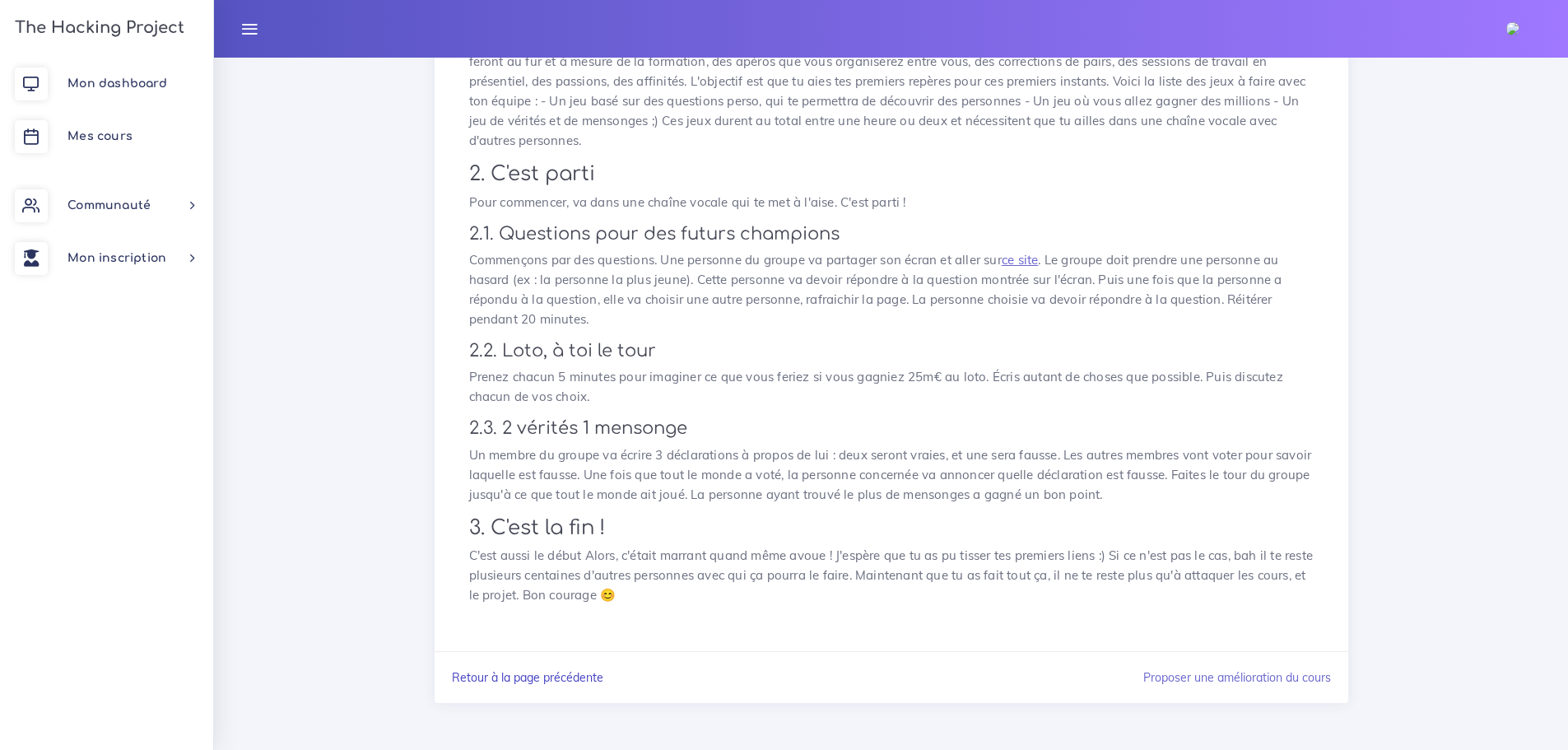
click at [536, 672] on link "Retour à la page précédente" at bounding box center [528, 676] width 151 height 15
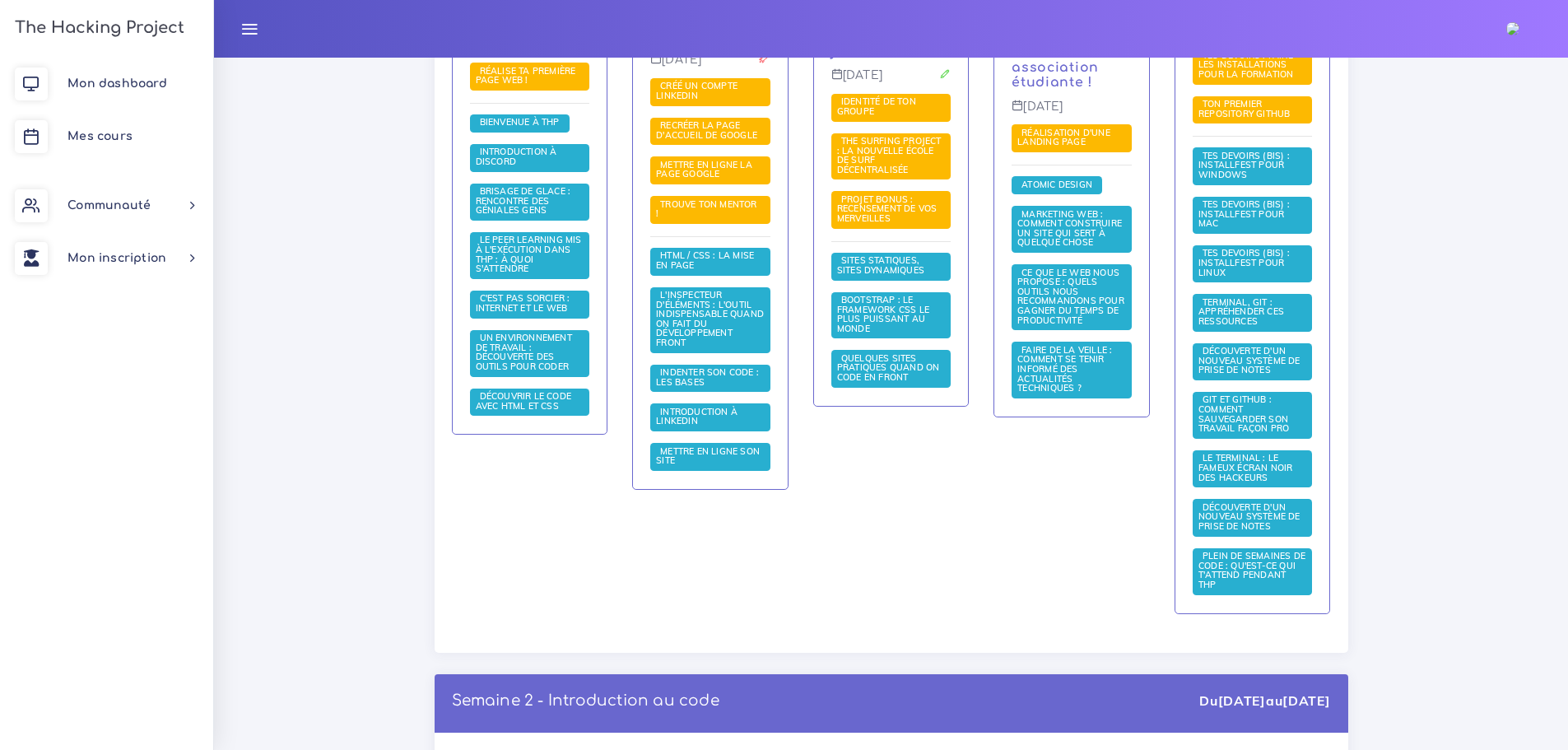
scroll to position [494, 0]
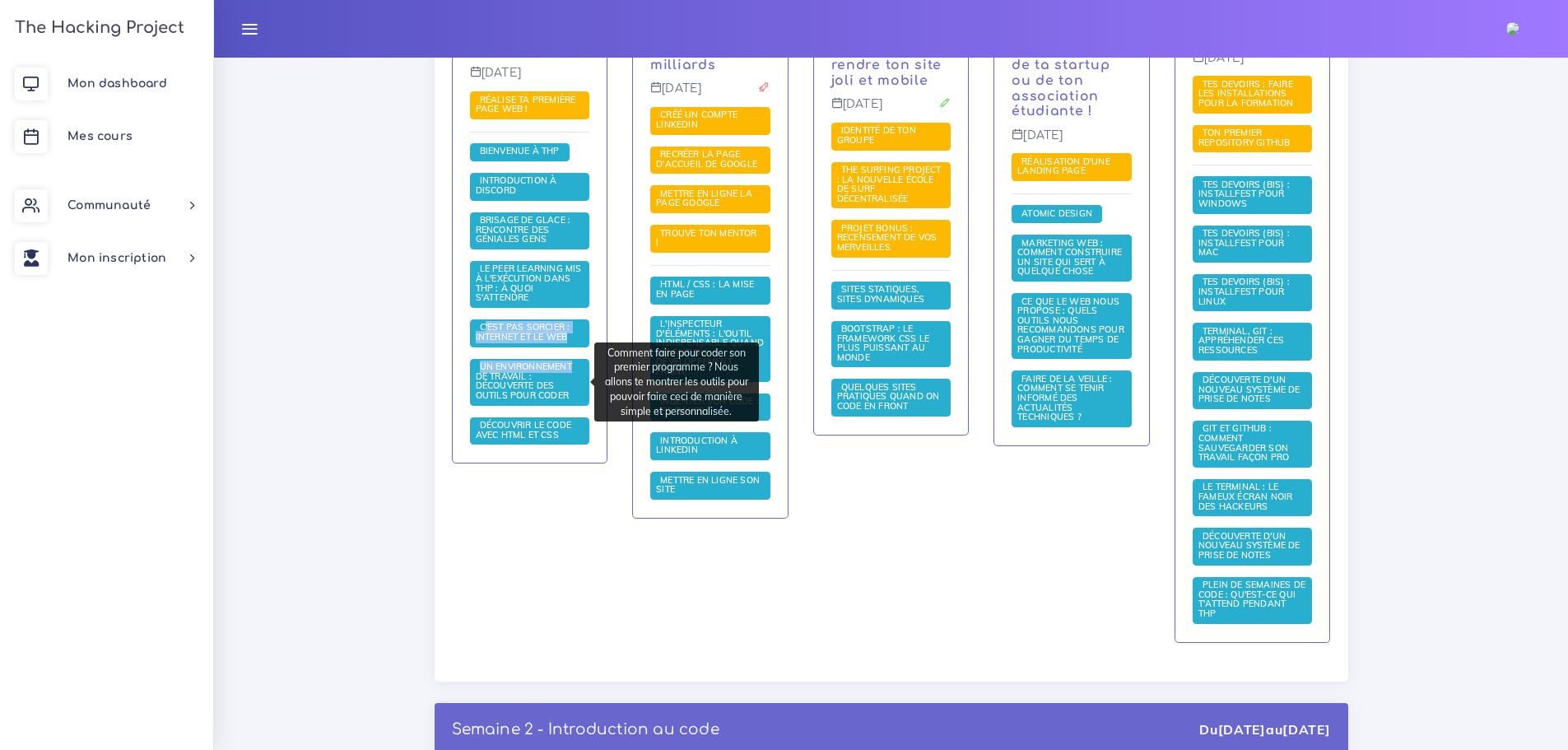
drag, startPoint x: 504, startPoint y: 315, endPoint x: 546, endPoint y: 358, distance: 60.1
click at [565, 364] on div "Semaine 1 - Semaine d'introduction au code Du 5 avr. au 9 avr. C'est le premier…" at bounding box center [890, 279] width 938 height 850
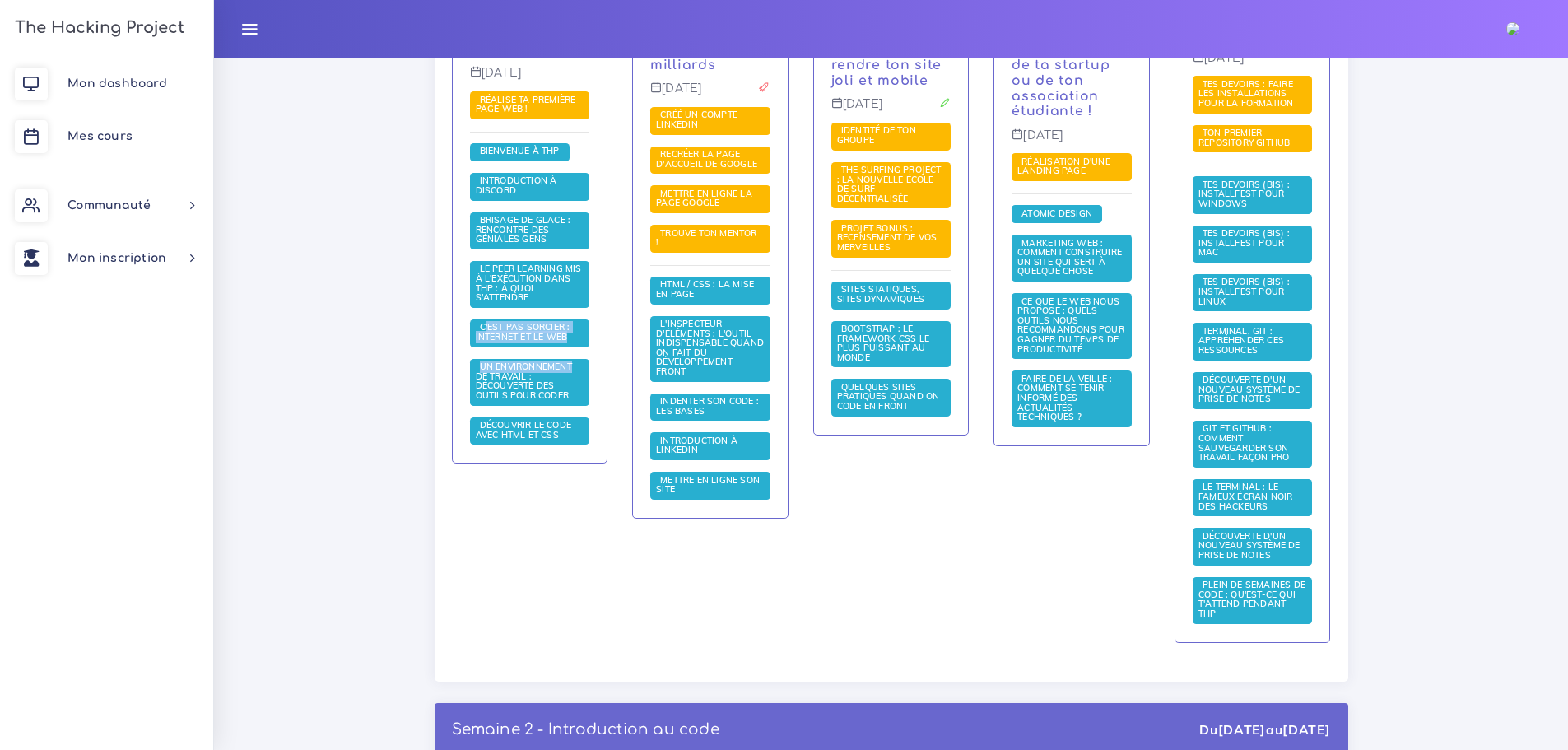
drag, startPoint x: 506, startPoint y: 318, endPoint x: 387, endPoint y: 331, distance: 119.7
click at [387, 331] on div "Calendrier Voici le condensé du parcours sélectionné avec l'enchainement des co…" at bounding box center [890, 696] width 1354 height 2265
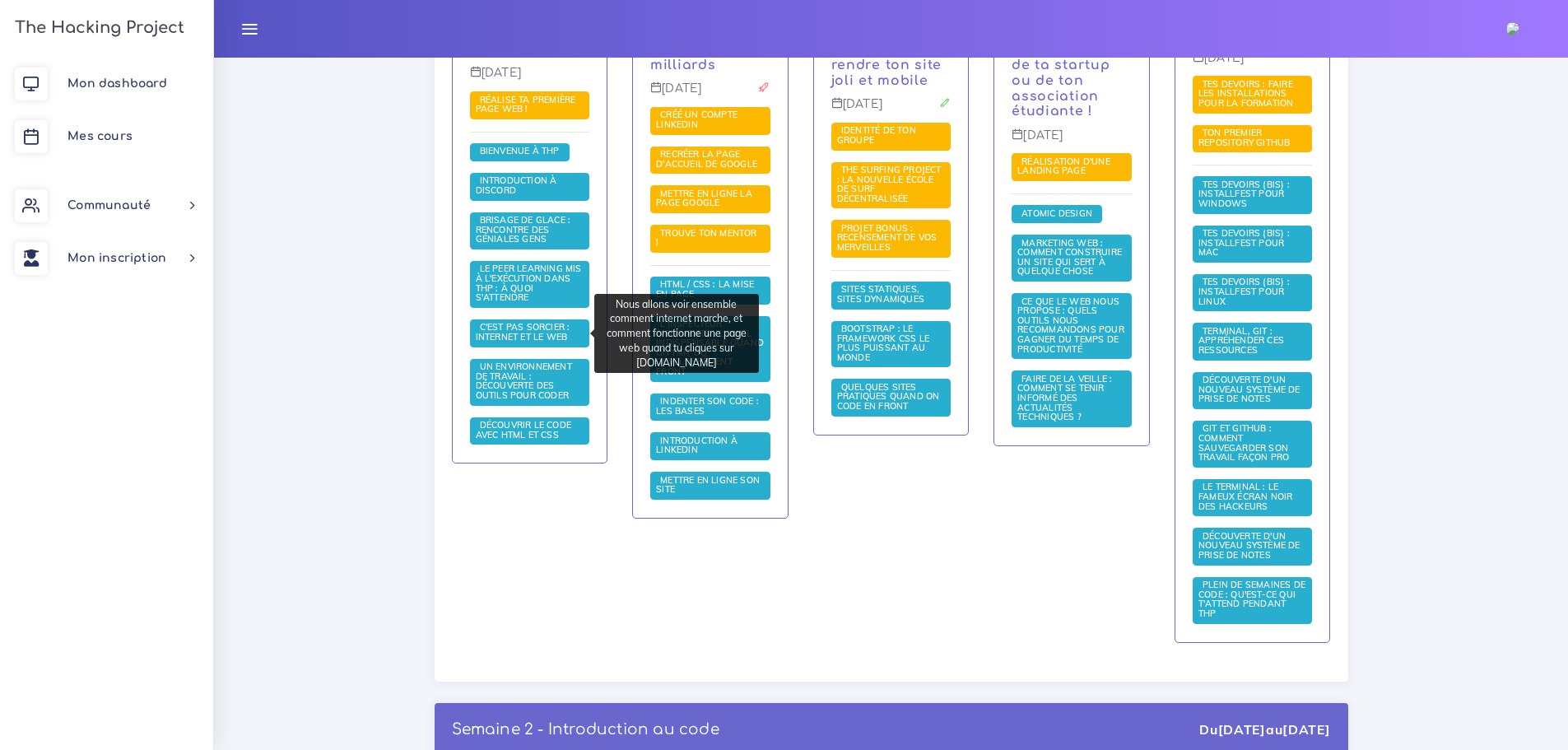
click at [532, 327] on span "C'est pas sorcier : internet et le web" at bounding box center [524, 332] width 96 height 21
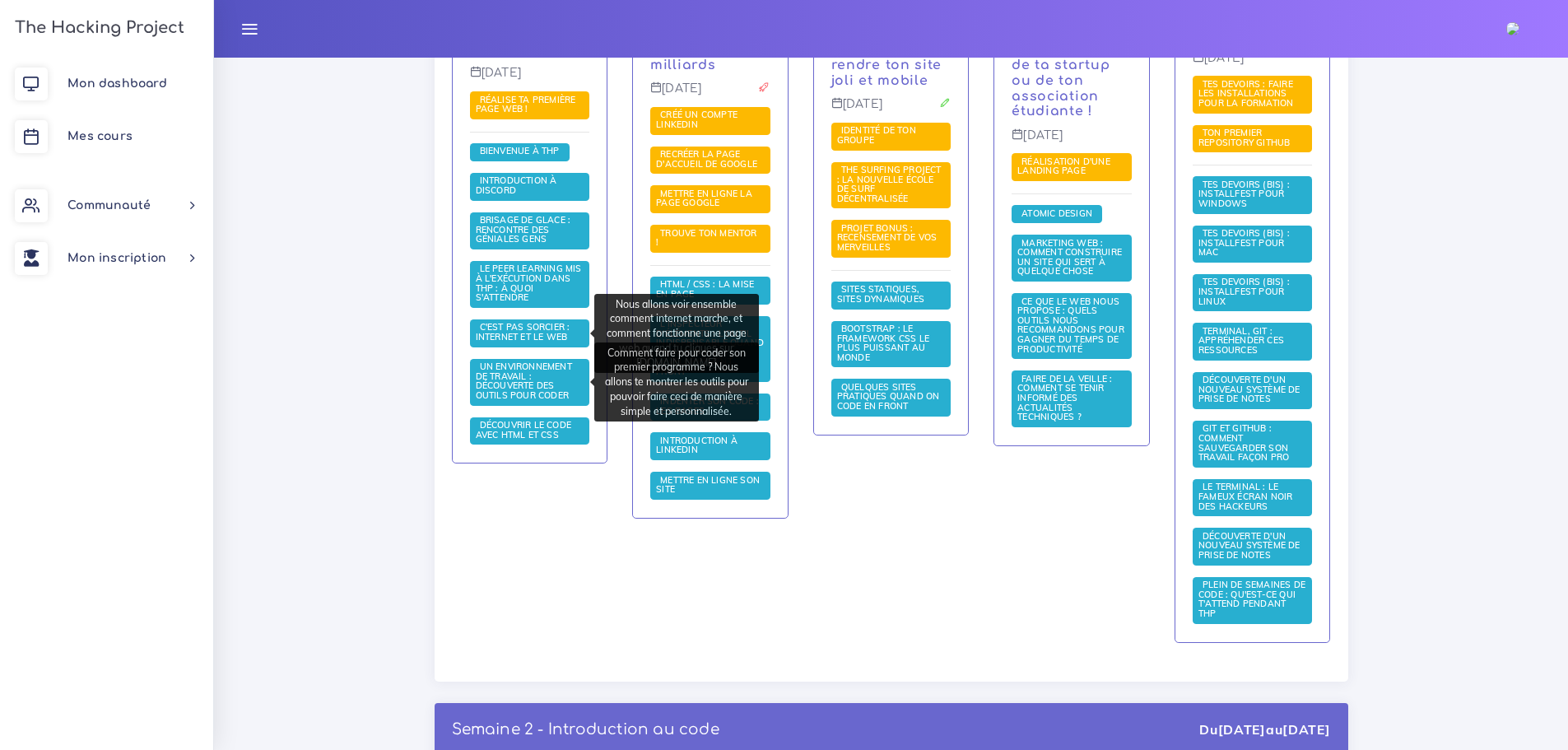
click at [536, 369] on span "Un environnement de travail : découverte des outils pour coder" at bounding box center [525, 380] width 98 height 41
click at [415, 348] on div "Calendrier Voici le condensé du parcours sélectionné avec l'enchainement des co…" at bounding box center [890, 696] width 1354 height 2265
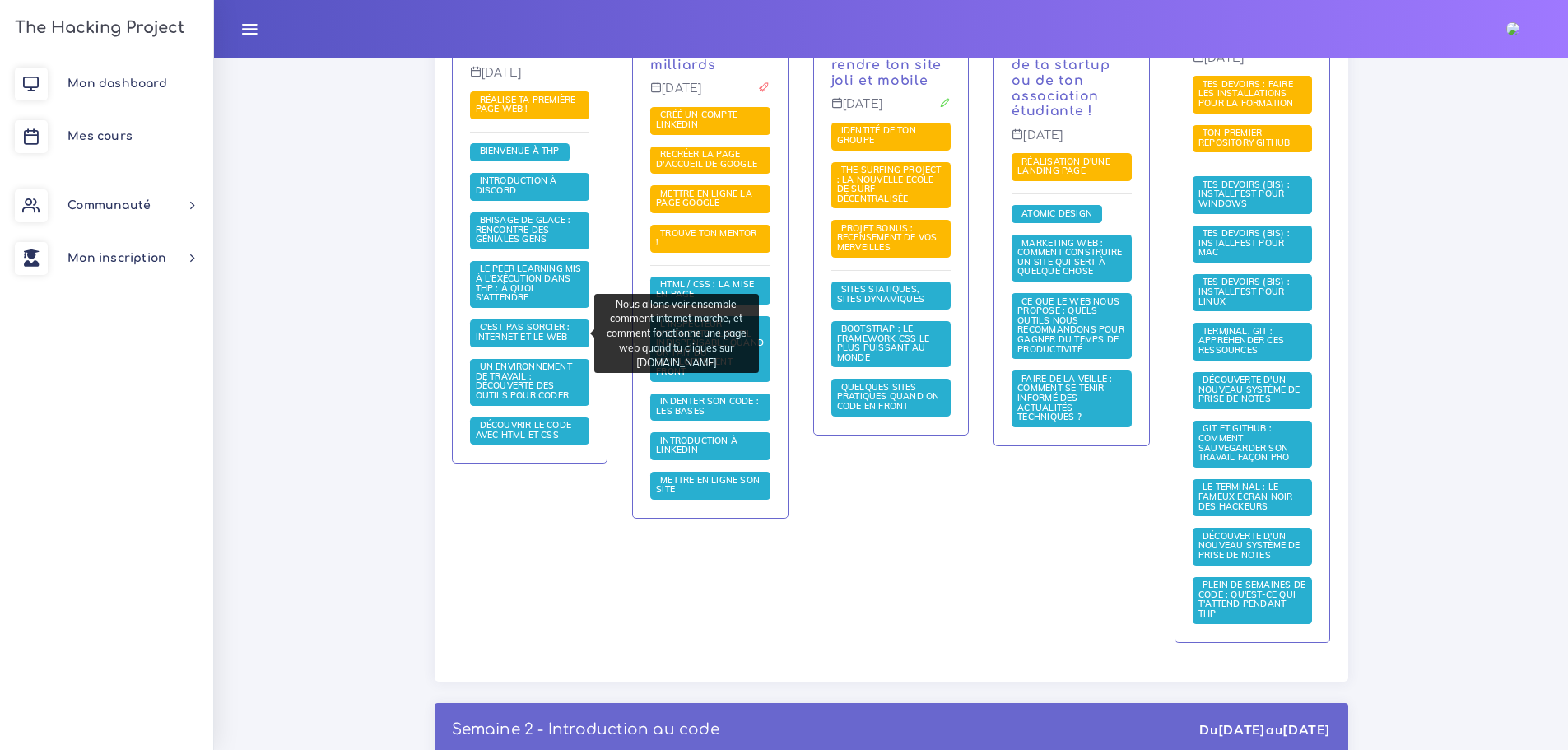
drag, startPoint x: 468, startPoint y: 323, endPoint x: 587, endPoint y: 335, distance: 119.6
click at [587, 335] on div "Ta première page web Lundi 5 avr. Réalise ta première page web ! Bienvenue à TH…" at bounding box center [530, 235] width 155 height 454
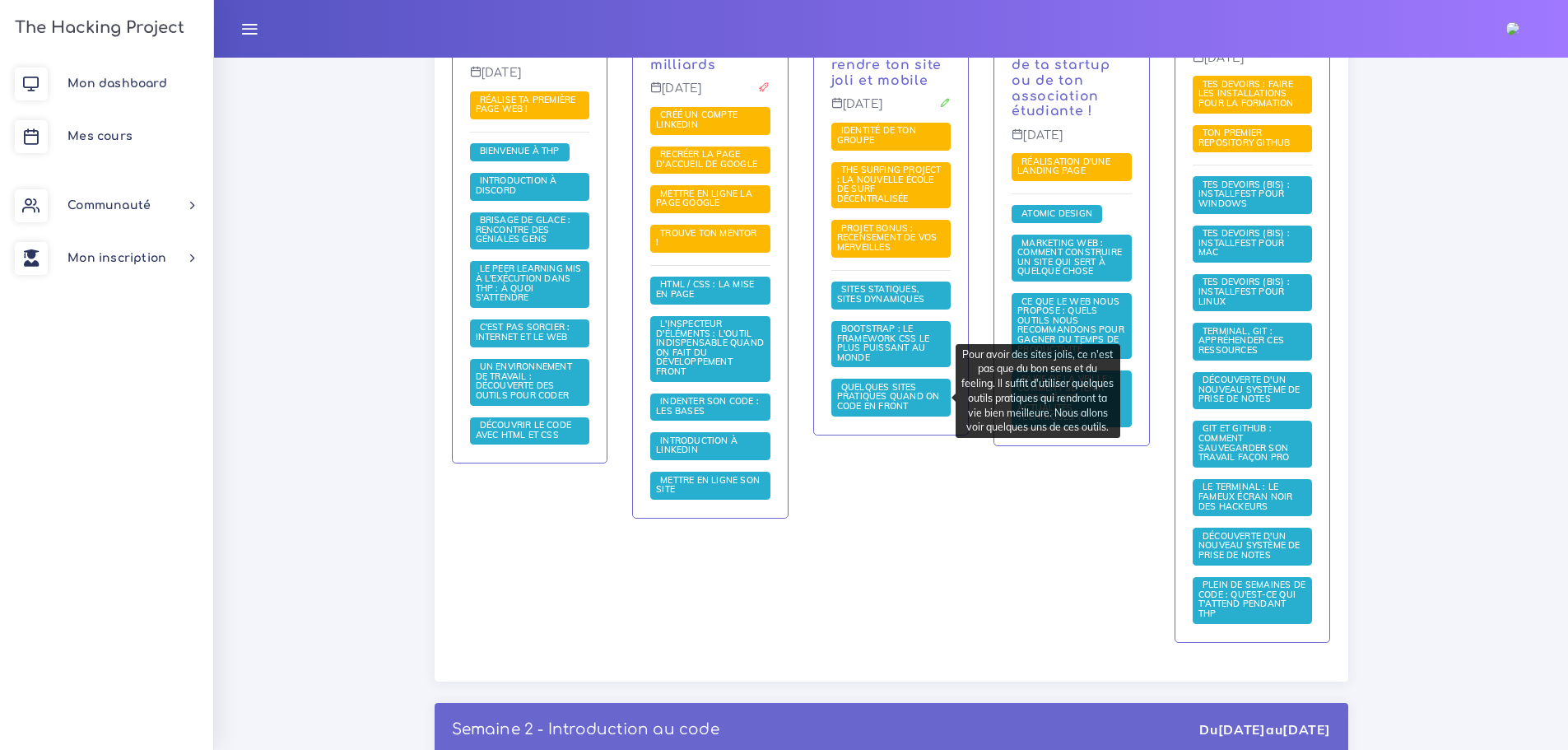
click at [892, 386] on span "Quelques sites pratiques quand on code en front" at bounding box center [889, 396] width 103 height 30
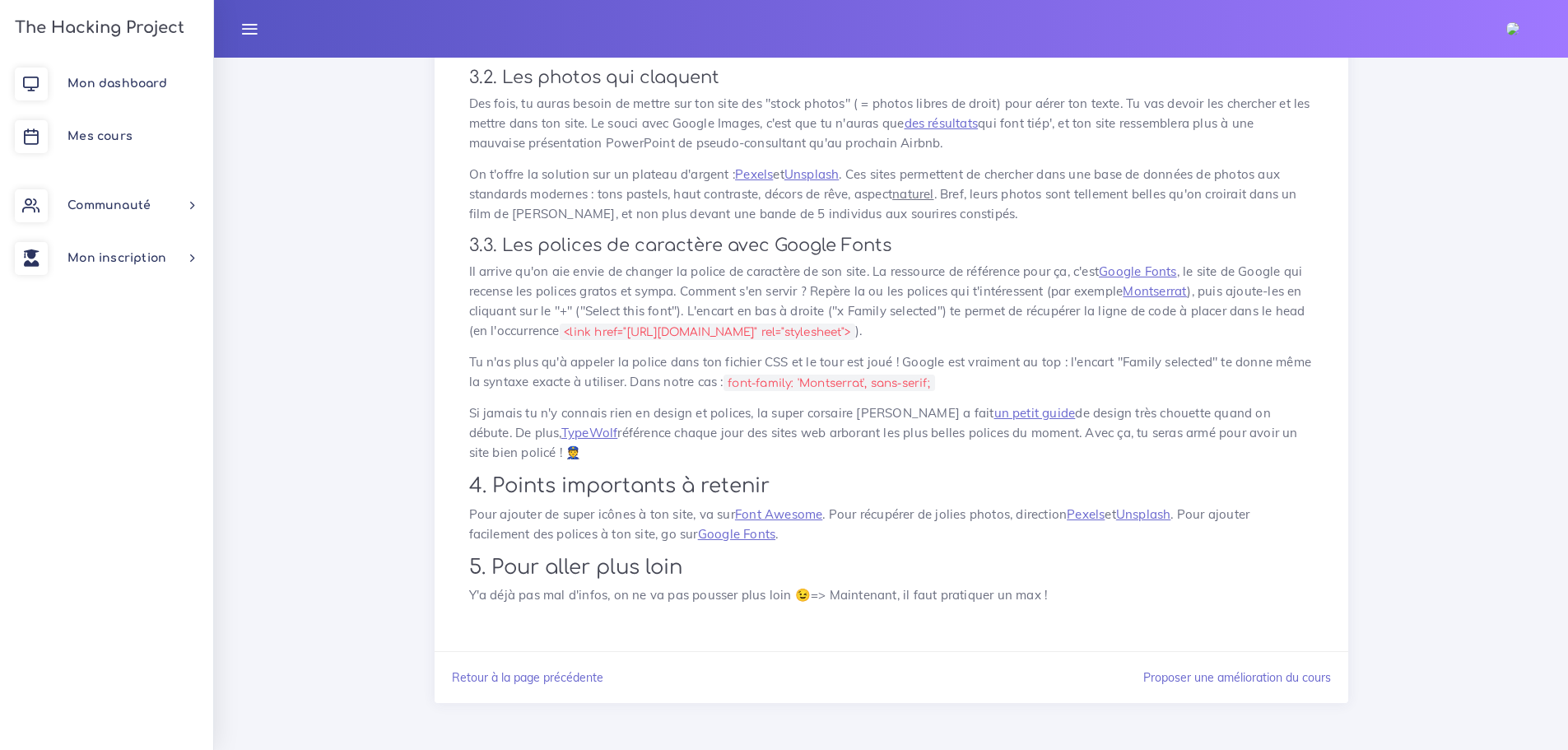
scroll to position [113, 0]
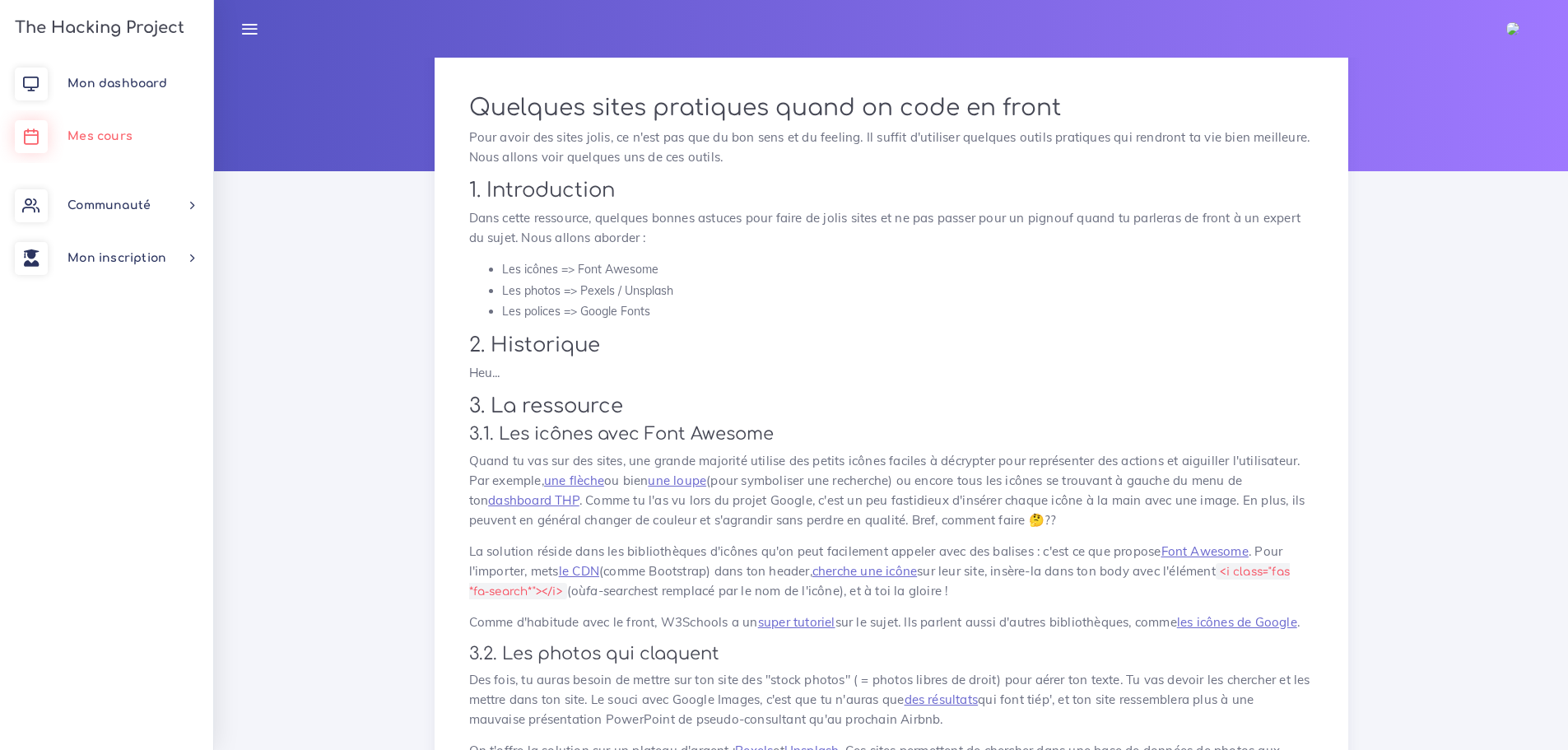
click at [89, 130] on span "Mes cours" at bounding box center [100, 135] width 65 height 13
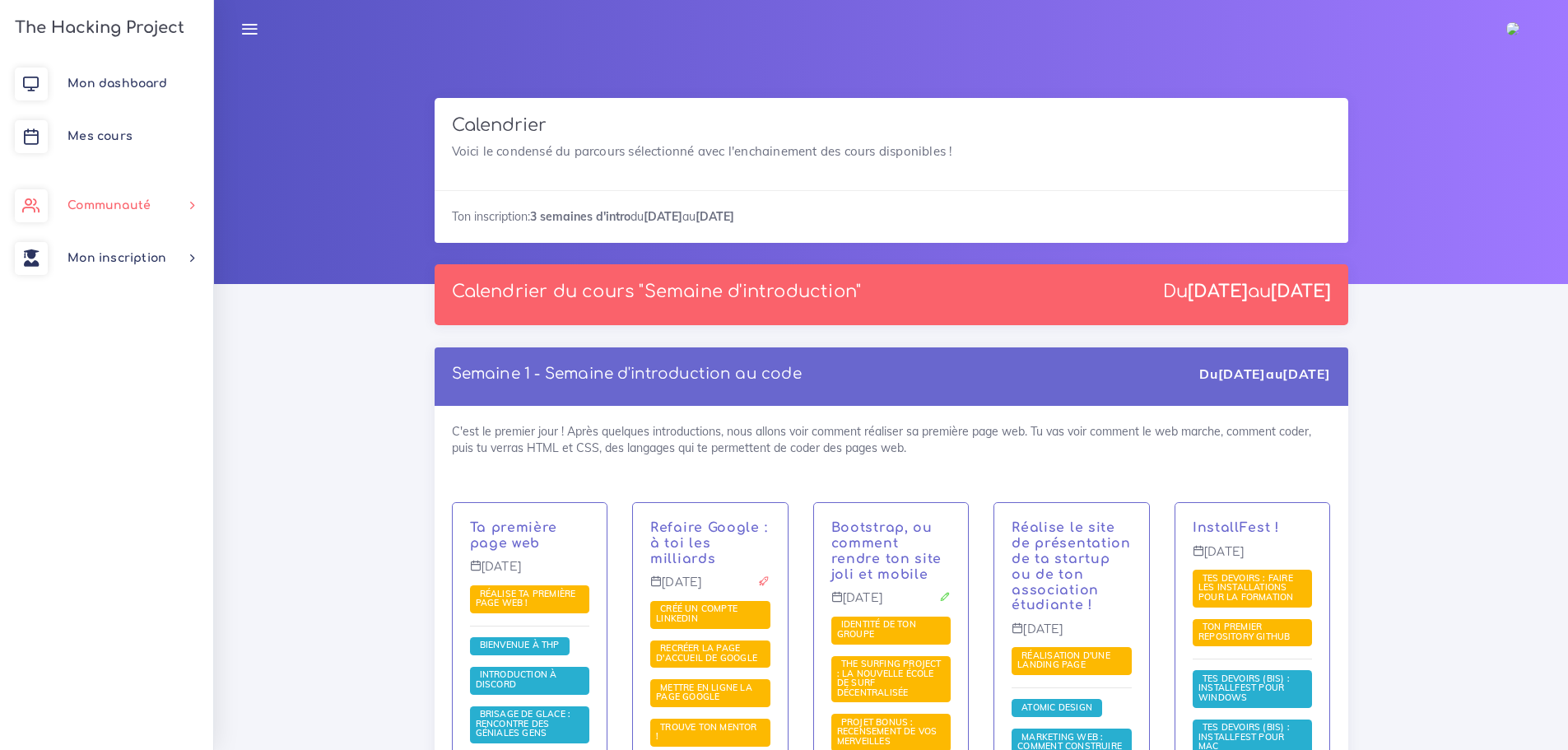
click at [95, 201] on span "Communauté" at bounding box center [109, 205] width 83 height 13
click at [115, 424] on span "Missions" at bounding box center [107, 430] width 51 height 13
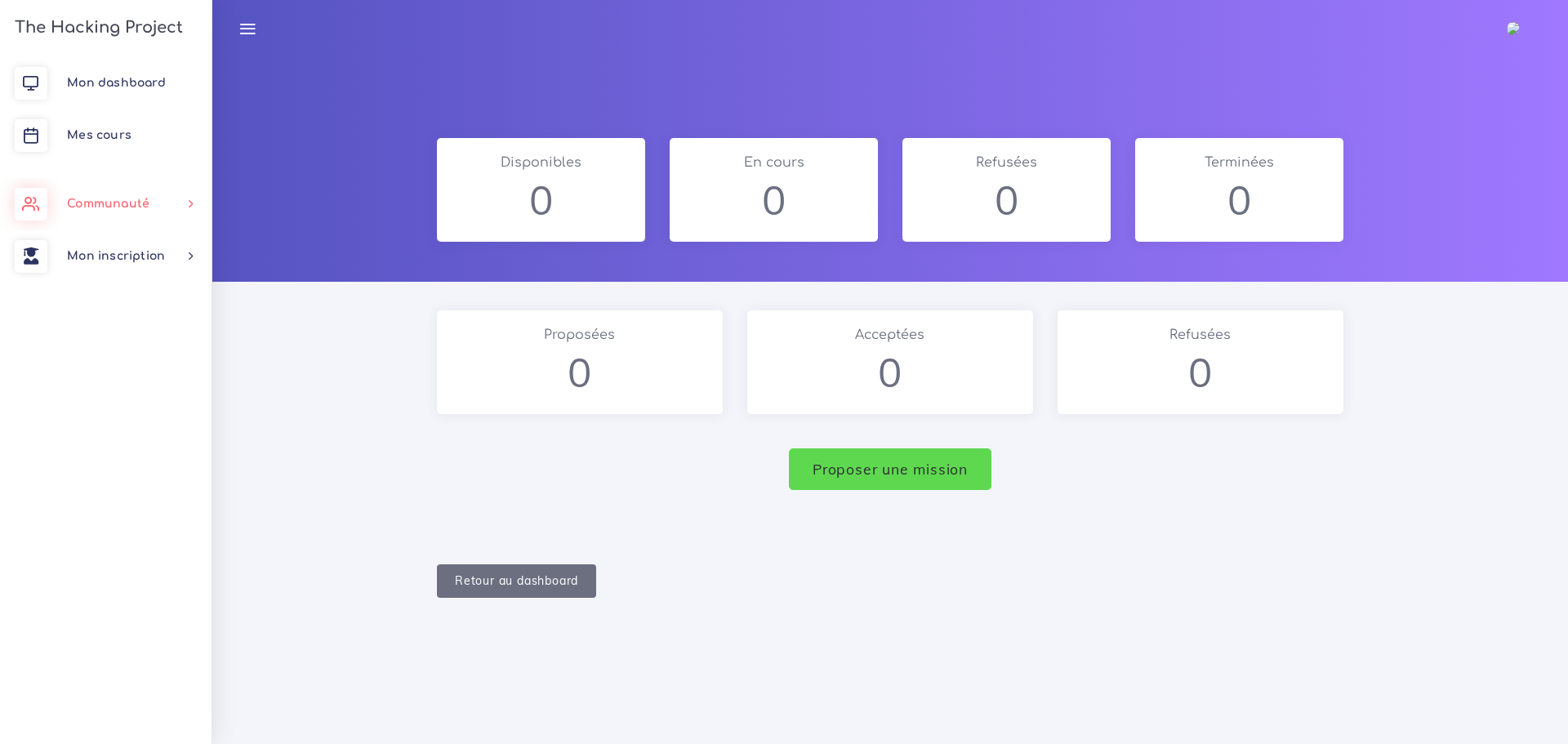
click at [108, 189] on link "Communauté" at bounding box center [106, 204] width 211 height 52
click at [132, 244] on span "Ambassade" at bounding box center [117, 248] width 66 height 12
click at [131, 284] on span "Certifications" at bounding box center [120, 283] width 78 height 12
click at [131, 317] on span "Marketplace" at bounding box center [122, 320] width 71 height 12
click at [131, 348] on link "Mentorat" at bounding box center [103, 354] width 211 height 36
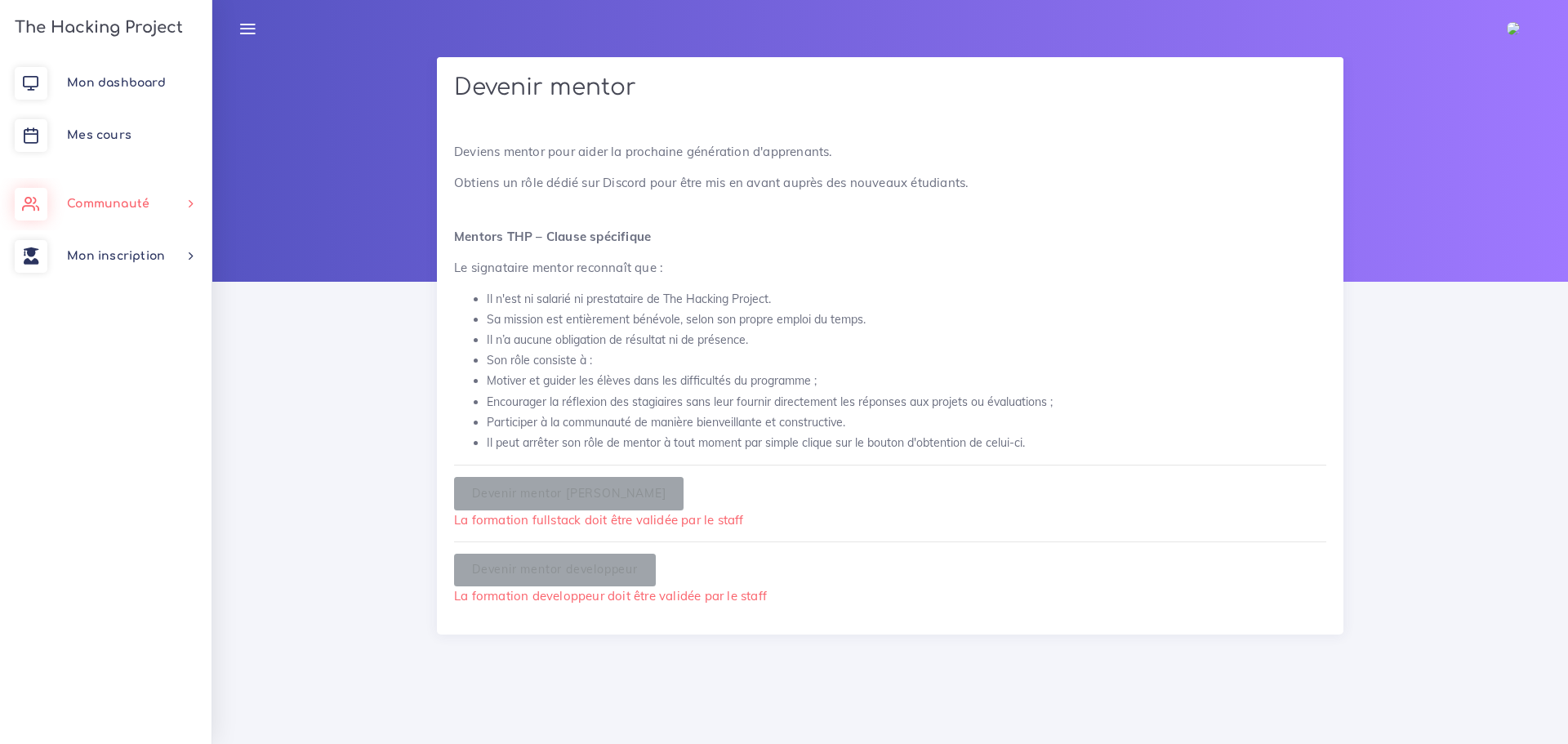
click at [128, 199] on span "Communauté" at bounding box center [109, 204] width 83 height 12
click at [128, 581] on span "Mon inscription" at bounding box center [116, 576] width 98 height 12
click at [172, 297] on link "Choisir un parcours" at bounding box center [103, 300] width 211 height 36
click at [115, 250] on span "Mon inscription" at bounding box center [116, 255] width 98 height 12
click at [161, 333] on link "Nouveau parcours" at bounding box center [103, 336] width 211 height 36
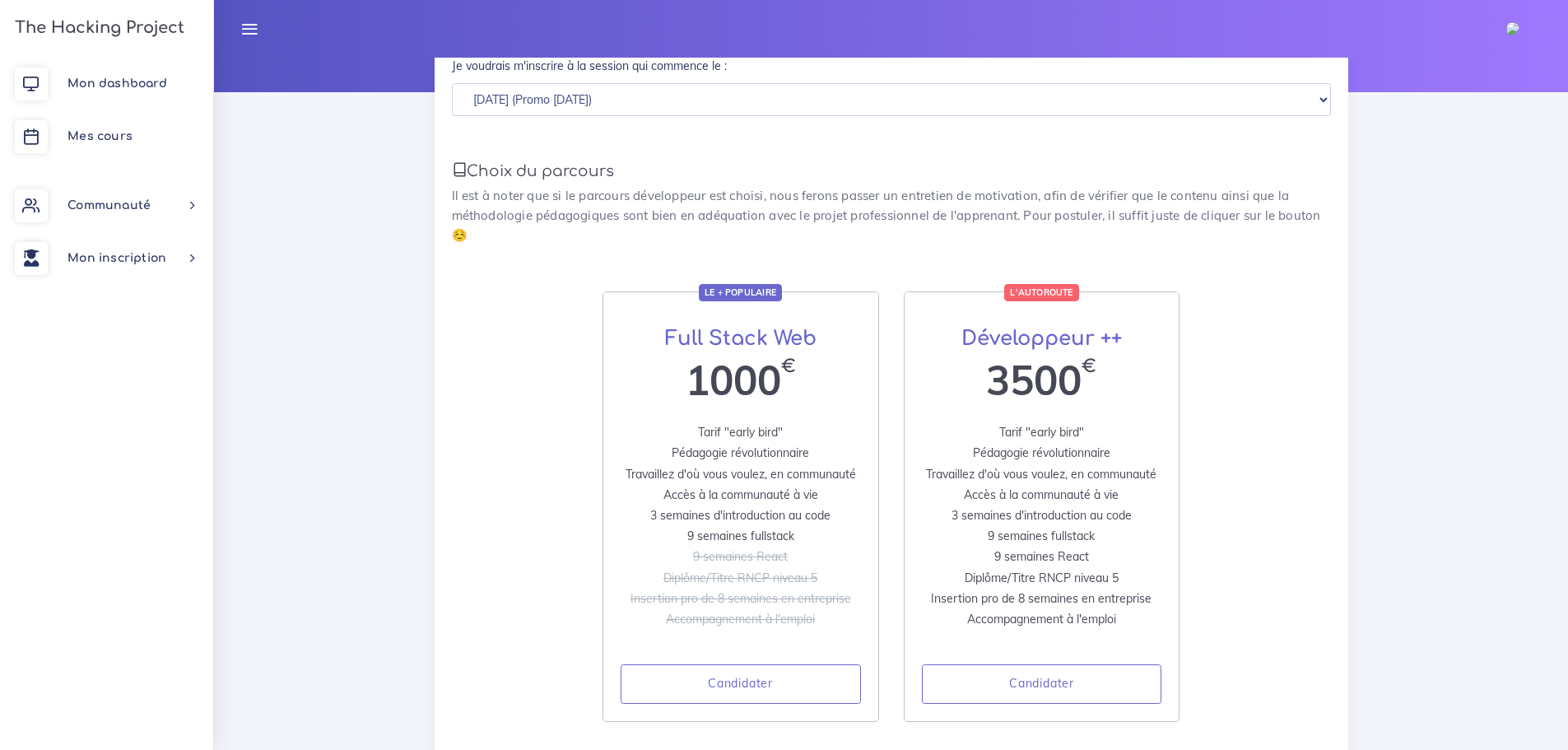
scroll to position [247, 0]
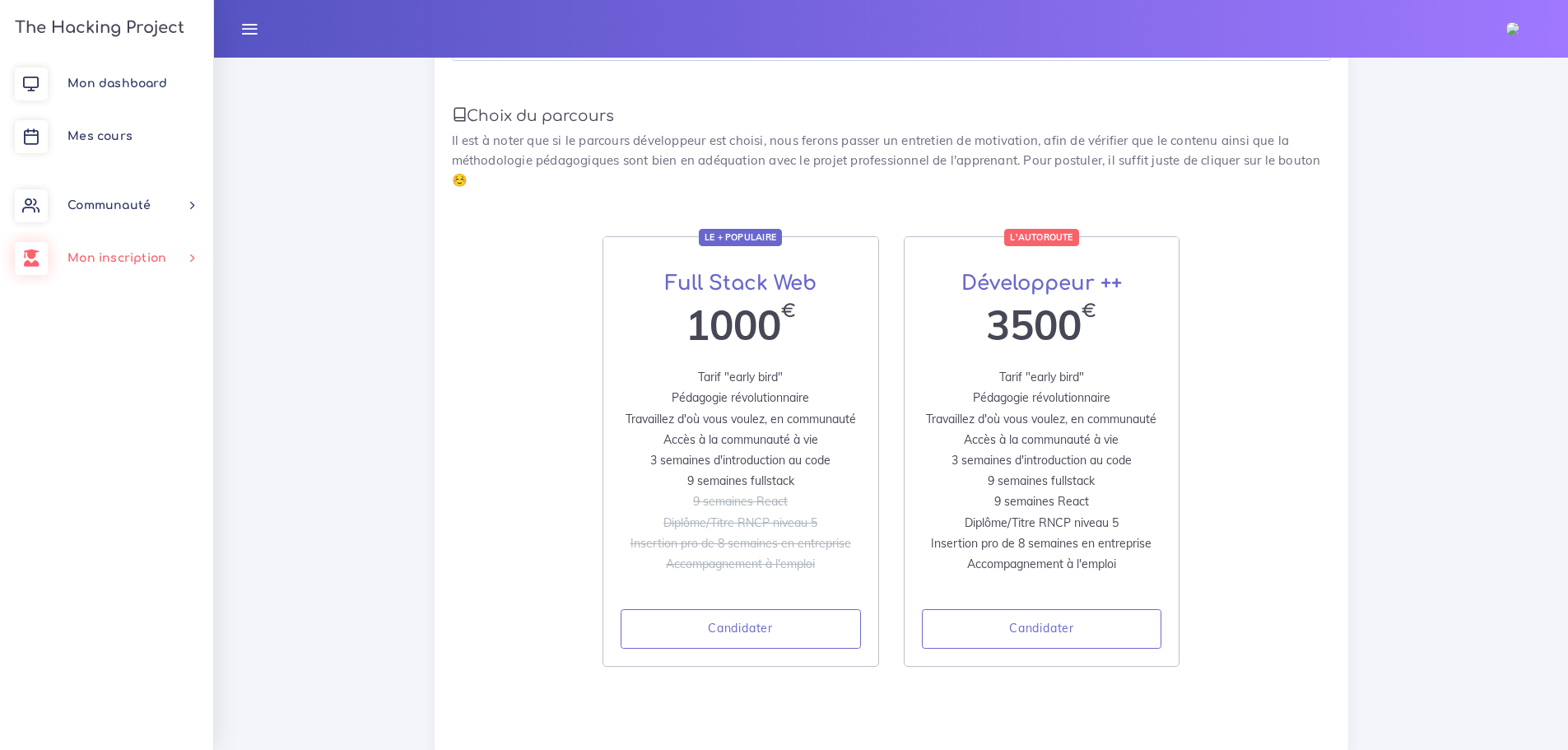
click at [91, 251] on link "Mon inscription" at bounding box center [106, 258] width 213 height 52
click at [124, 376] on link "Mes parcours" at bounding box center [104, 375] width 213 height 36
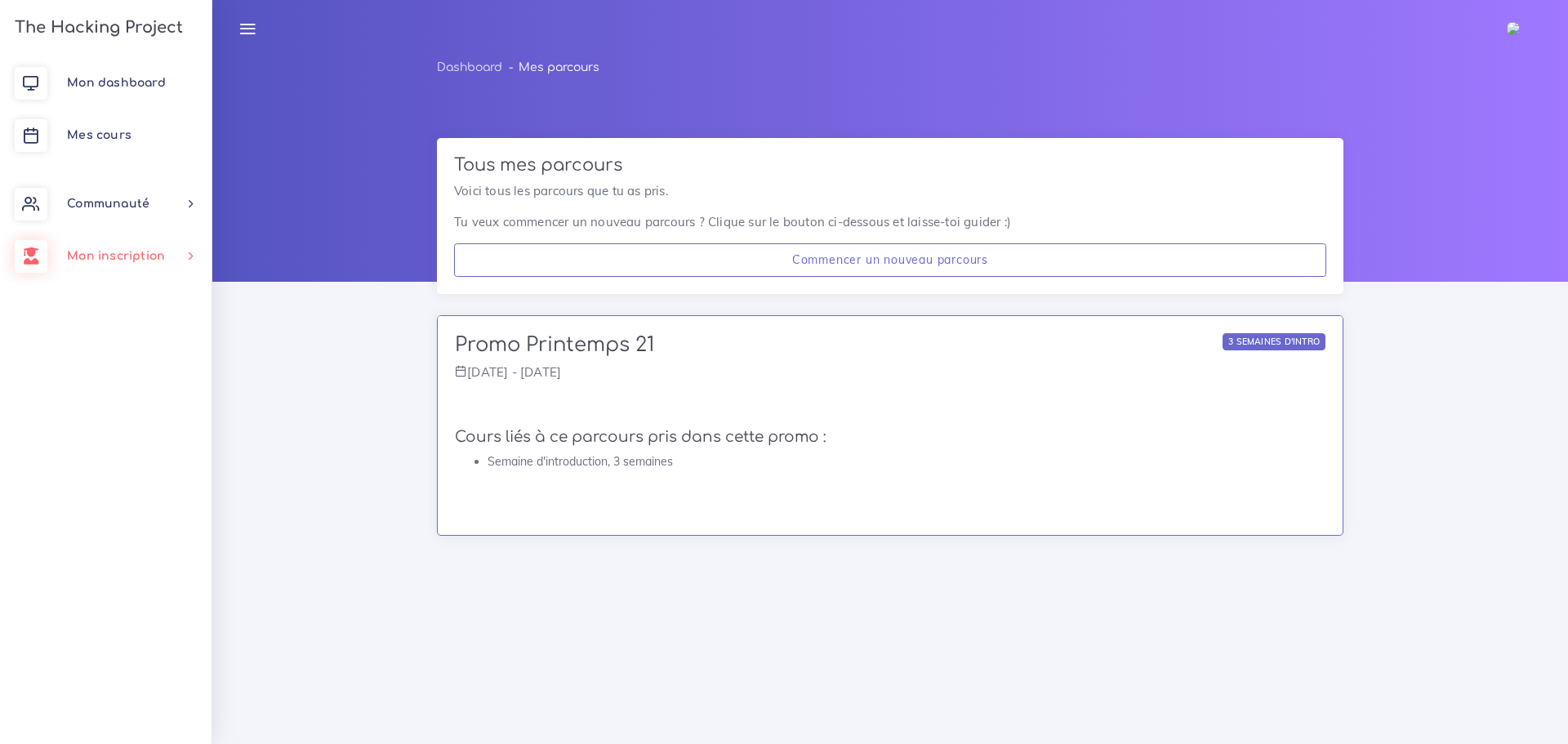
click at [92, 250] on span "Mon inscription" at bounding box center [116, 255] width 98 height 12
click at [94, 401] on link "Documents" at bounding box center [103, 407] width 211 height 36
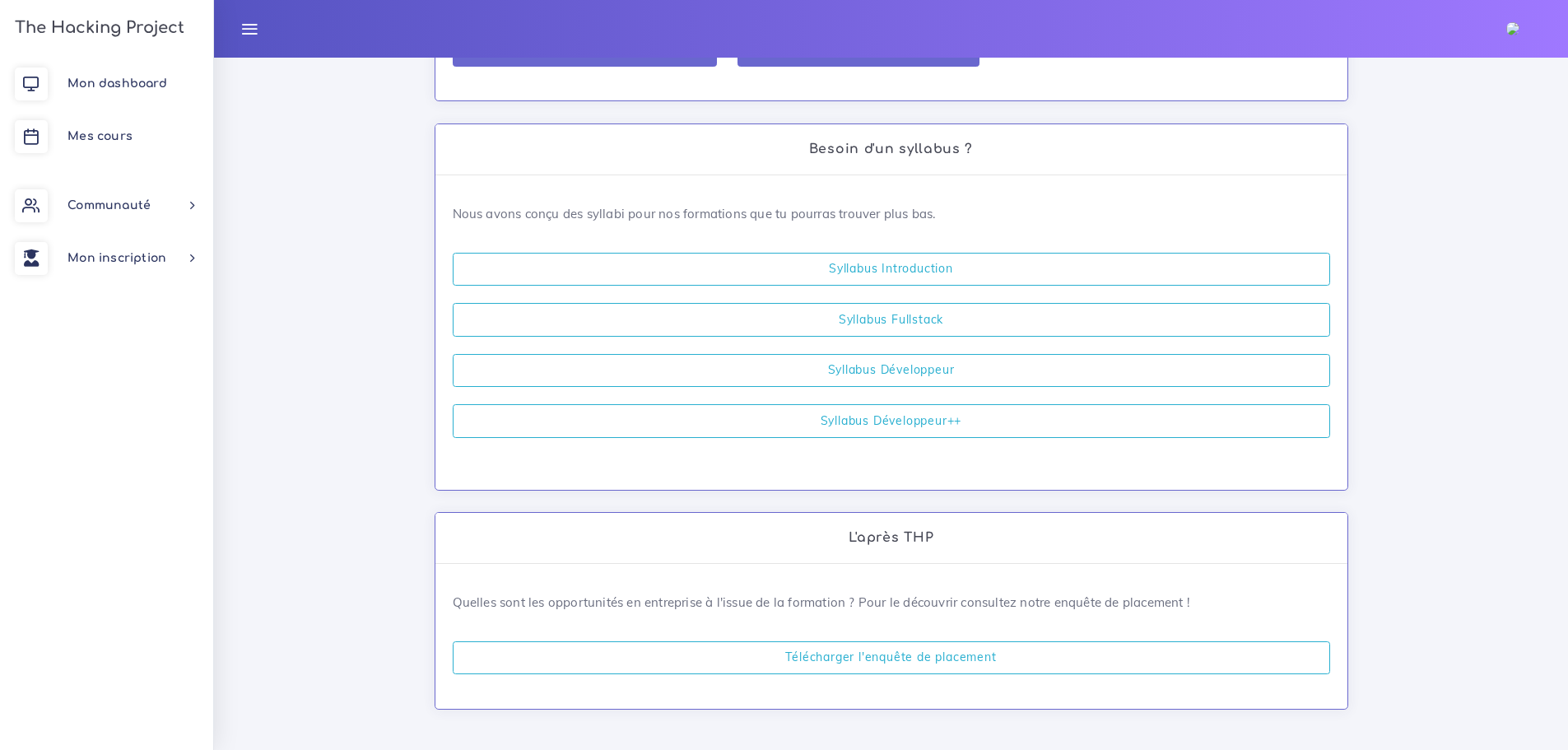
scroll to position [448, 0]
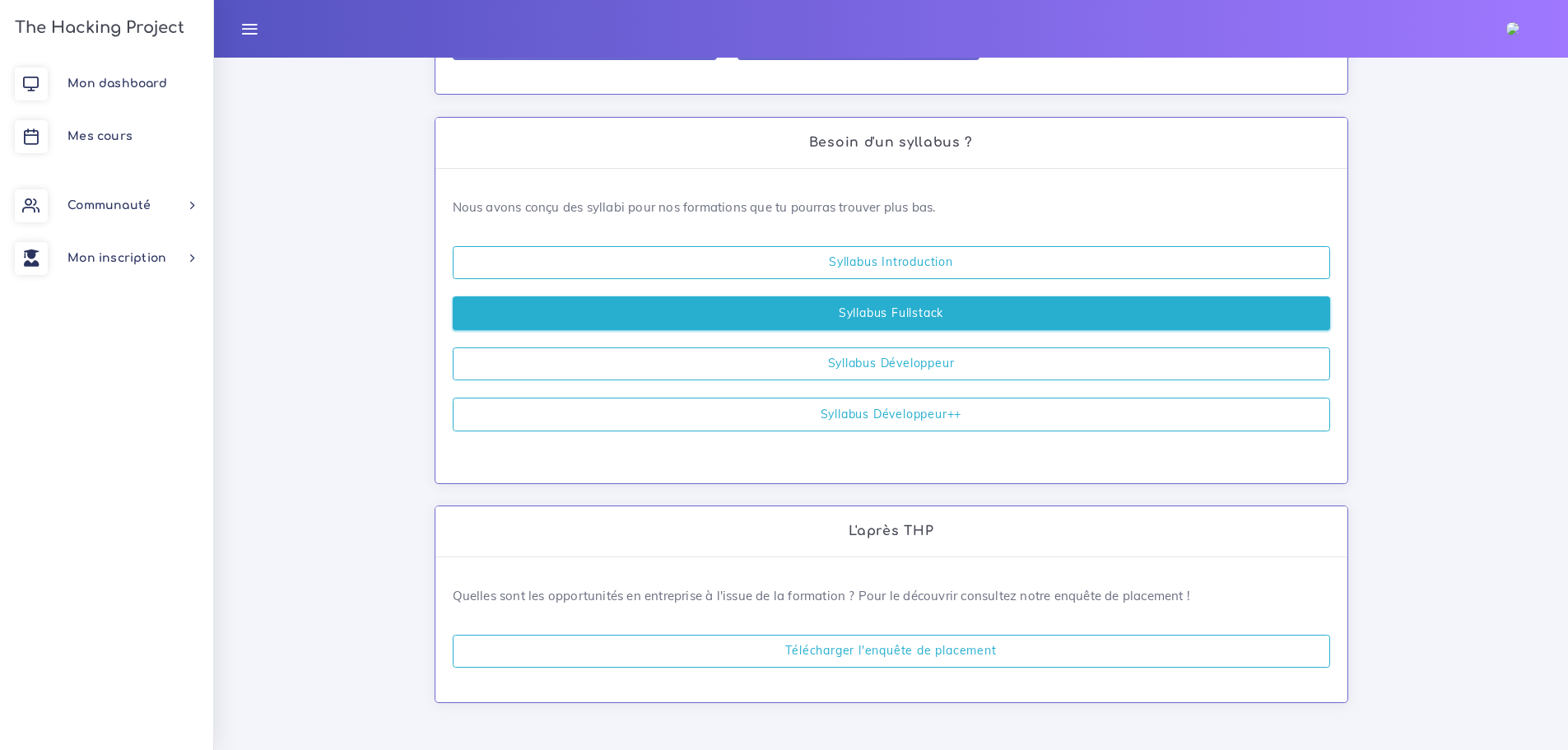
click at [956, 311] on link "Syllabus Fullstack" at bounding box center [891, 313] width 877 height 34
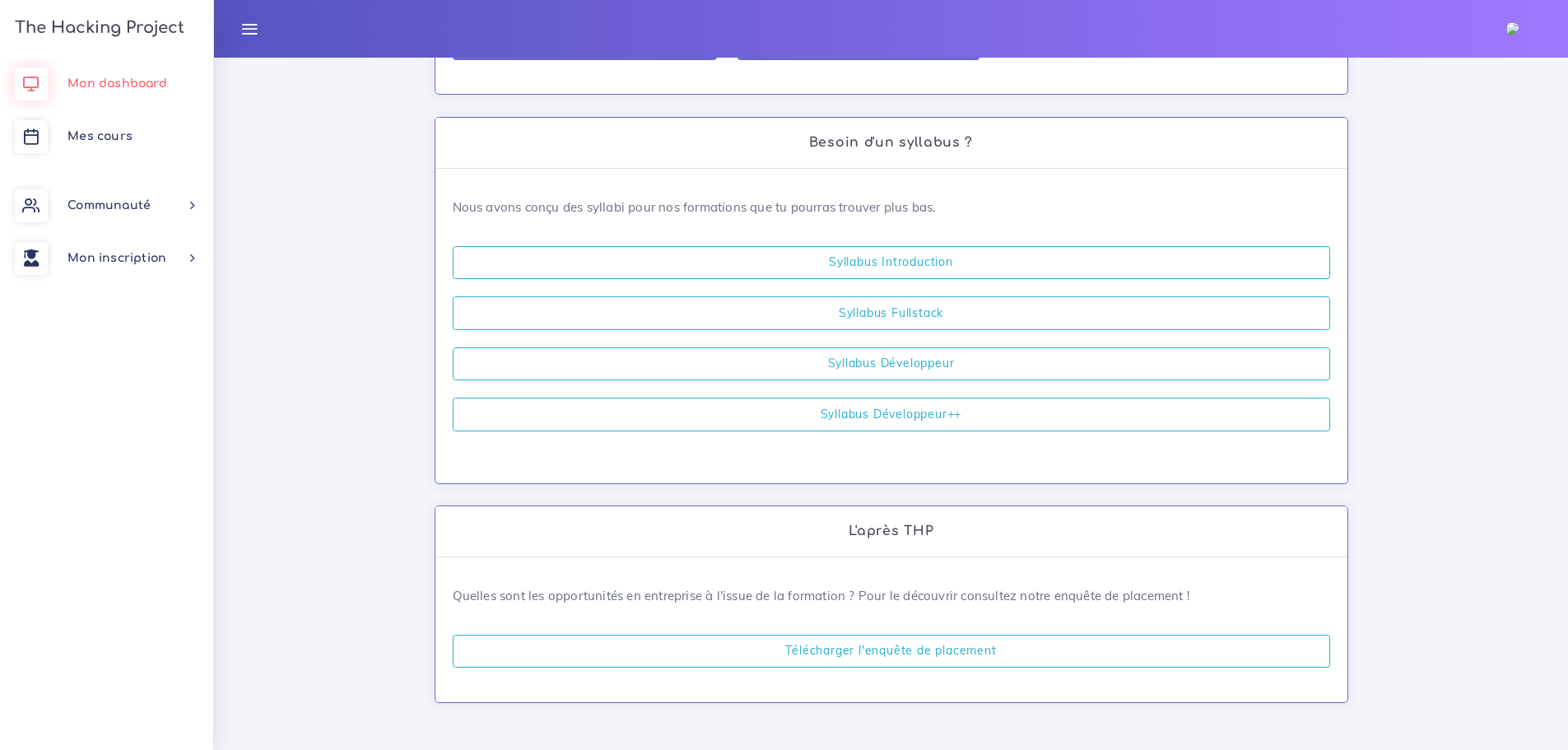
click at [99, 80] on span "Mon dashboard" at bounding box center [117, 83] width 100 height 13
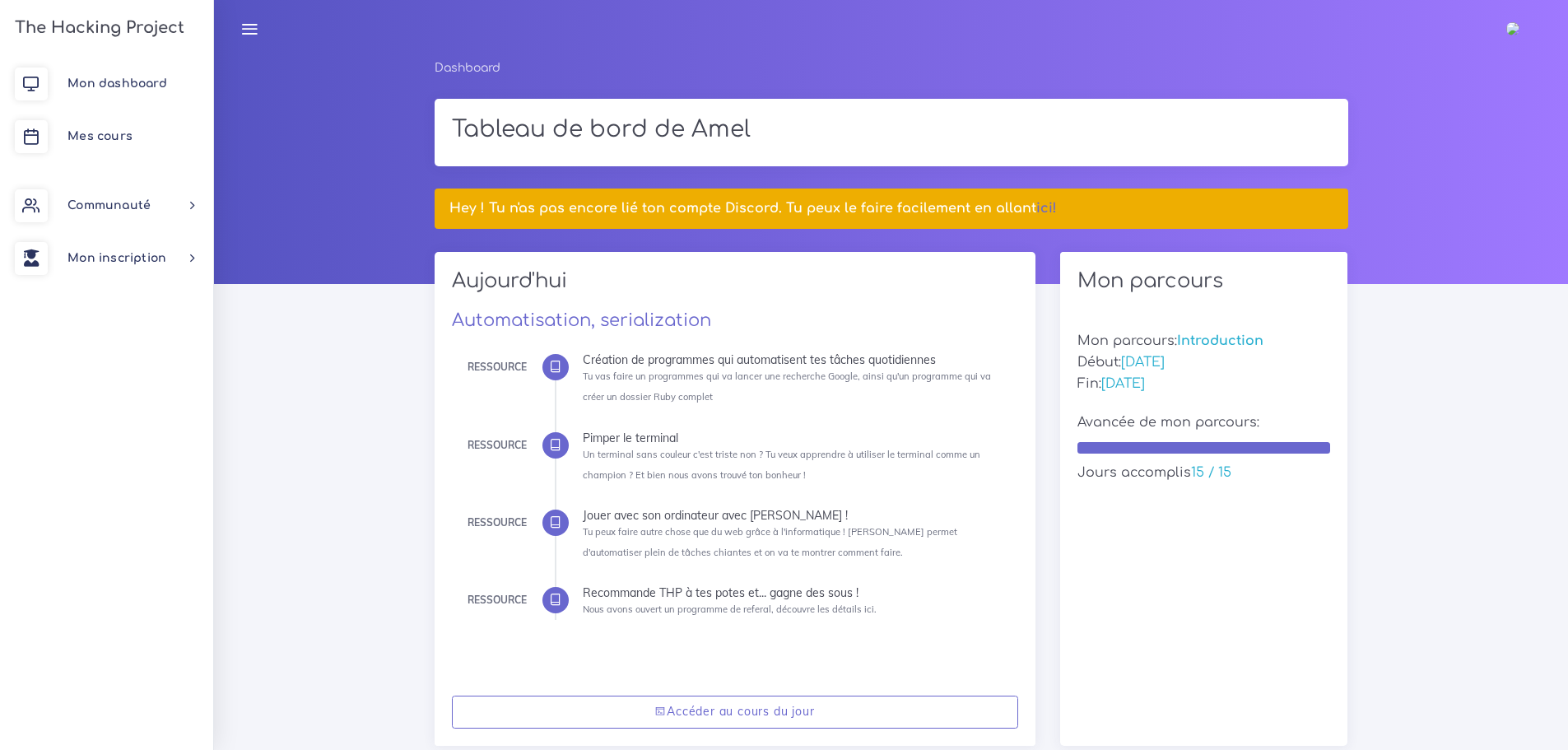
click at [244, 25] on icon at bounding box center [249, 28] width 18 height 18
click at [252, 31] on icon at bounding box center [249, 28] width 18 height 18
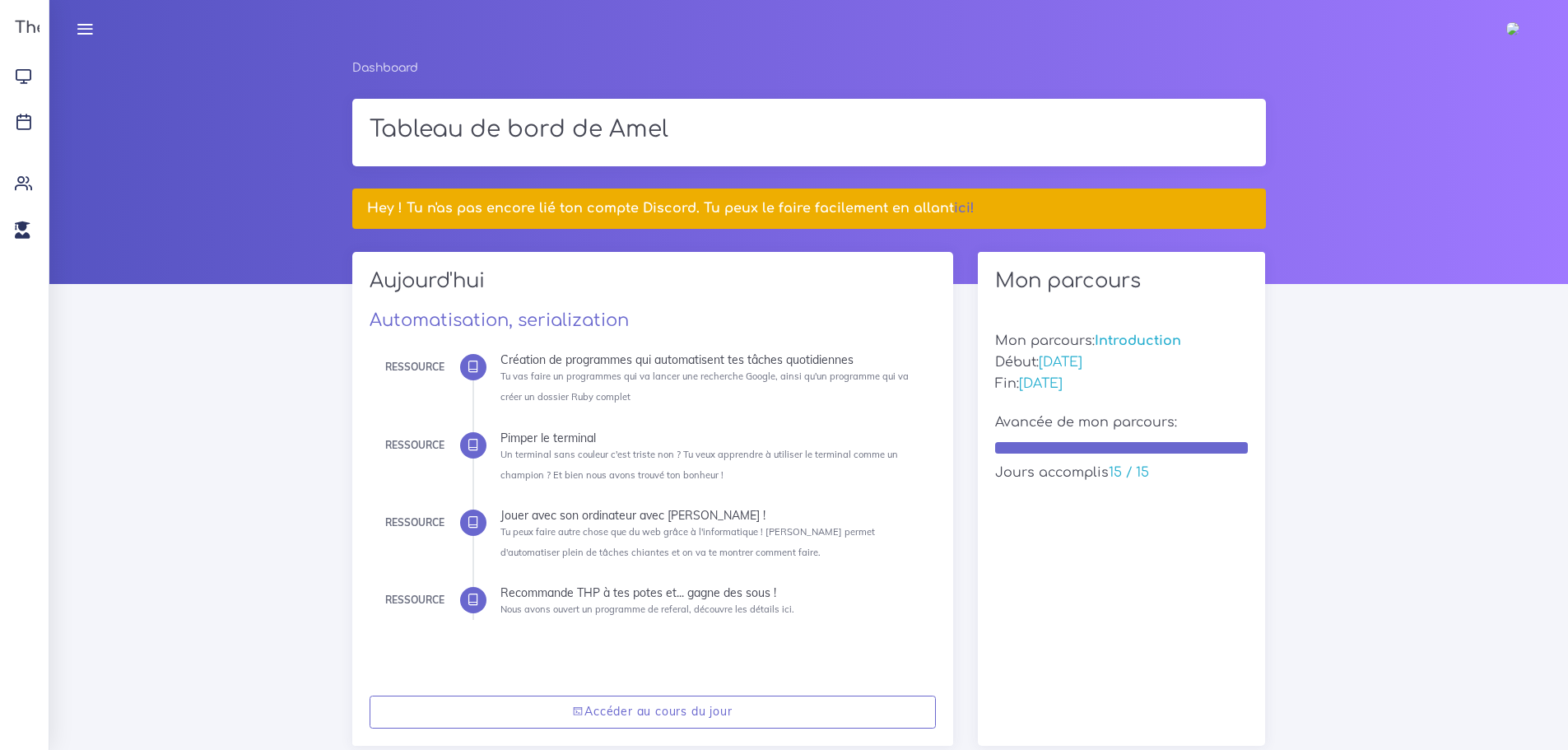
click at [252, 31] on div "Amel Éditer profil Lier son compte Zone à risques Déconnexion" at bounding box center [808, 29] width 1489 height 58
click at [85, 22] on icon at bounding box center [84, 28] width 18 height 18
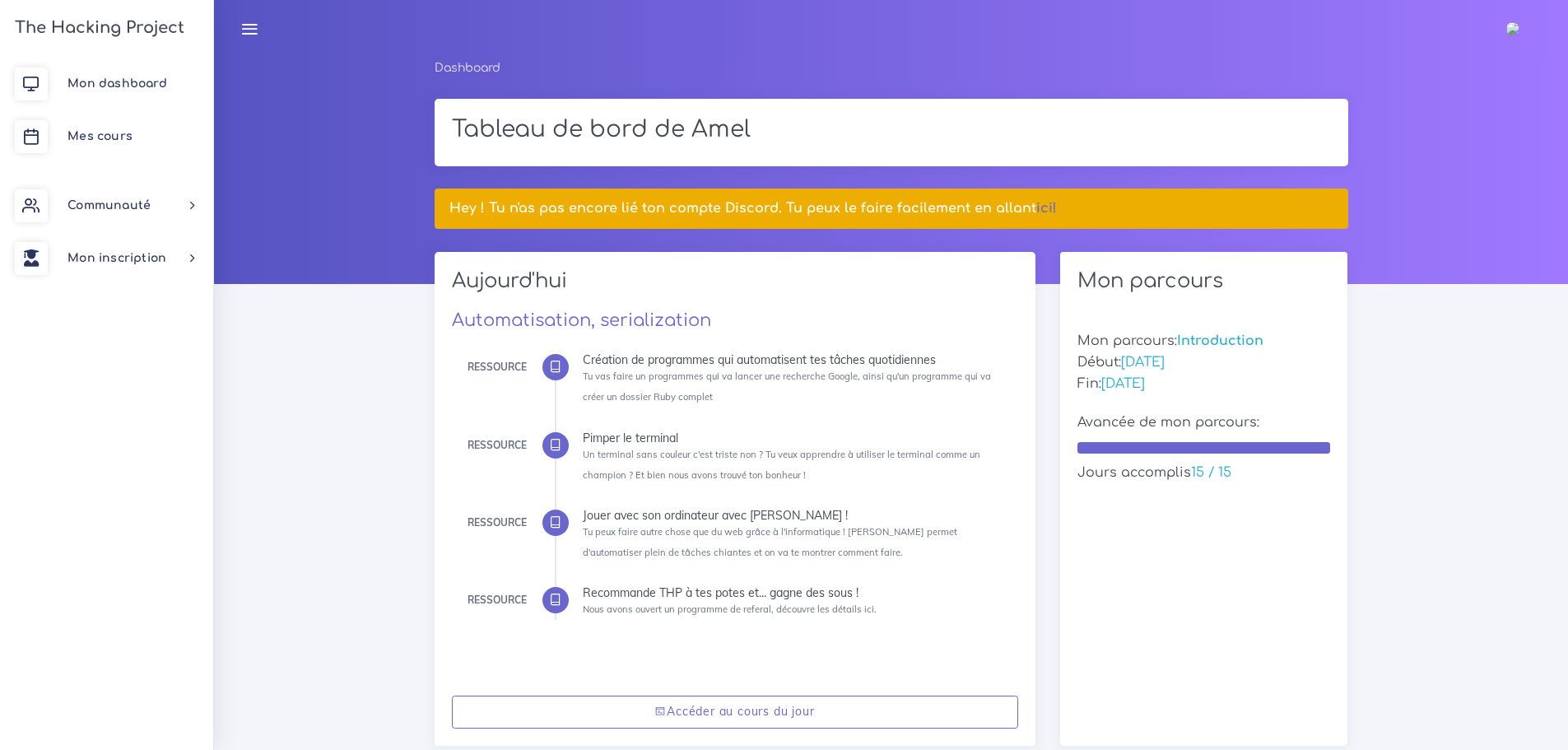
click at [550, 366] on icon at bounding box center [555, 366] width 13 height 13
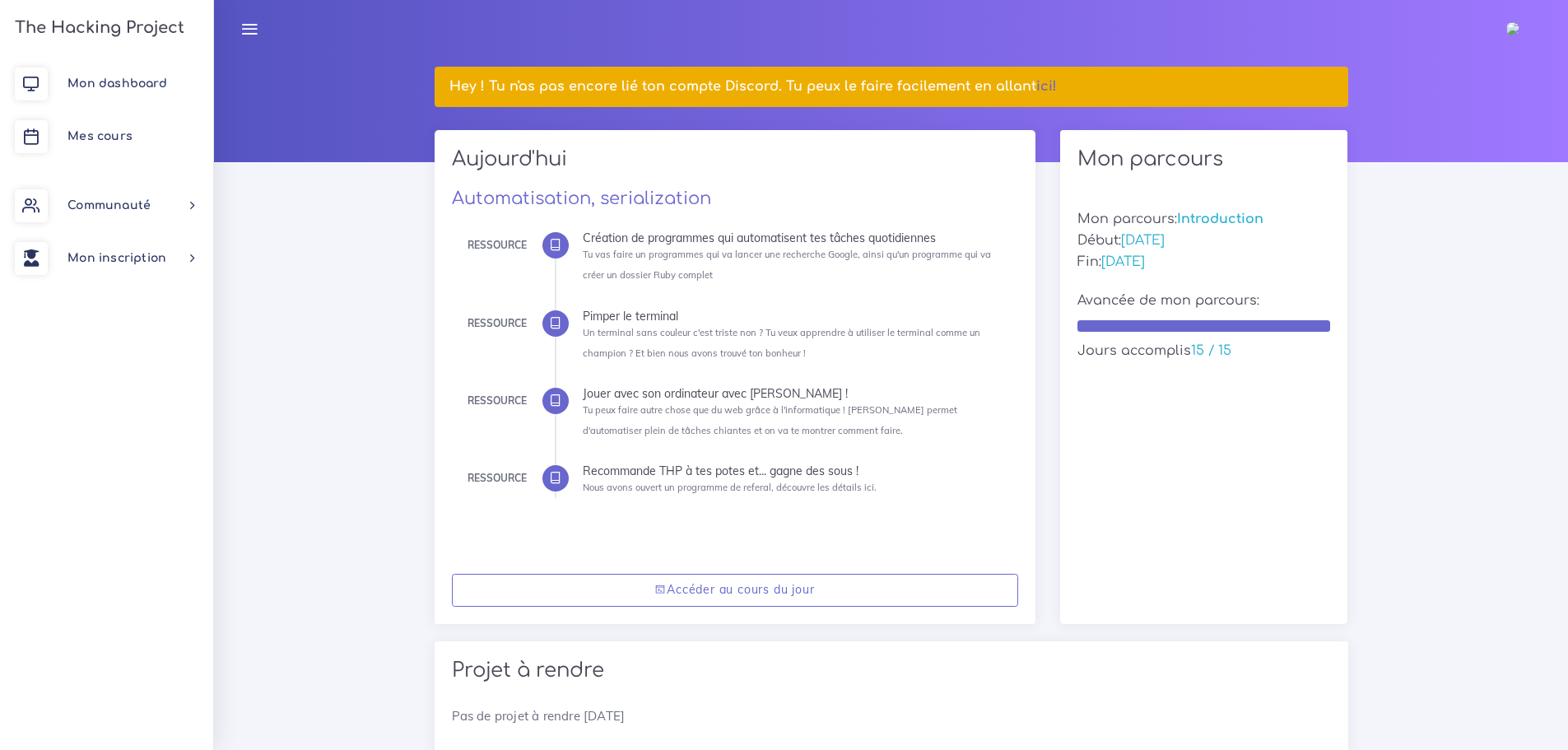
scroll to position [165, 0]
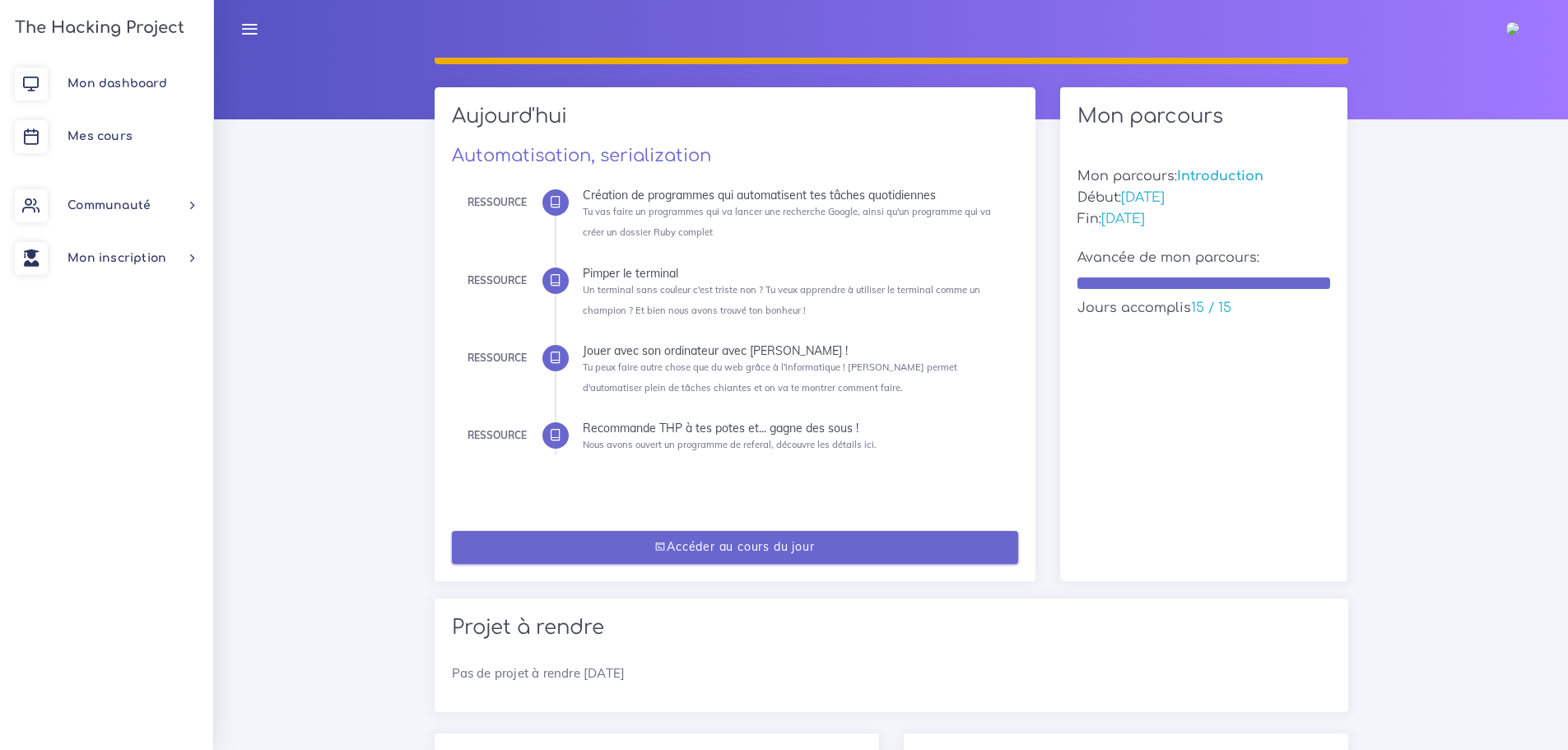
click at [756, 545] on link "Accéder au cours du jour" at bounding box center [735, 547] width 566 height 34
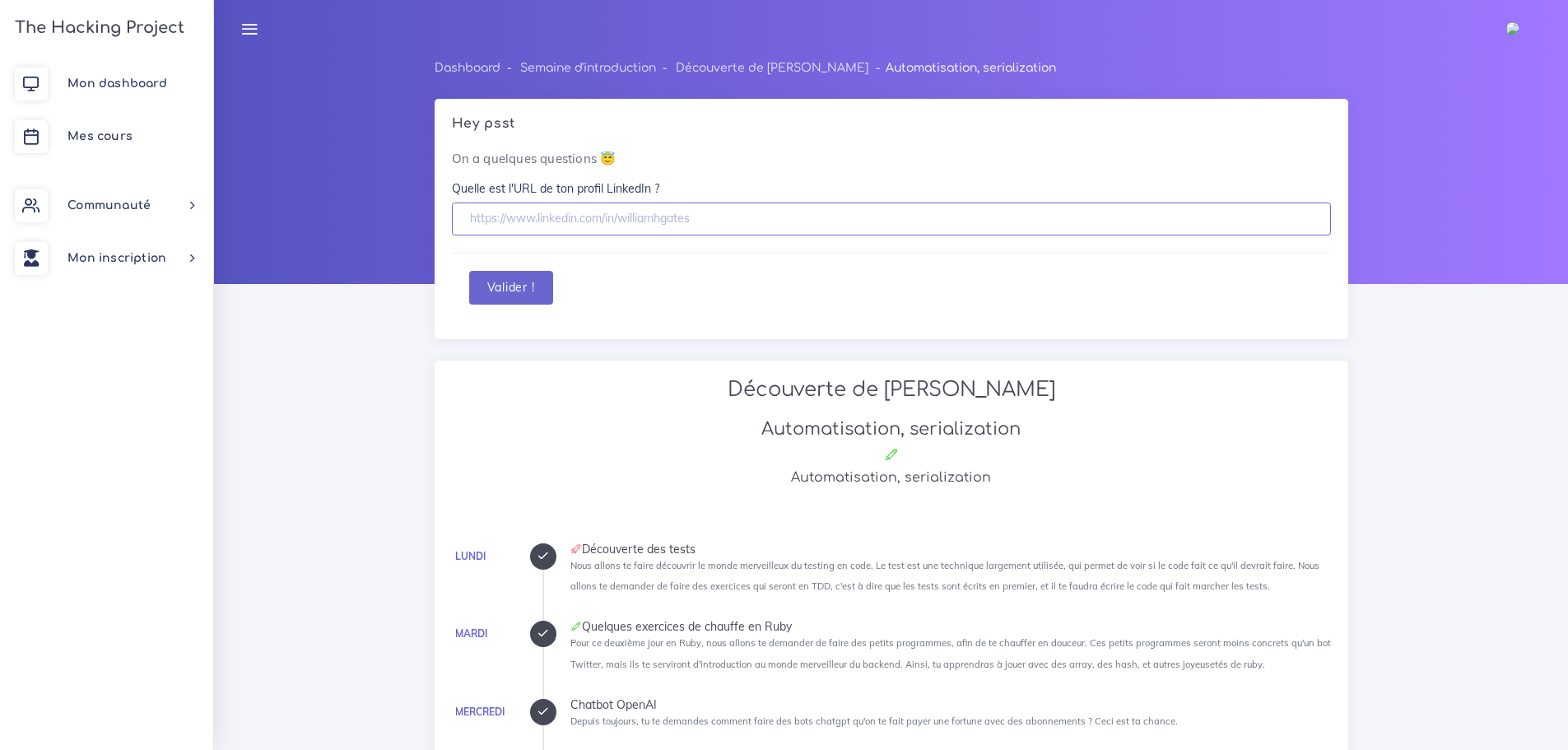
click at [560, 224] on input "text" at bounding box center [891, 219] width 879 height 34
click at [616, 68] on link "Semaine d'introduction" at bounding box center [588, 68] width 136 height 13
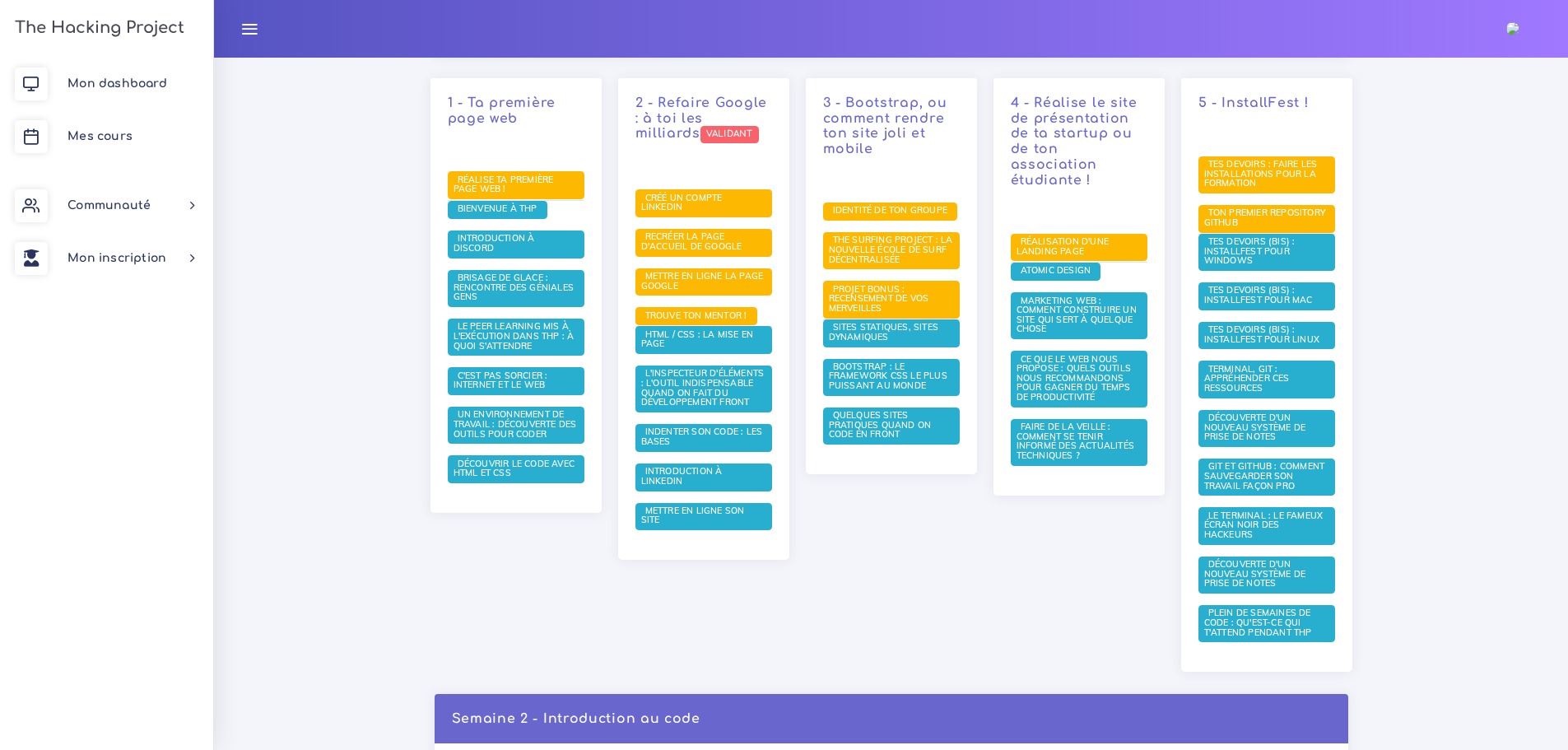
scroll to position [247, 0]
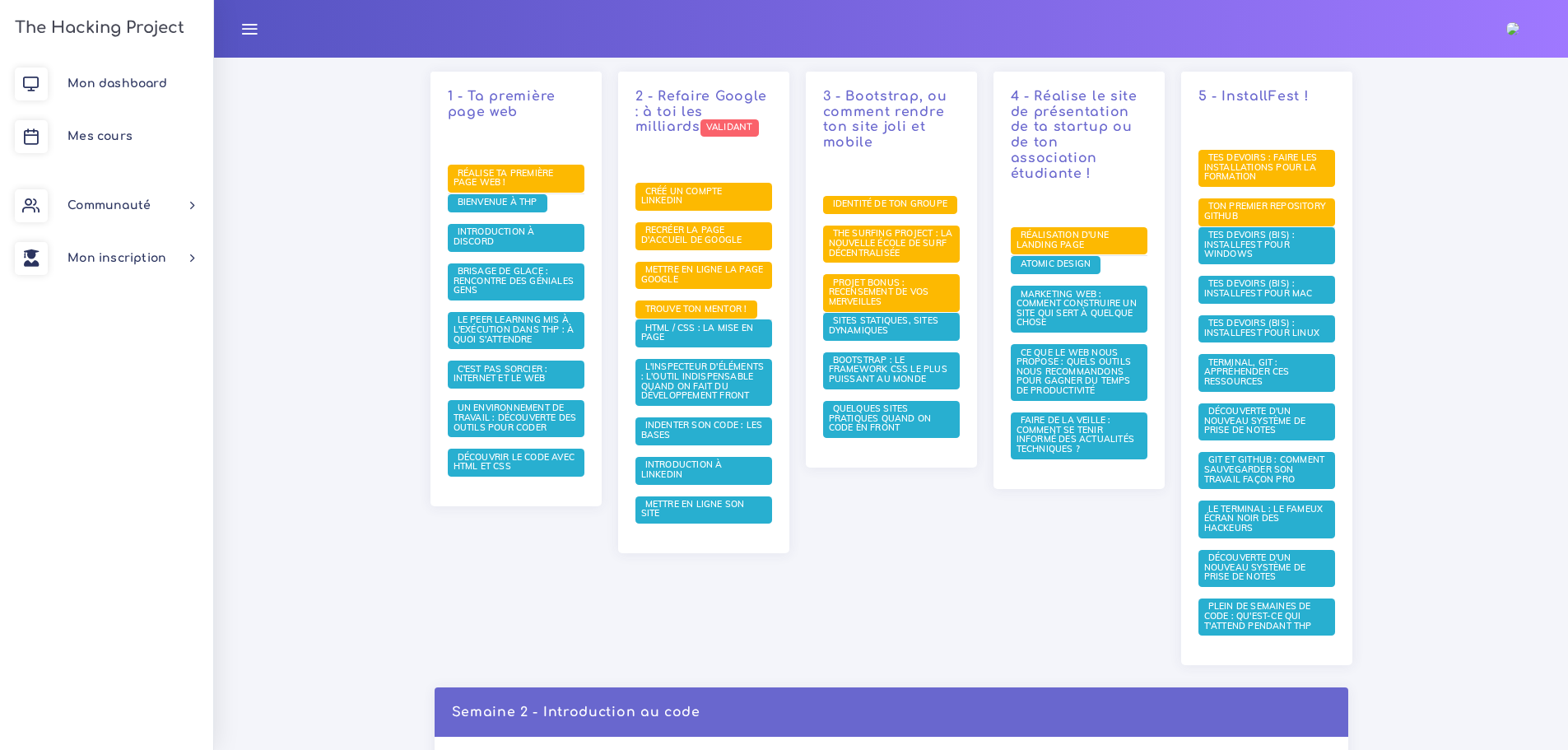
drag, startPoint x: 284, startPoint y: 0, endPoint x: 1515, endPoint y: 31, distance: 1231.4
click at [1515, 31] on img at bounding box center [1513, 29] width 14 height 14
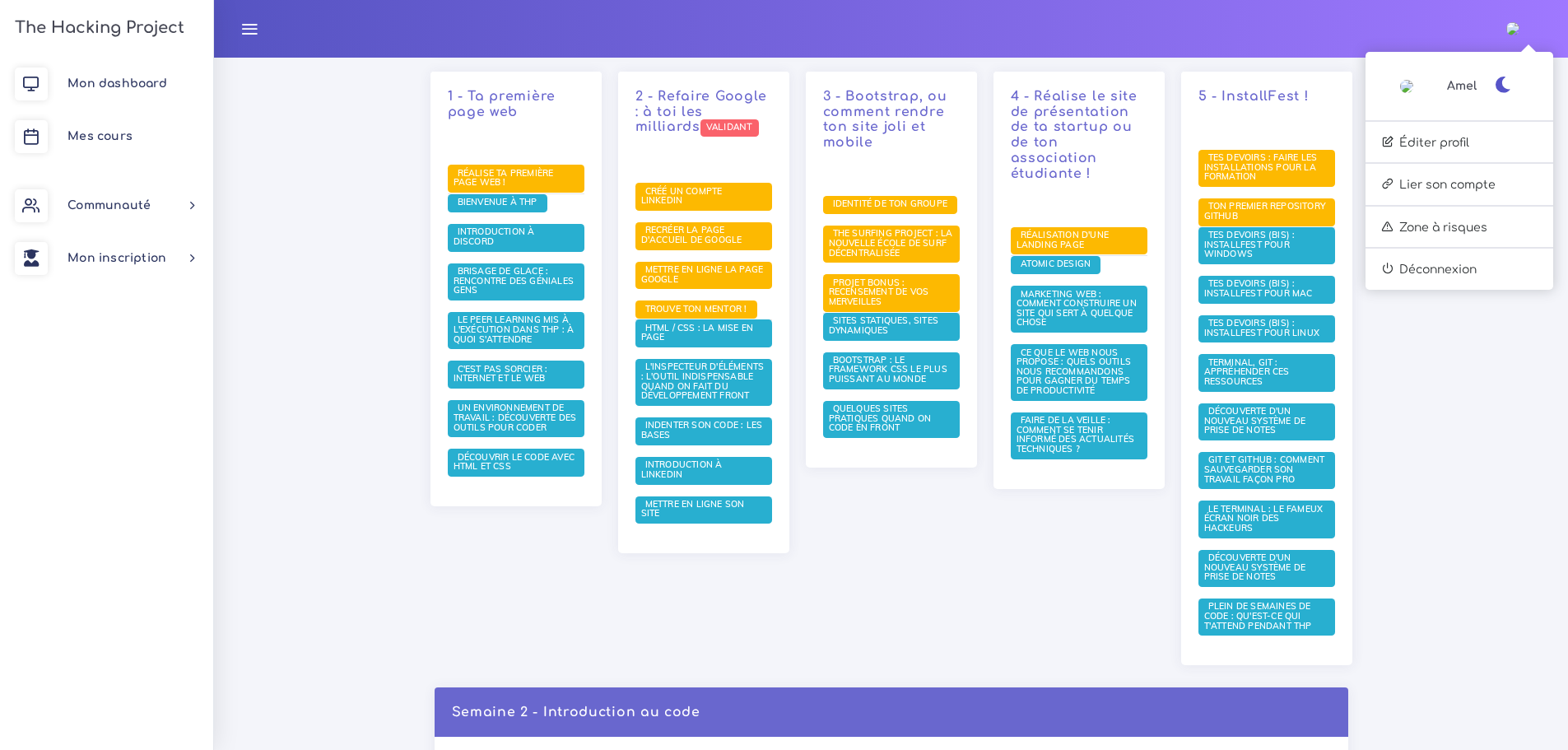
click at [1461, 89] on span "Amel" at bounding box center [1462, 86] width 30 height 19
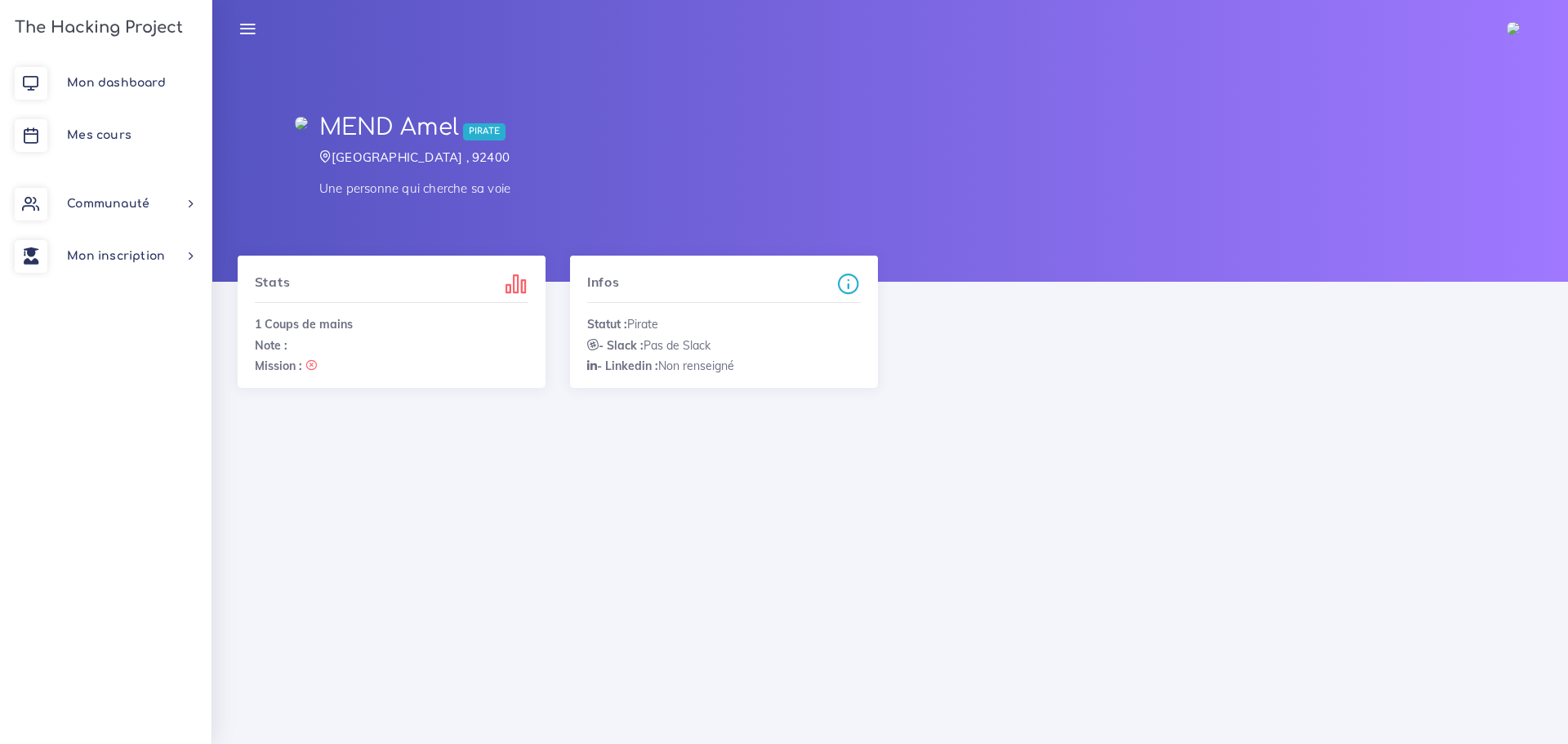
click at [296, 129] on div at bounding box center [301, 122] width 36 height 39
click at [306, 109] on div at bounding box center [301, 122] width 36 height 39
click at [495, 130] on span "Pirate" at bounding box center [484, 132] width 42 height 17
click at [121, 256] on span "Mon inscription" at bounding box center [116, 255] width 98 height 12
